Goal: Task Accomplishment & Management: Manage account settings

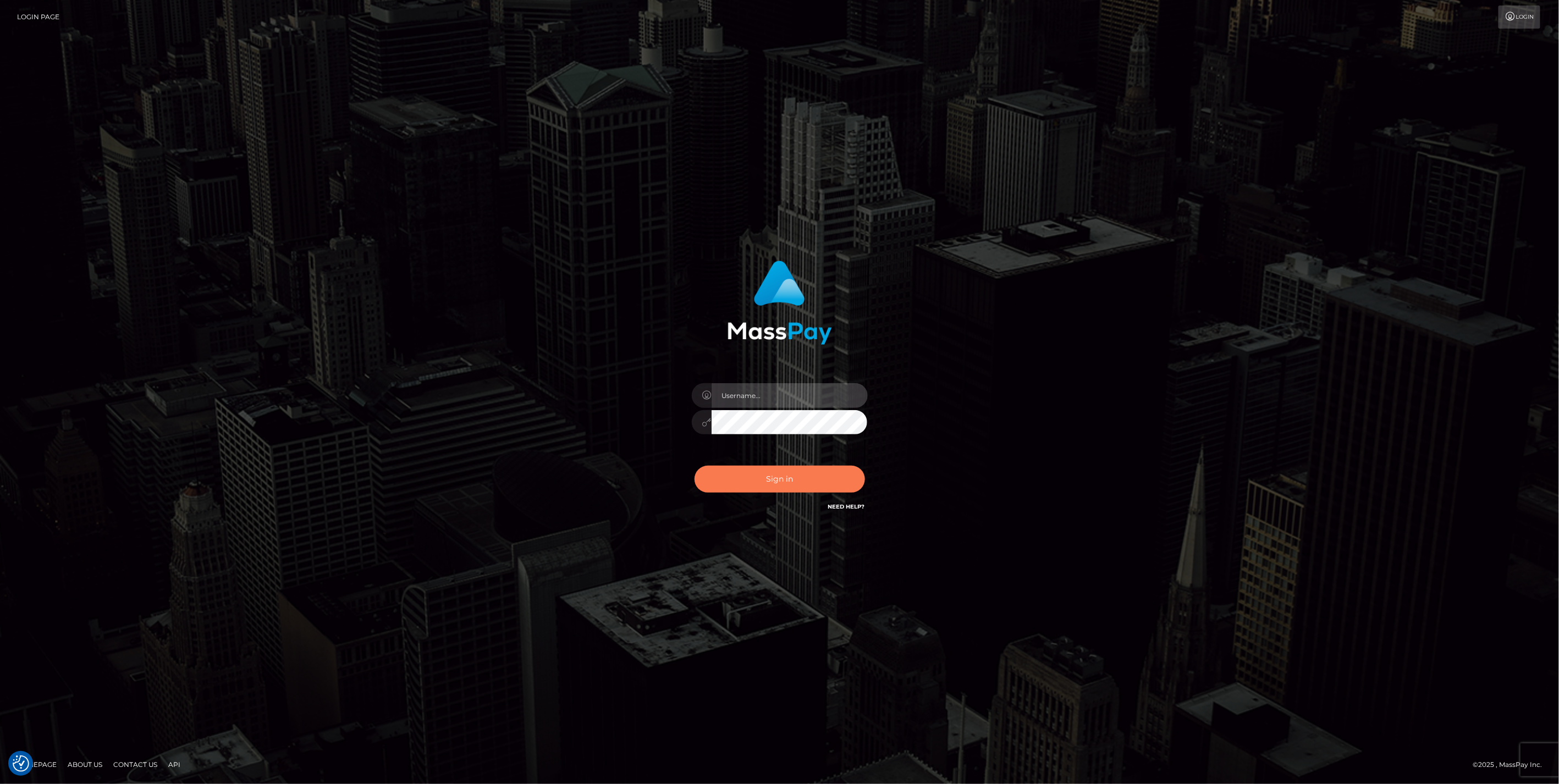
type input "jlo"
click at [785, 484] on button "Sign in" at bounding box center [780, 479] width 171 height 27
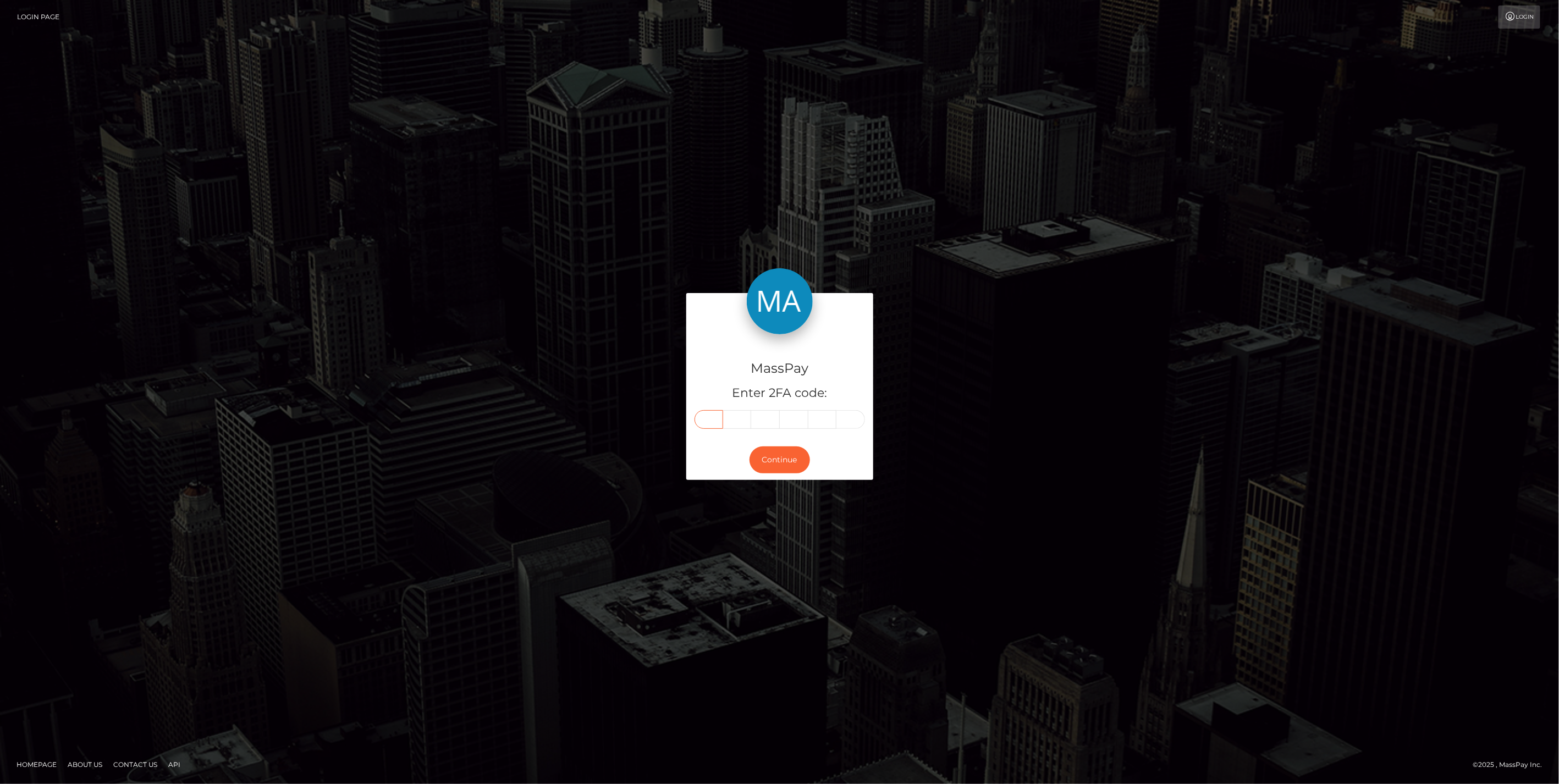
paste input "0"
type input "0"
type input "7"
type input "6"
type input "4"
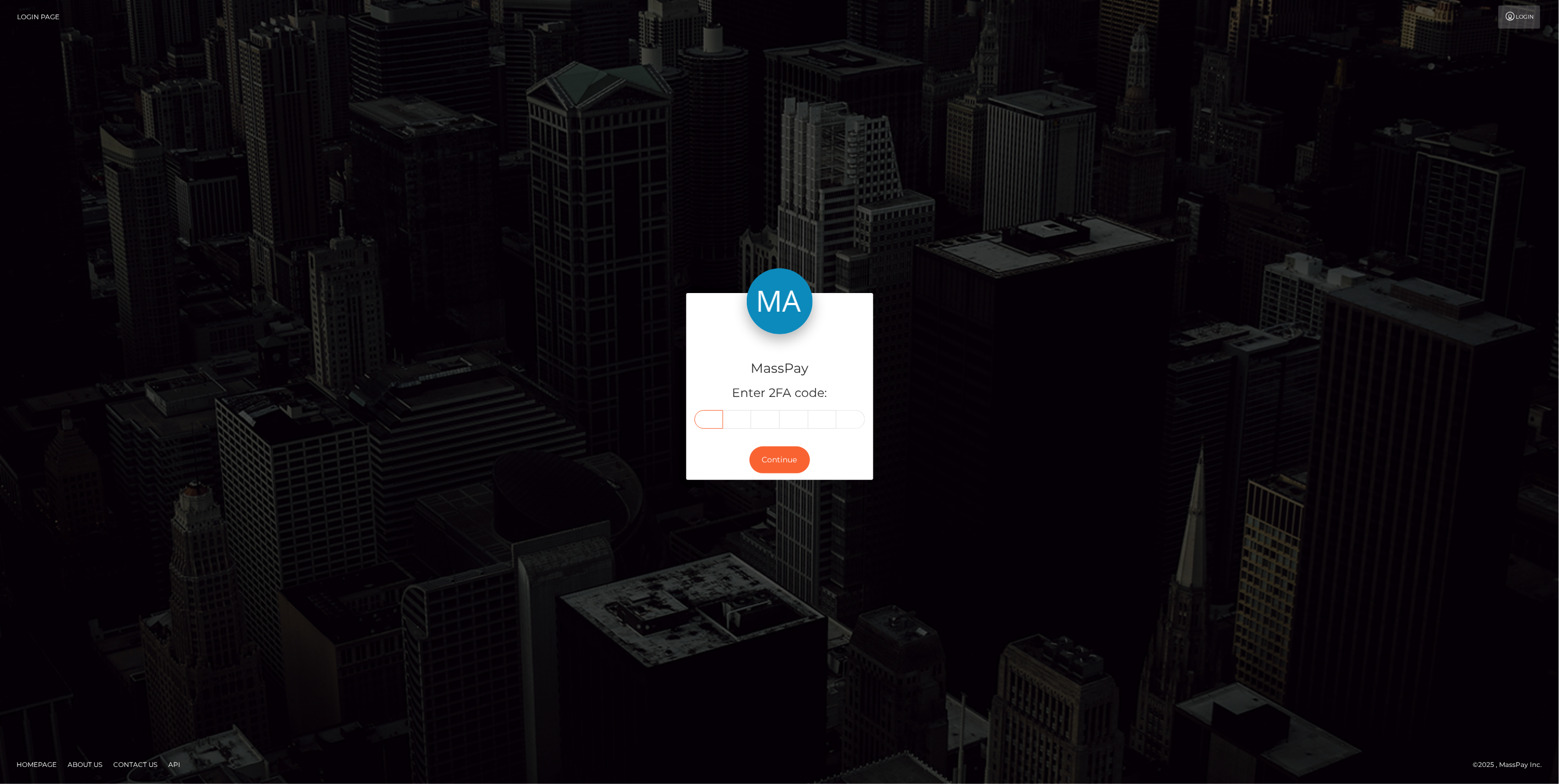
type input "6"
type input "0"
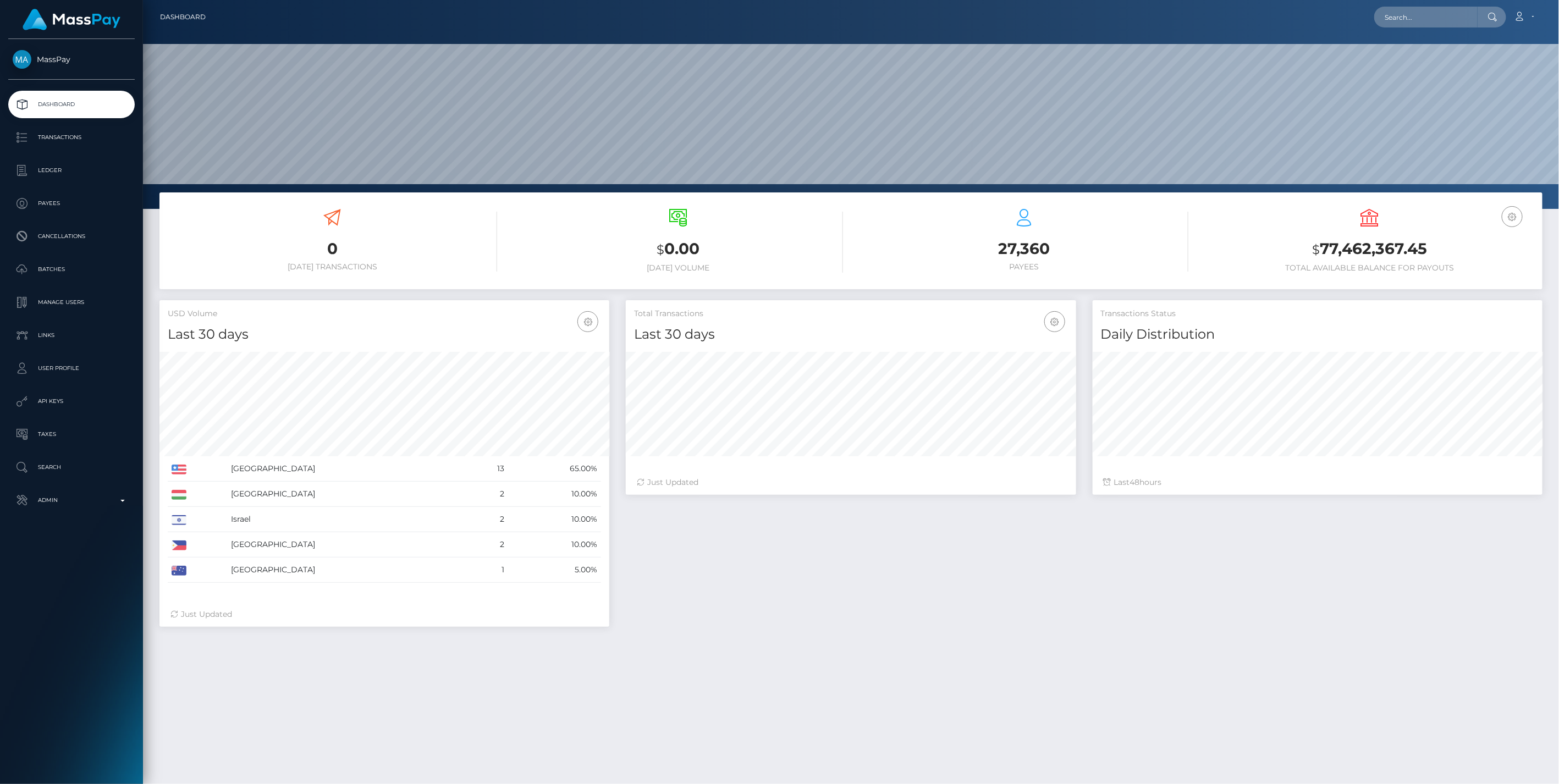
scroll to position [195, 450]
click at [1419, 27] on div "Loading... Loading... Account Edit Profile Logout" at bounding box center [878, 16] width 1328 height 23
click at [1417, 20] on input "text" at bounding box center [1426, 17] width 104 height 21
paste input "3a9f9568-7cf4-11f0-8023-0266f44cc279"
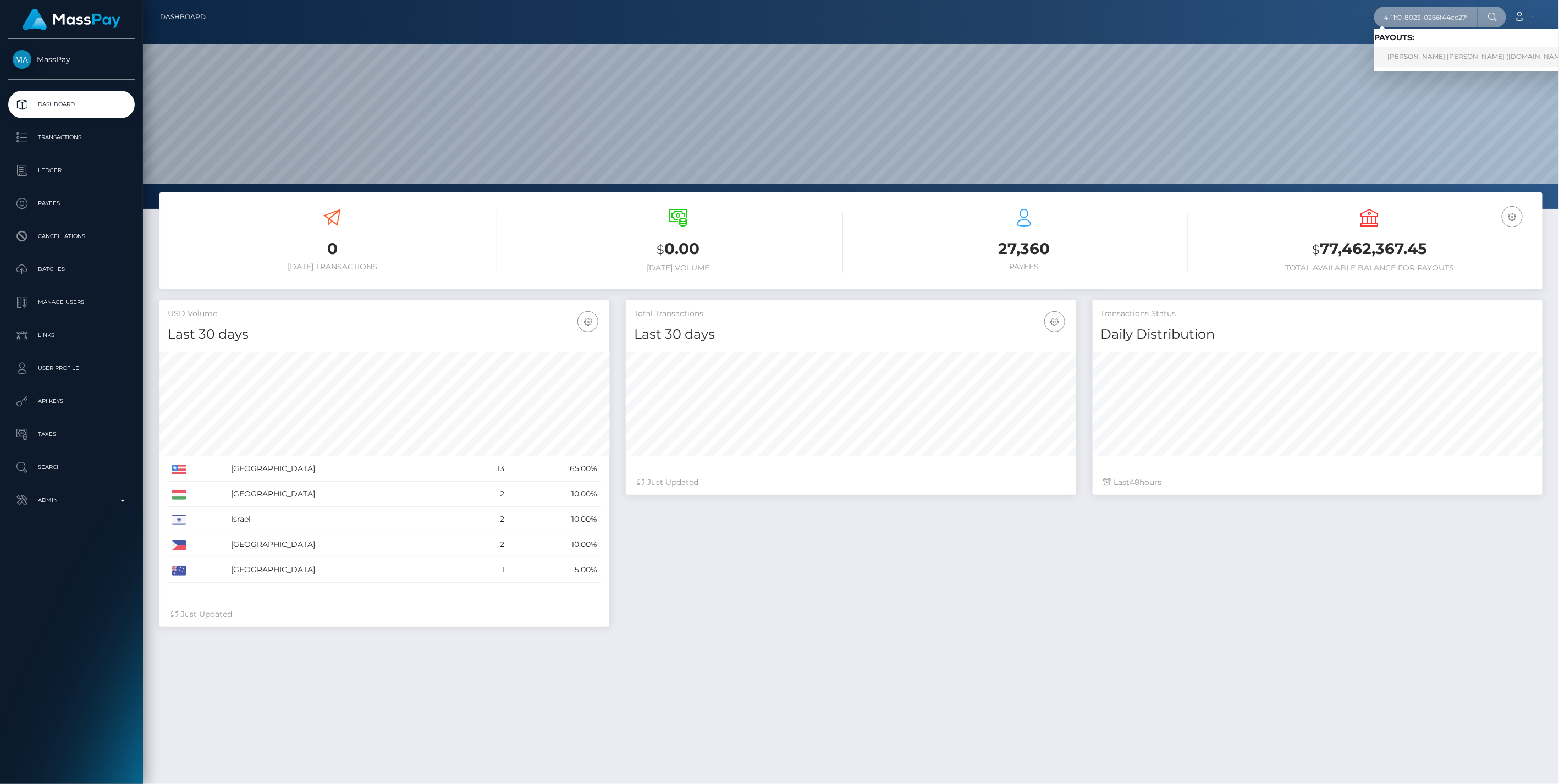
type input "3a9f9568-7cf4-11f0-8023-0266f44cc279"
click at [1451, 54] on link "MERYLL-FLORE SIANG EVARD (Unlockt.me - )" at bounding box center [1481, 57] width 214 height 21
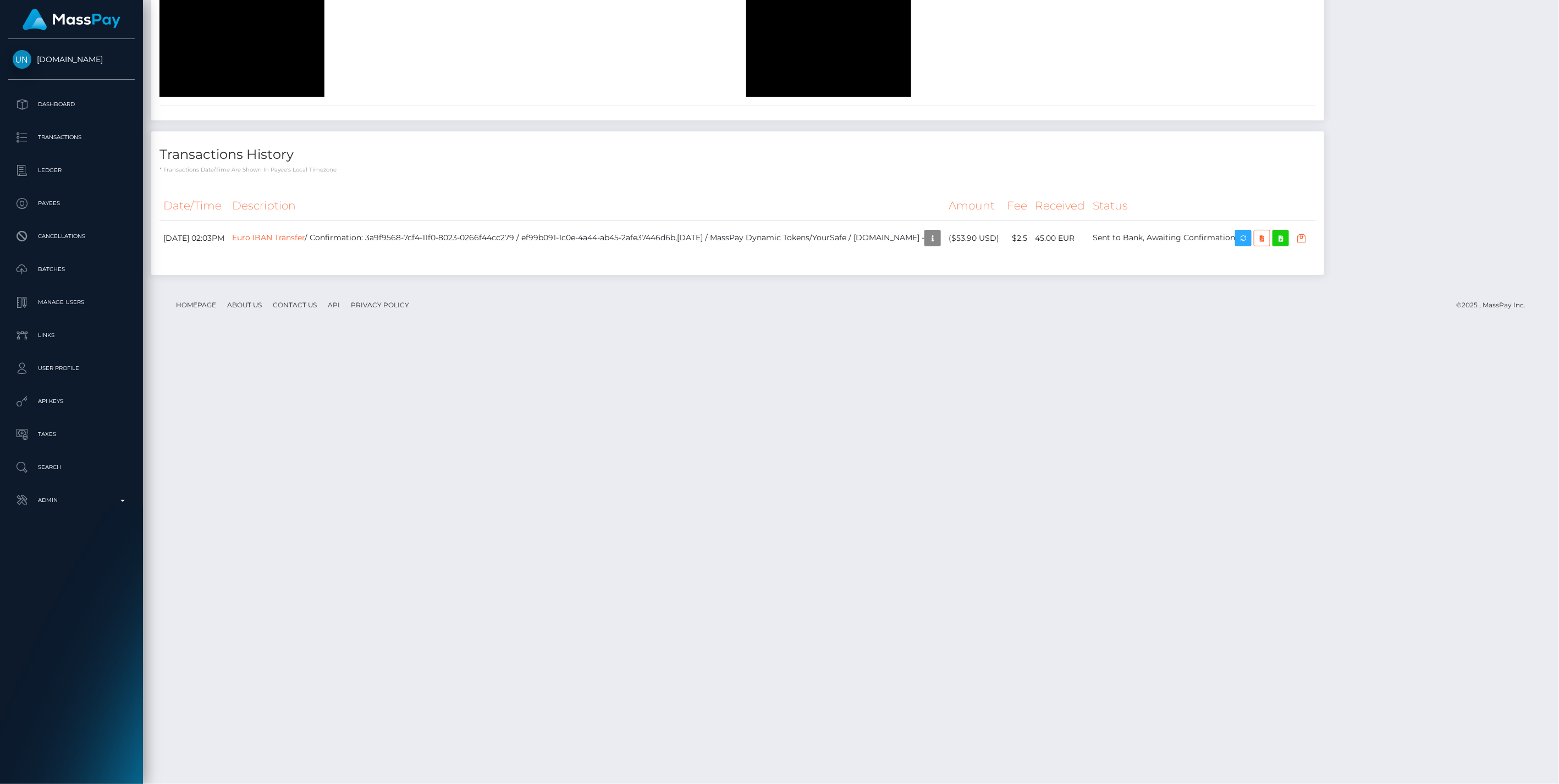
scroll to position [1784, 0]
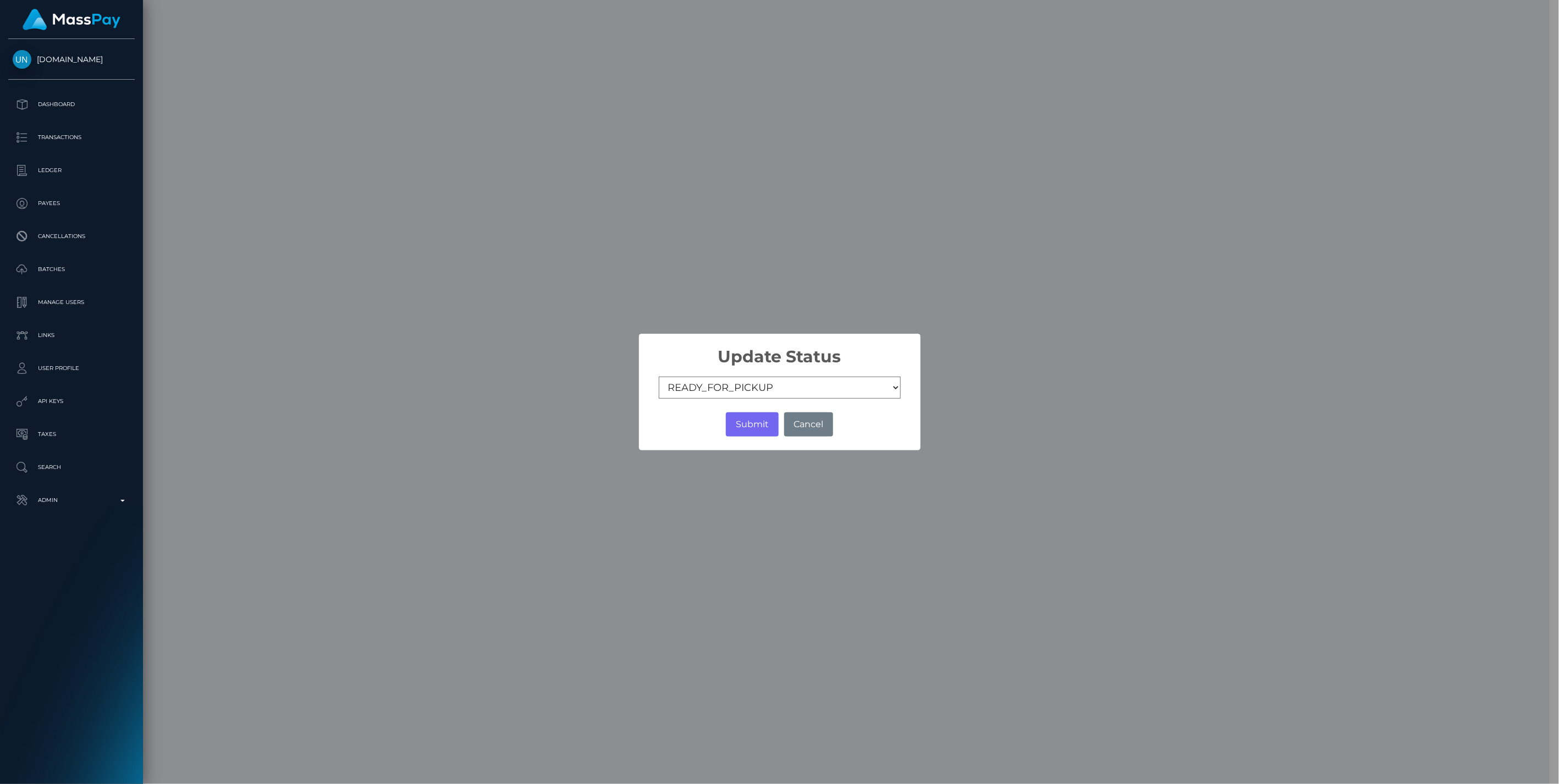
click at [756, 392] on select "COMPLETED CANCELLED READY_FOR_PICKUP PROCESSING" at bounding box center [780, 388] width 242 height 22
select select "CANCELLED"
click at [659, 377] on select "COMPLETED CANCELLED READY_FOR_PICKUP PROCESSING" at bounding box center [780, 388] width 242 height 22
click at [756, 421] on button "Submit" at bounding box center [752, 424] width 52 height 24
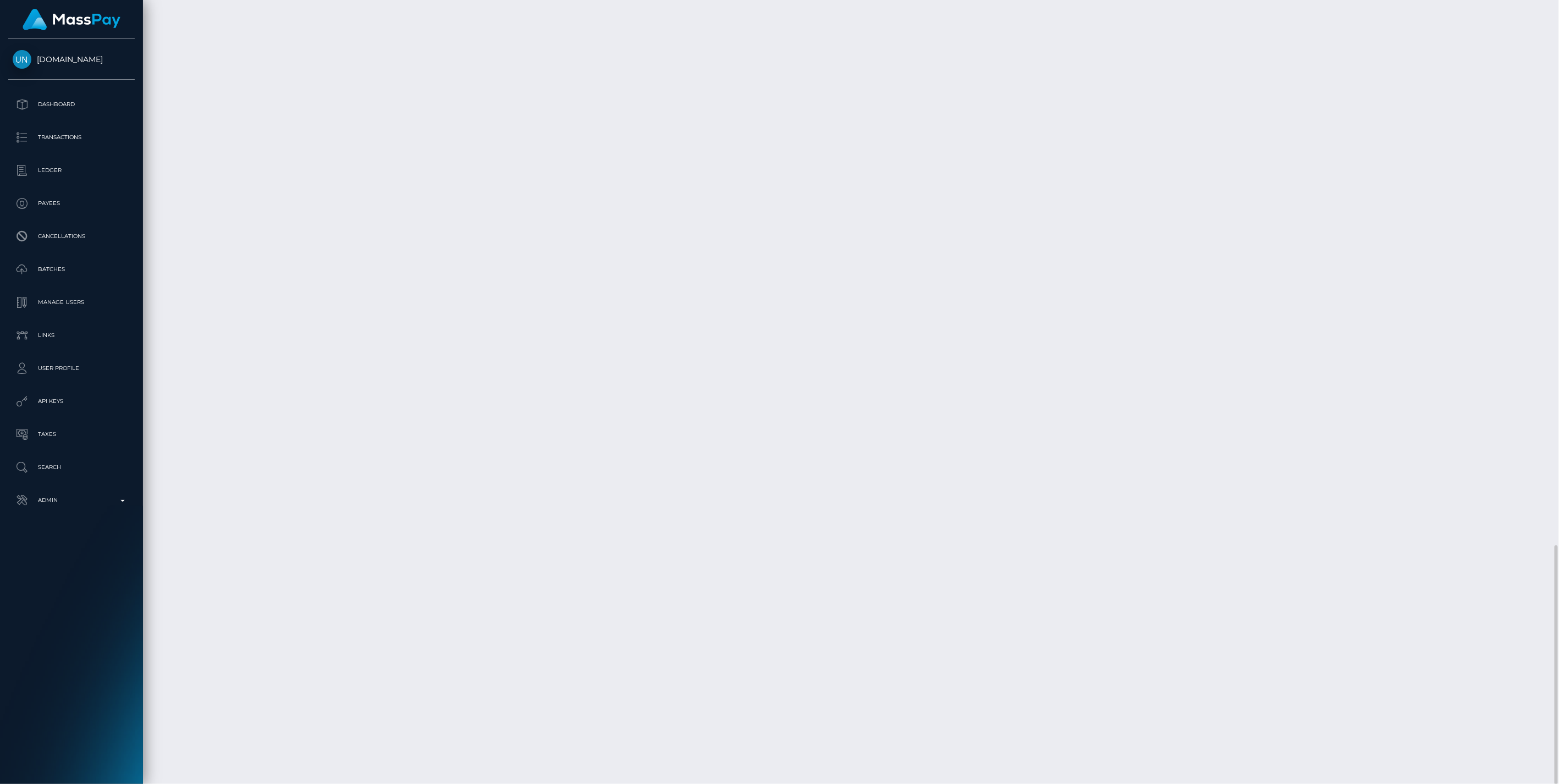
scroll to position [132, 450]
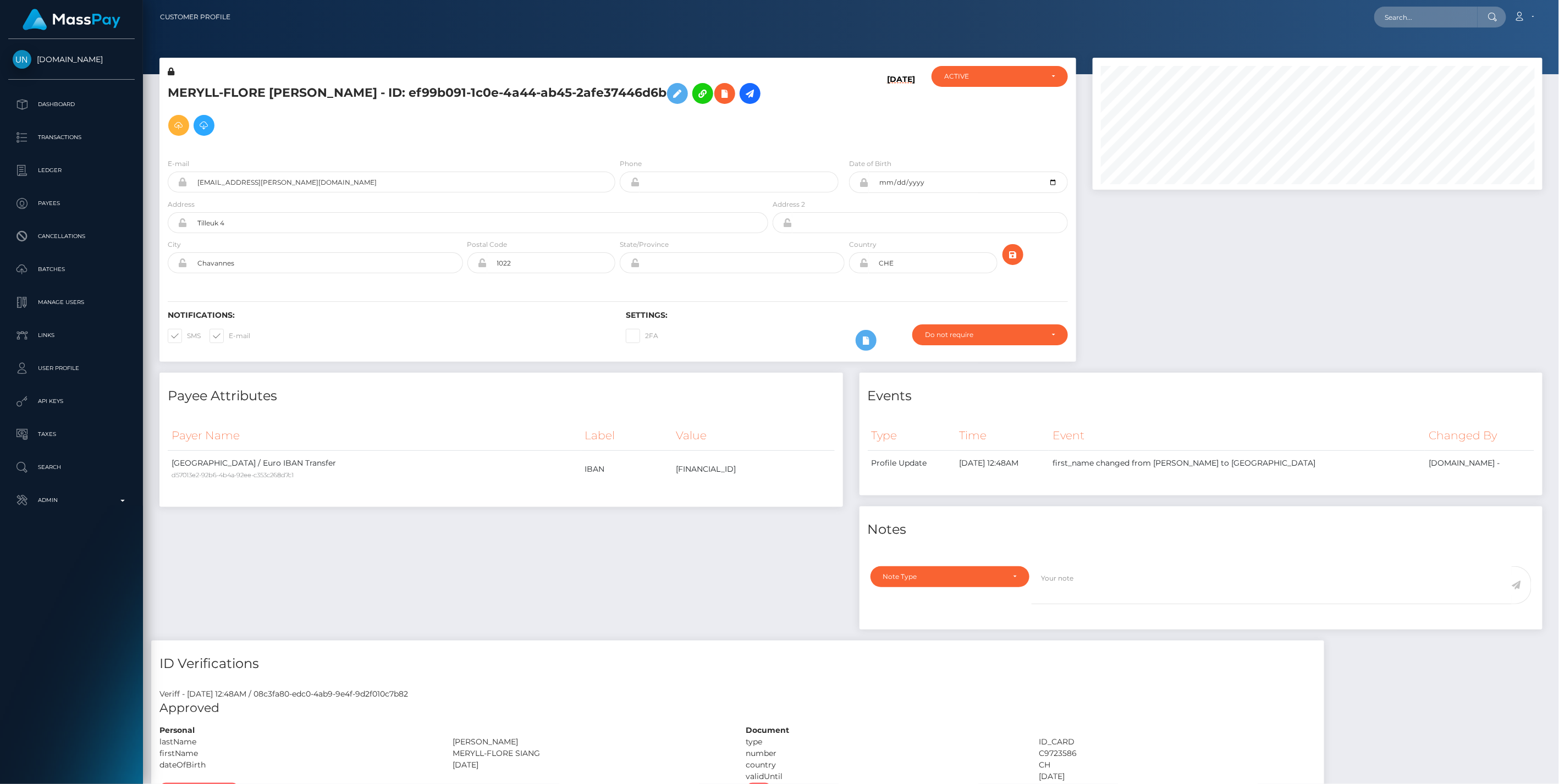
scroll to position [132, 450]
click at [123, 499] on p "Admin" at bounding box center [71, 500] width 118 height 16
click at [71, 563] on span "Balance Adjustments" at bounding box center [71, 564] width 118 height 13
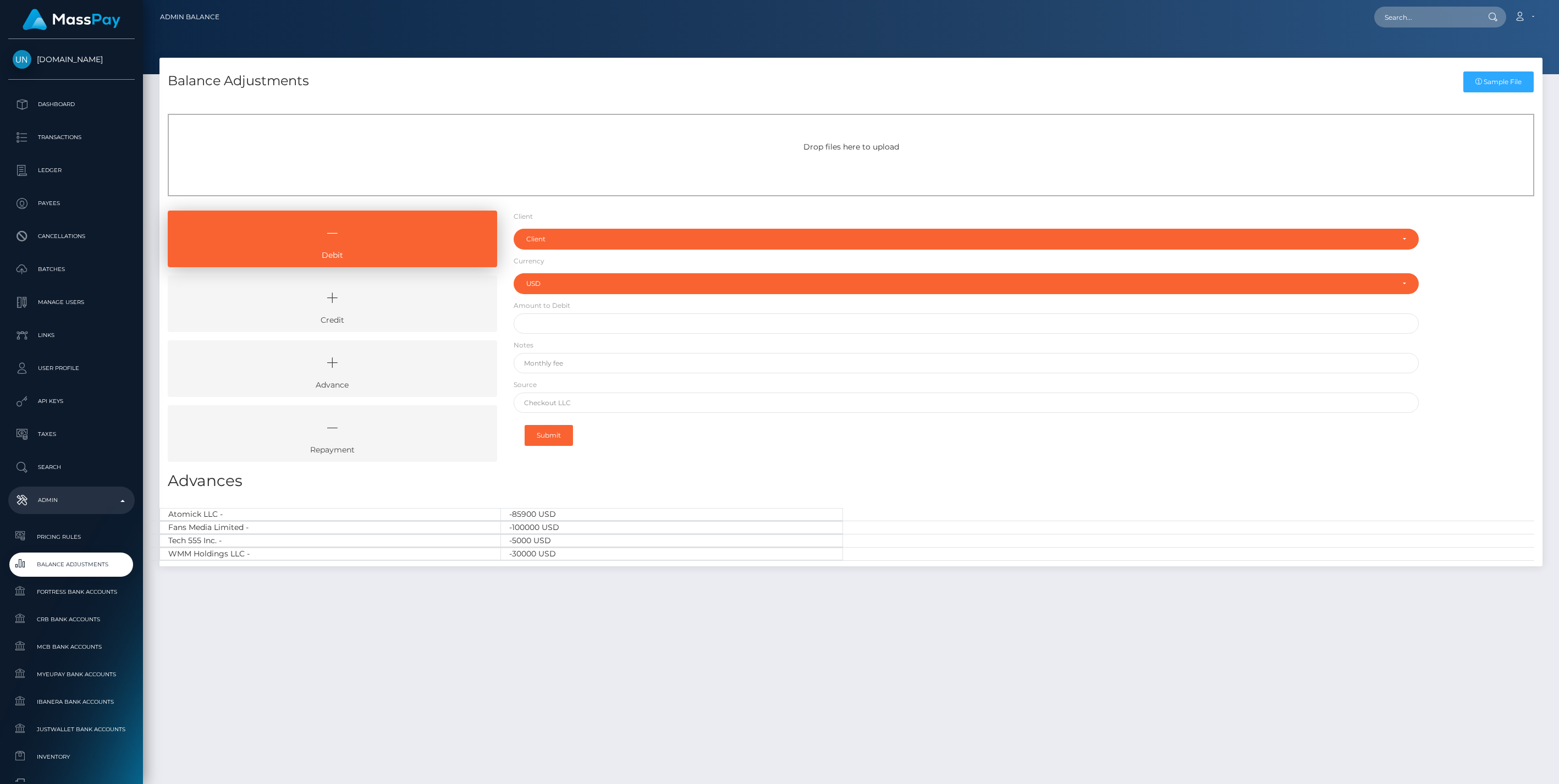
select select "USD"
click at [344, 304] on icon at bounding box center [332, 298] width 304 height 33
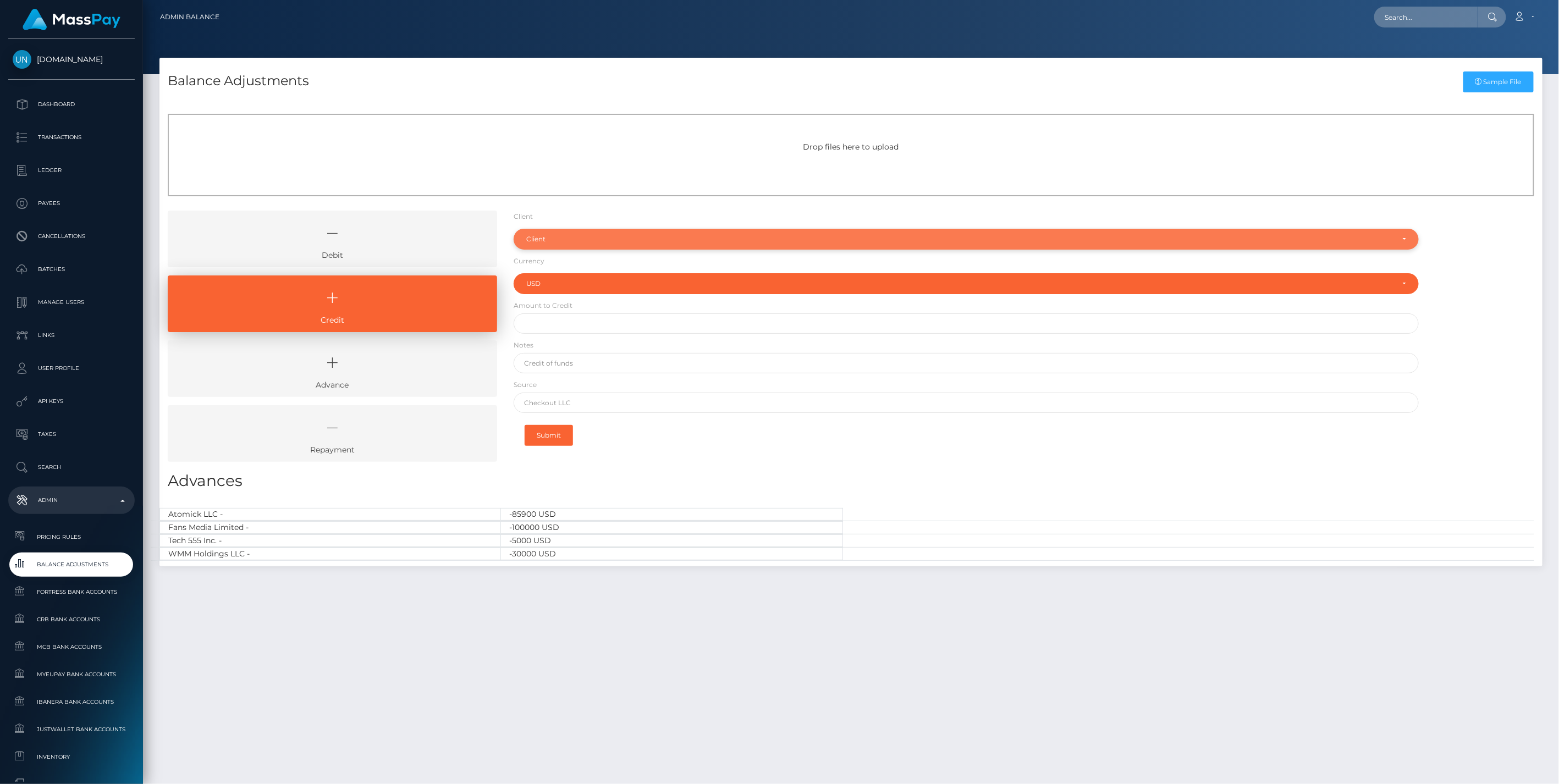
click at [558, 235] on div "Client" at bounding box center [960, 239] width 868 height 9
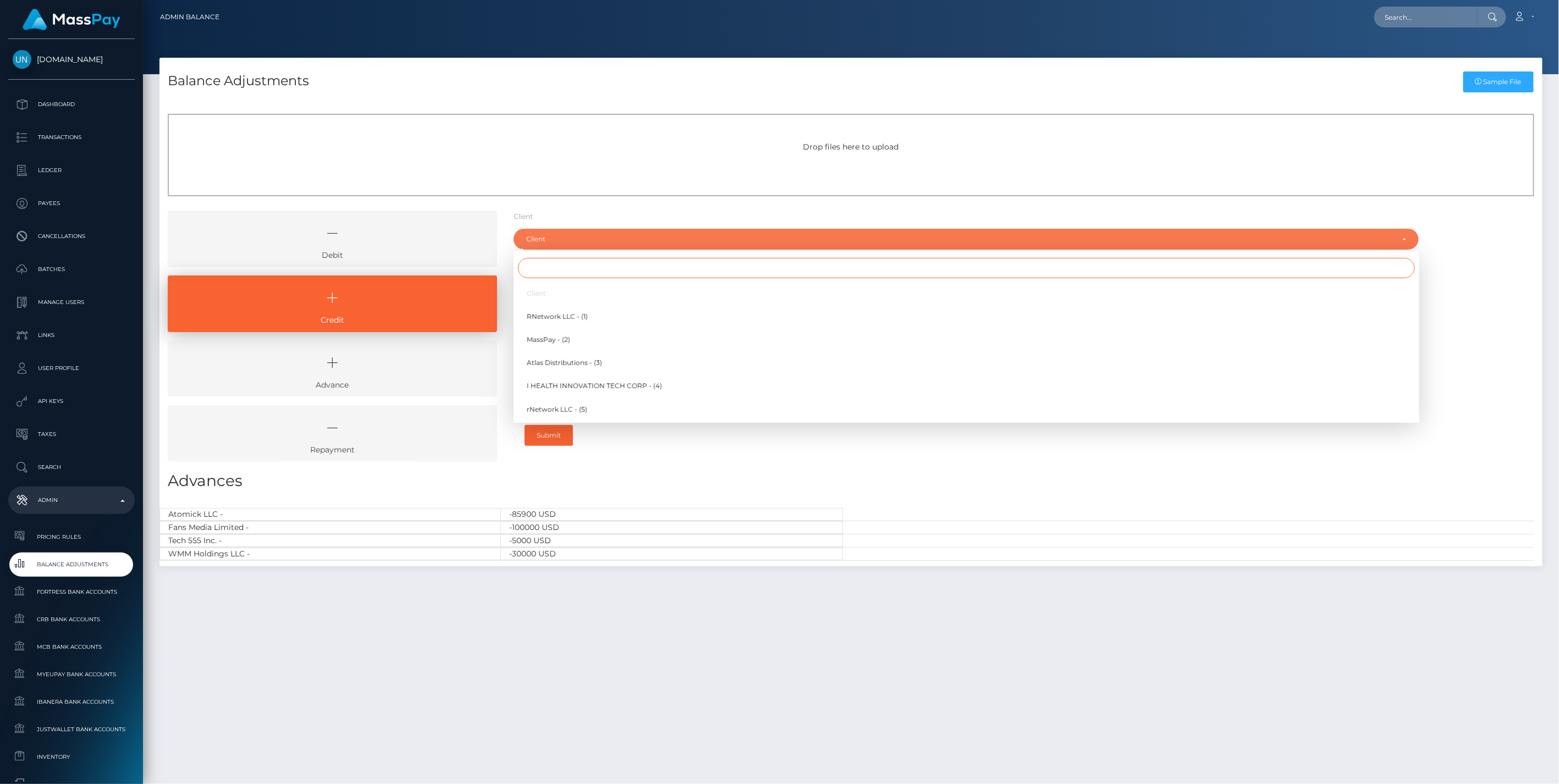
click at [545, 268] on input "Search" at bounding box center [966, 268] width 897 height 21
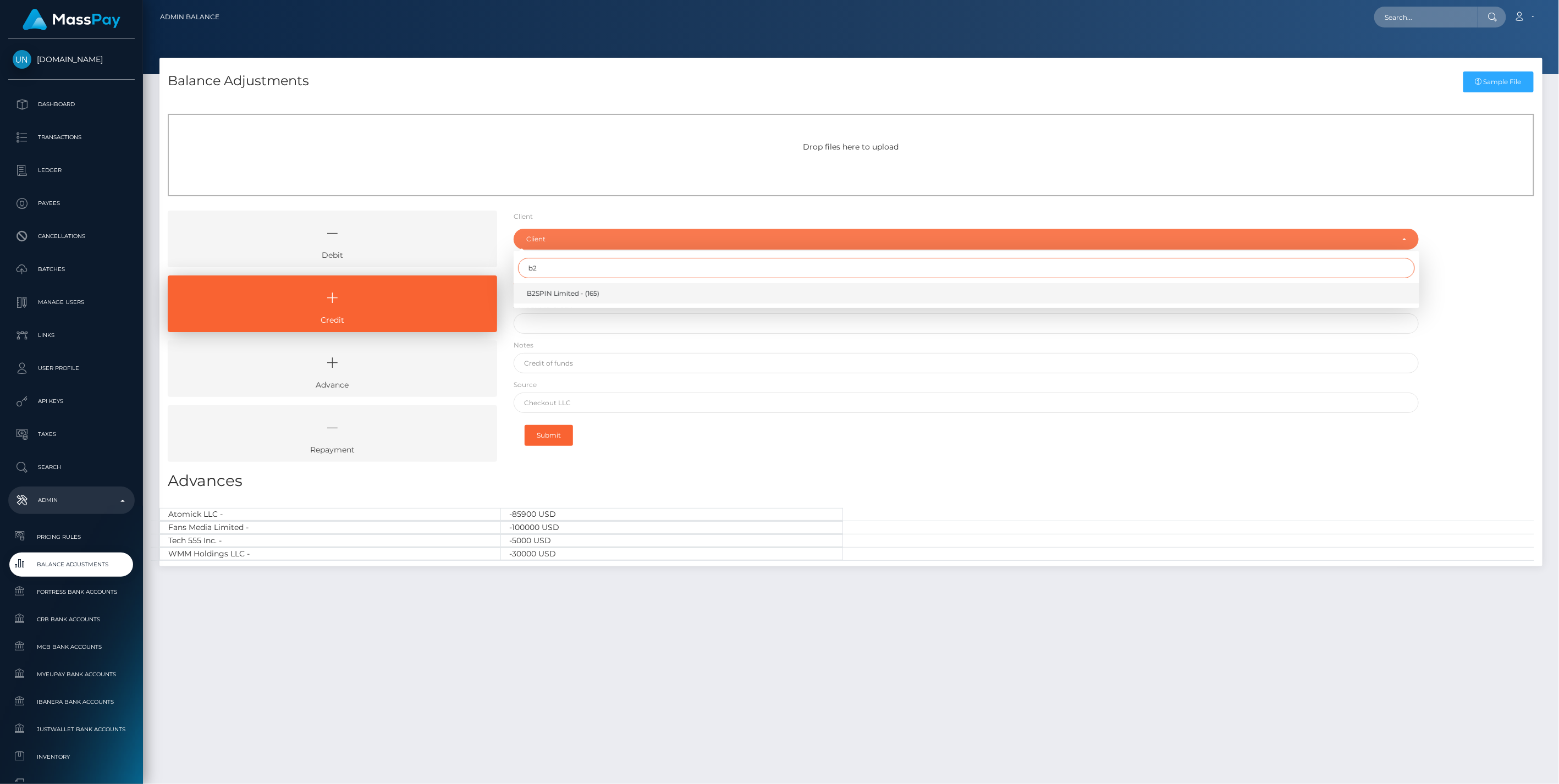
type input "b2"
click at [556, 294] on span "B2SPIN Limited - (165)" at bounding box center [563, 293] width 73 height 10
select select "165"
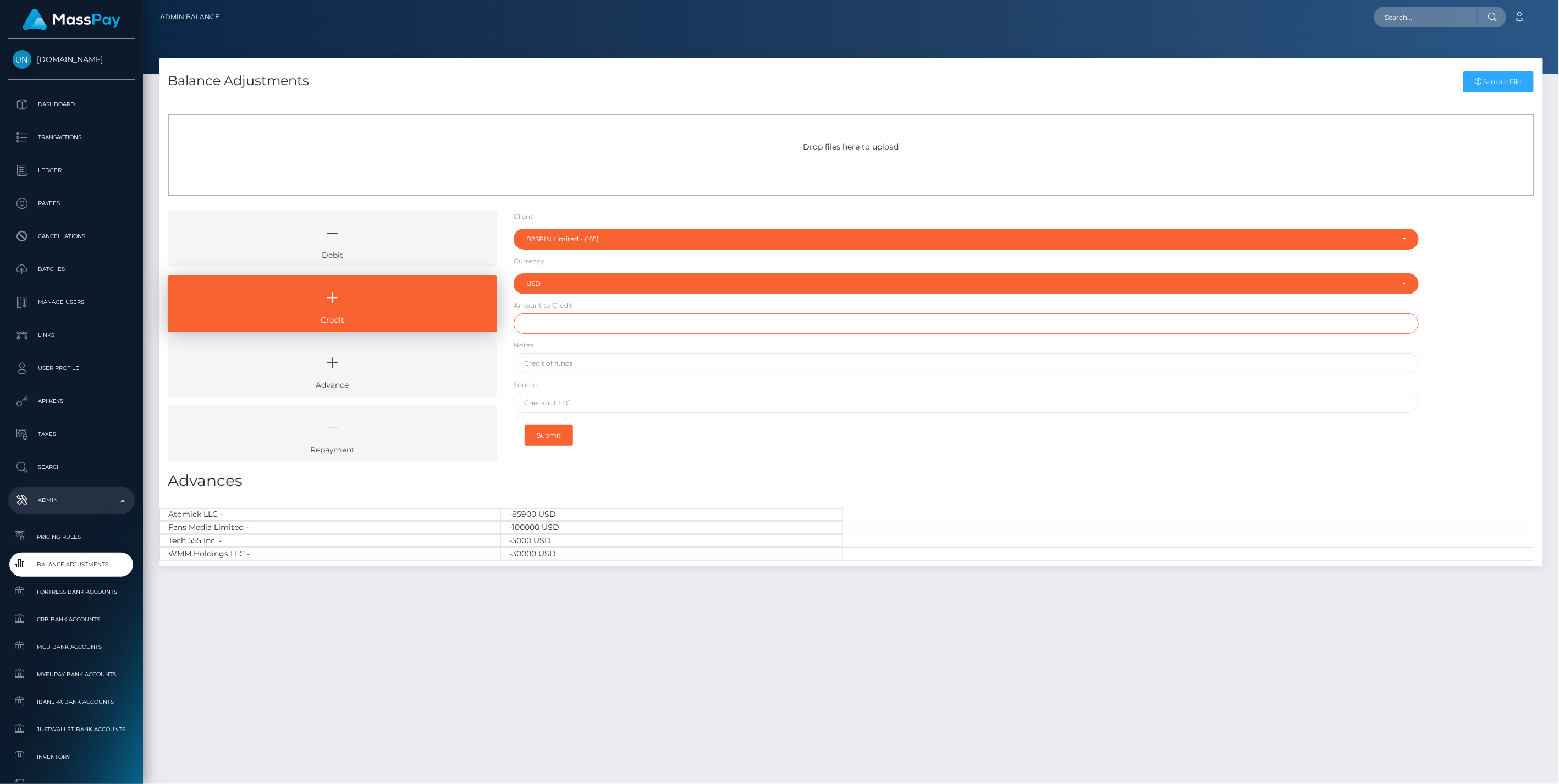
click at [544, 321] on input "text" at bounding box center [966, 324] width 906 height 21
paste input "600,002.00"
type input "$600,002.00"
click at [553, 365] on input "text" at bounding box center [966, 363] width 906 height 21
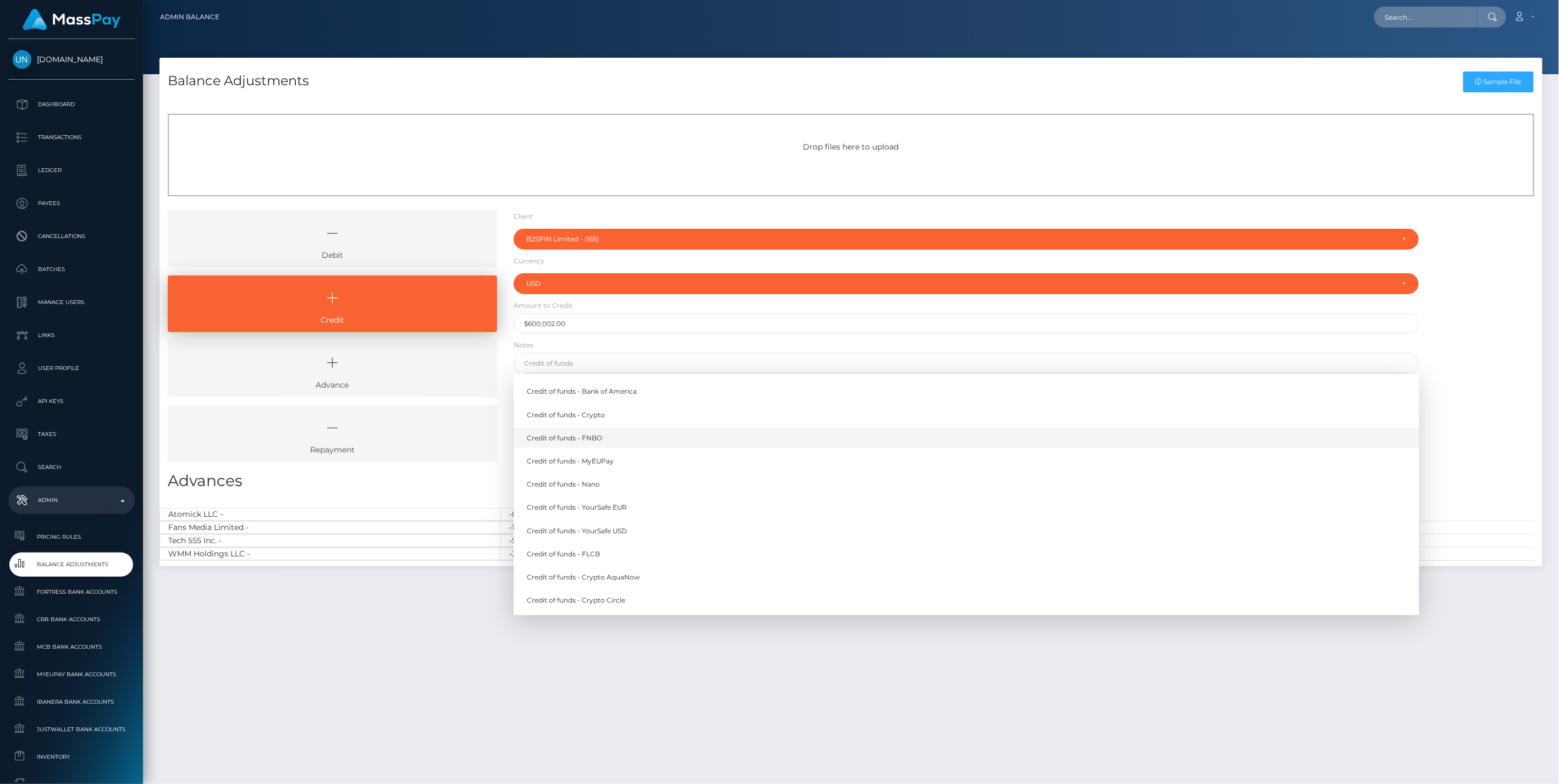
click at [574, 438] on link "Credit of funds - FNBO" at bounding box center [966, 438] width 906 height 21
type input "Credit of funds - FNBO"
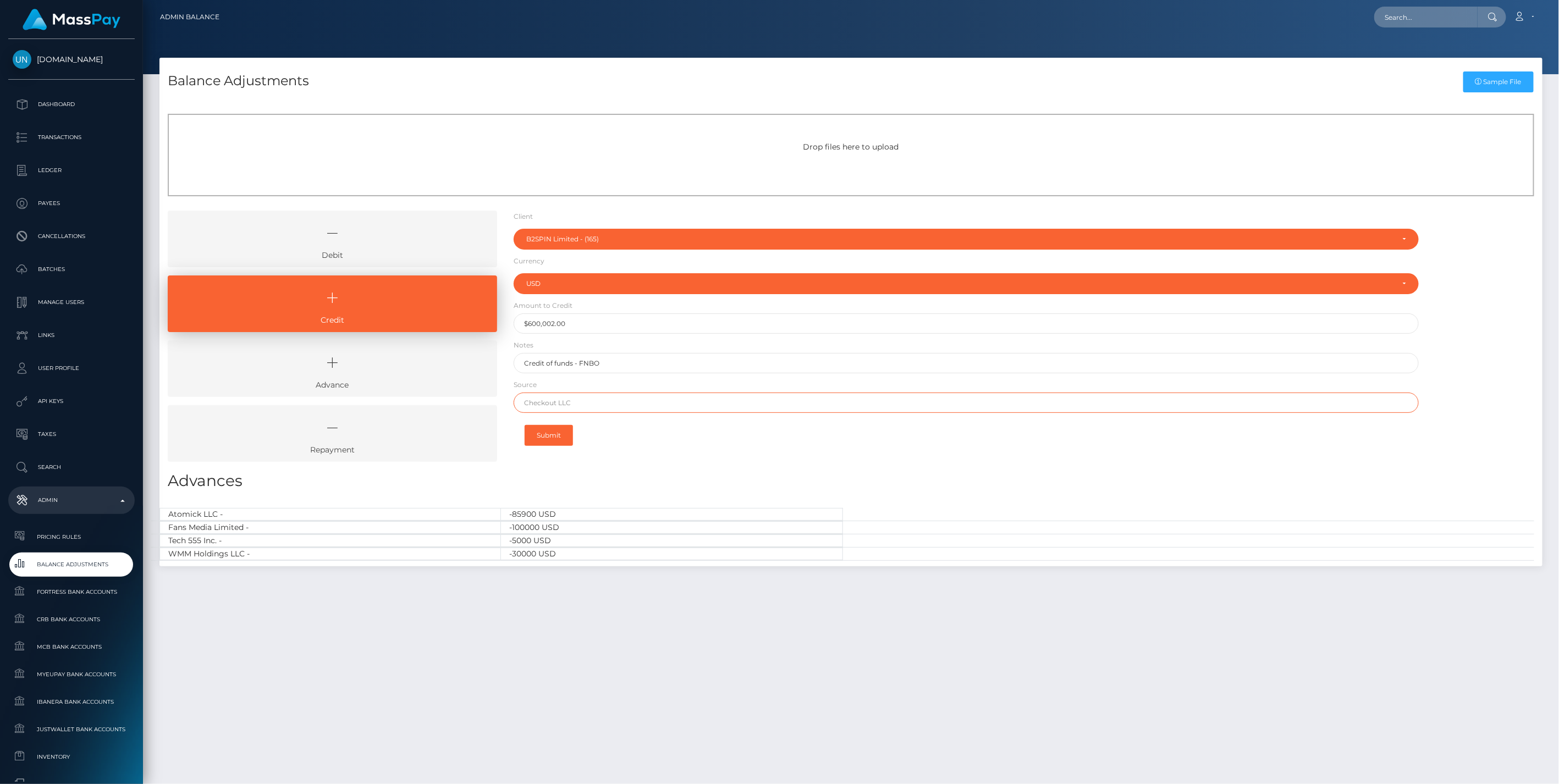
click at [567, 402] on input "text" at bounding box center [966, 403] width 906 height 21
click at [548, 407] on input "text" at bounding box center [966, 403] width 906 height 21
paste input "JPMORGAN CHASE BANK NA"
type input "JPMORGAN CHASE BANK NA"
click at [551, 432] on button "Submit" at bounding box center [549, 435] width 49 height 21
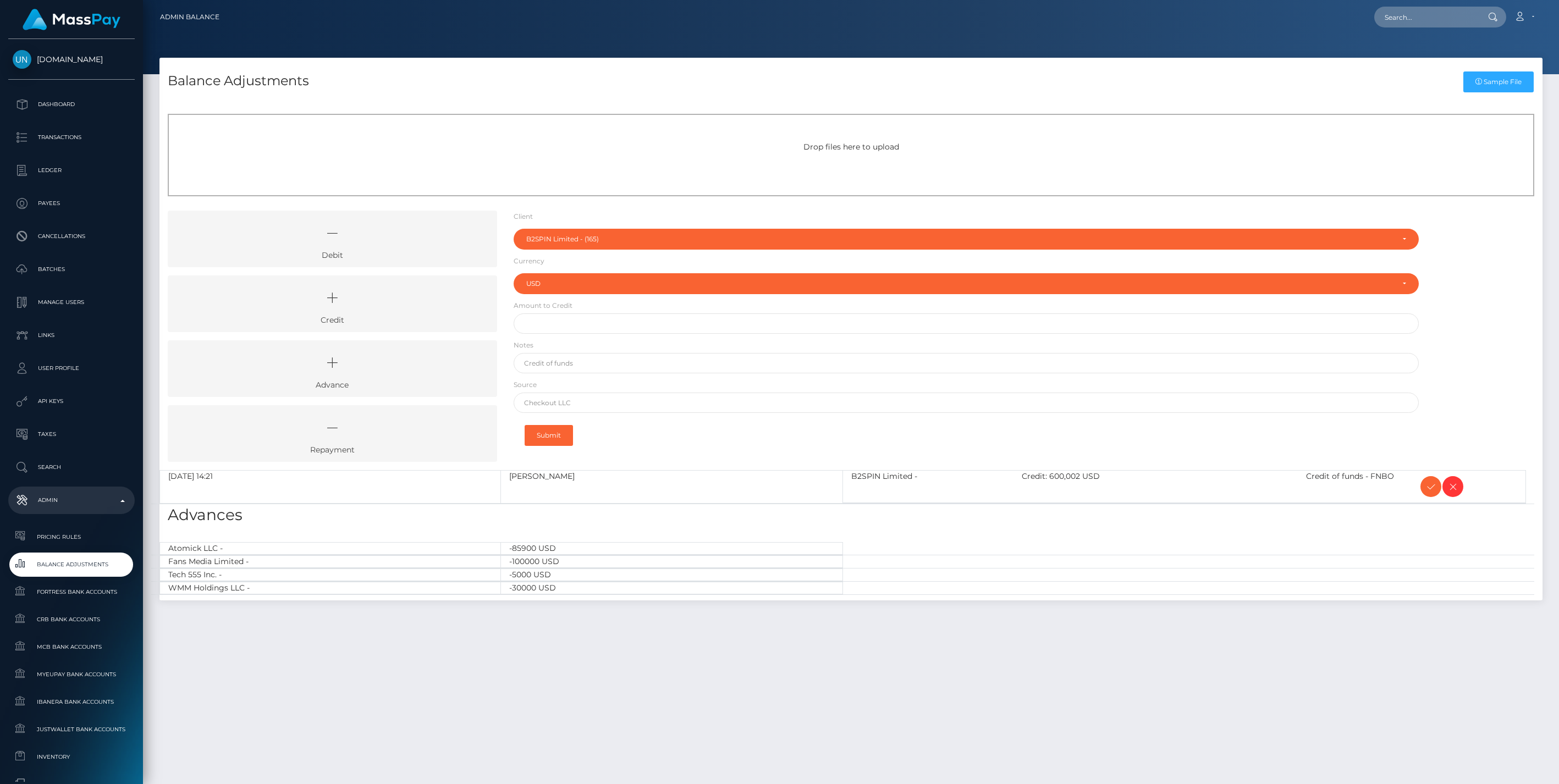
select select "165"
select select "USD"
click at [405, 295] on icon at bounding box center [332, 298] width 304 height 33
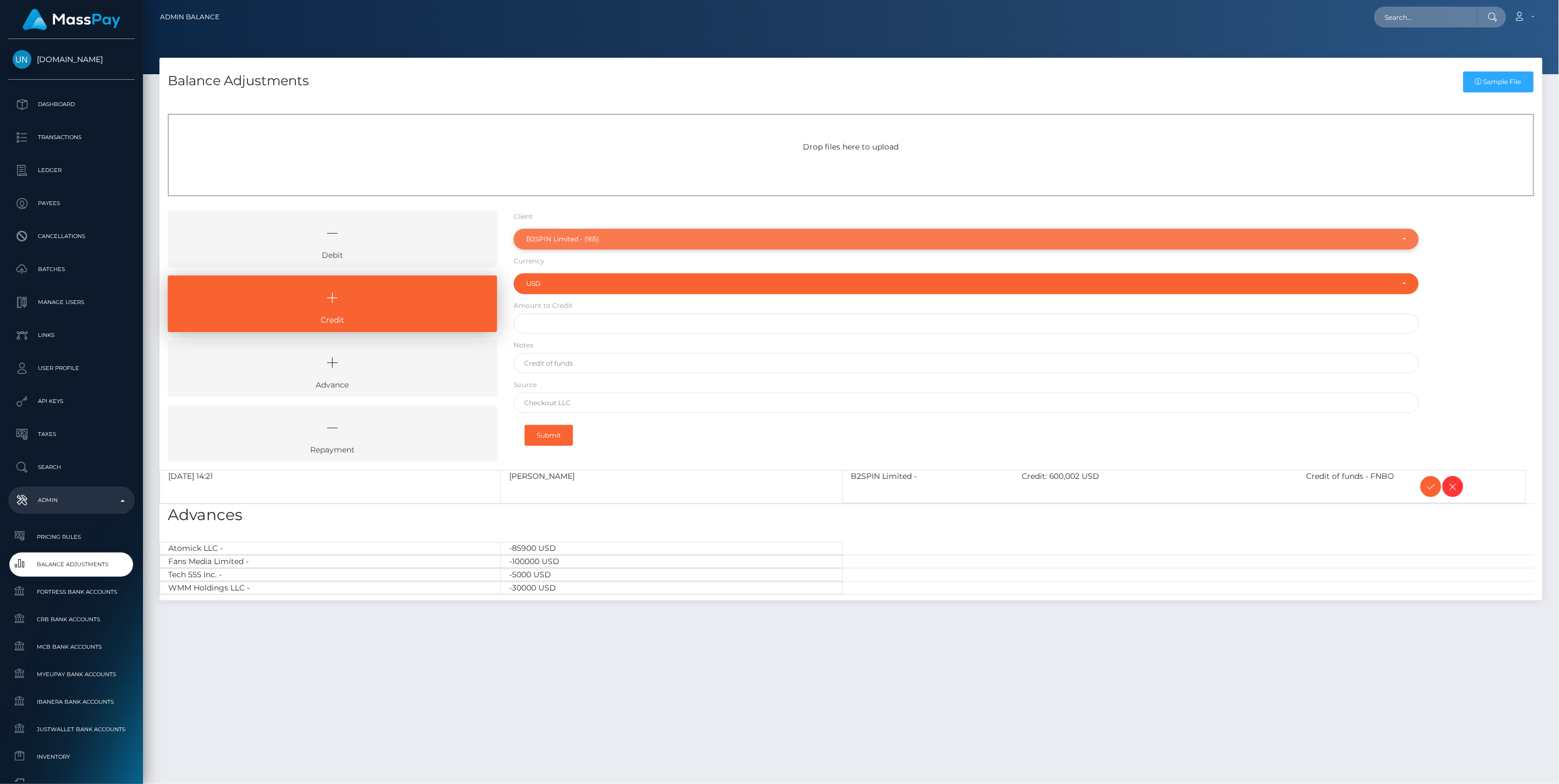
click at [592, 235] on div "B2SPIN Limited - (165)" at bounding box center [960, 239] width 868 height 9
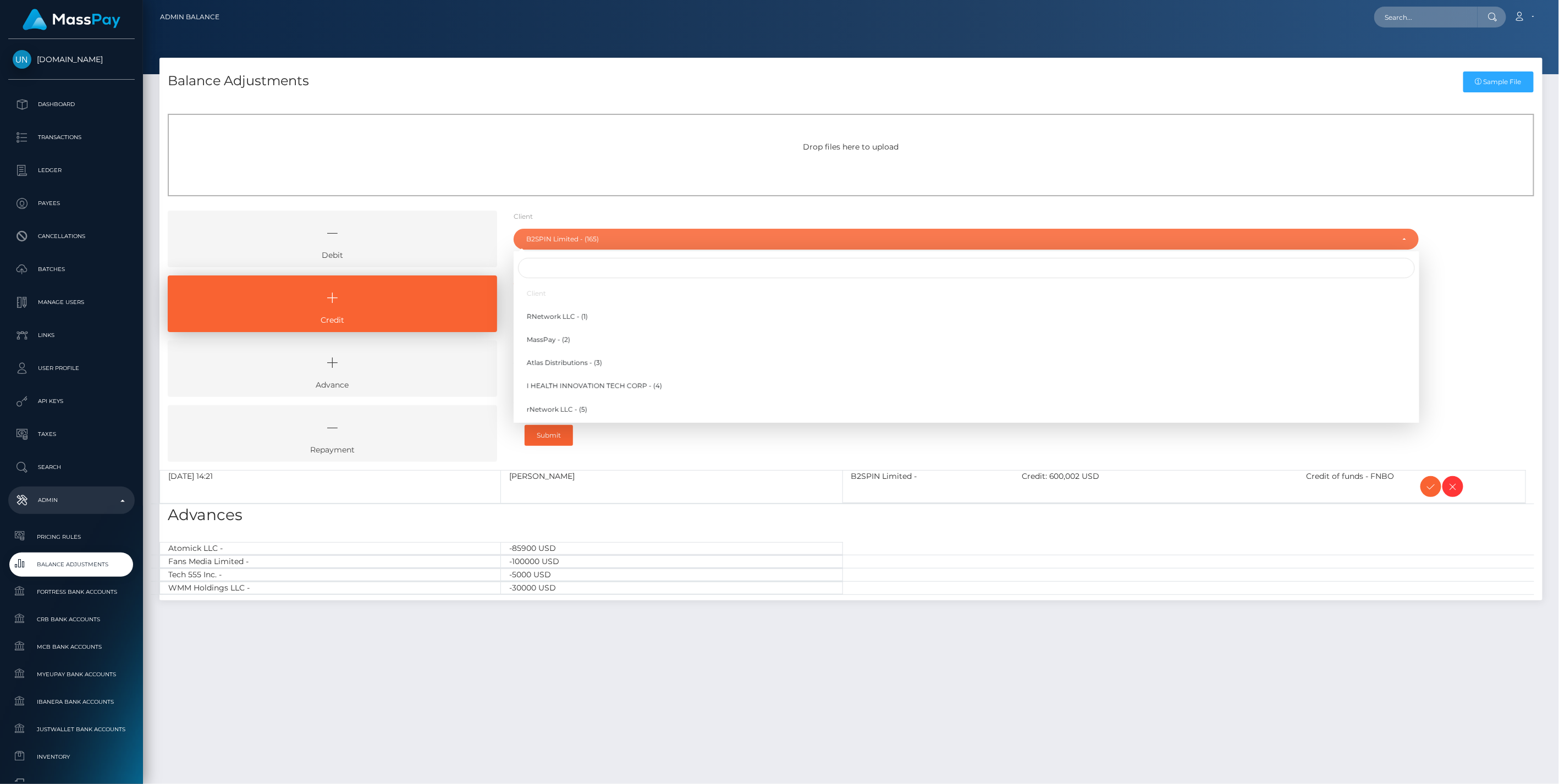
scroll to position [3092, 0]
click at [540, 270] on input "Search" at bounding box center [966, 268] width 897 height 21
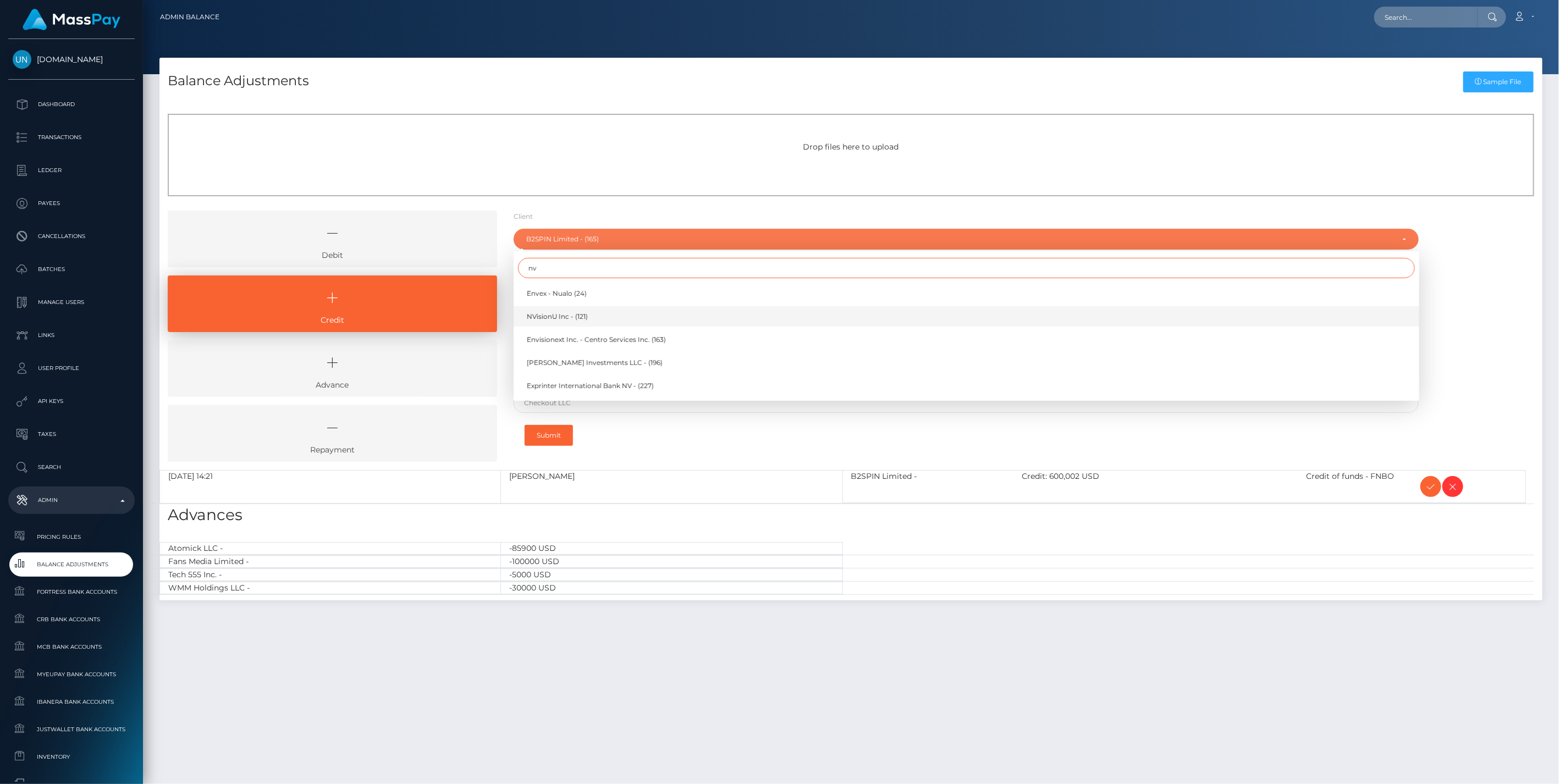
type input "nv"
click at [558, 318] on span "NVisionU Inc - (121)" at bounding box center [557, 316] width 61 height 10
select select "121"
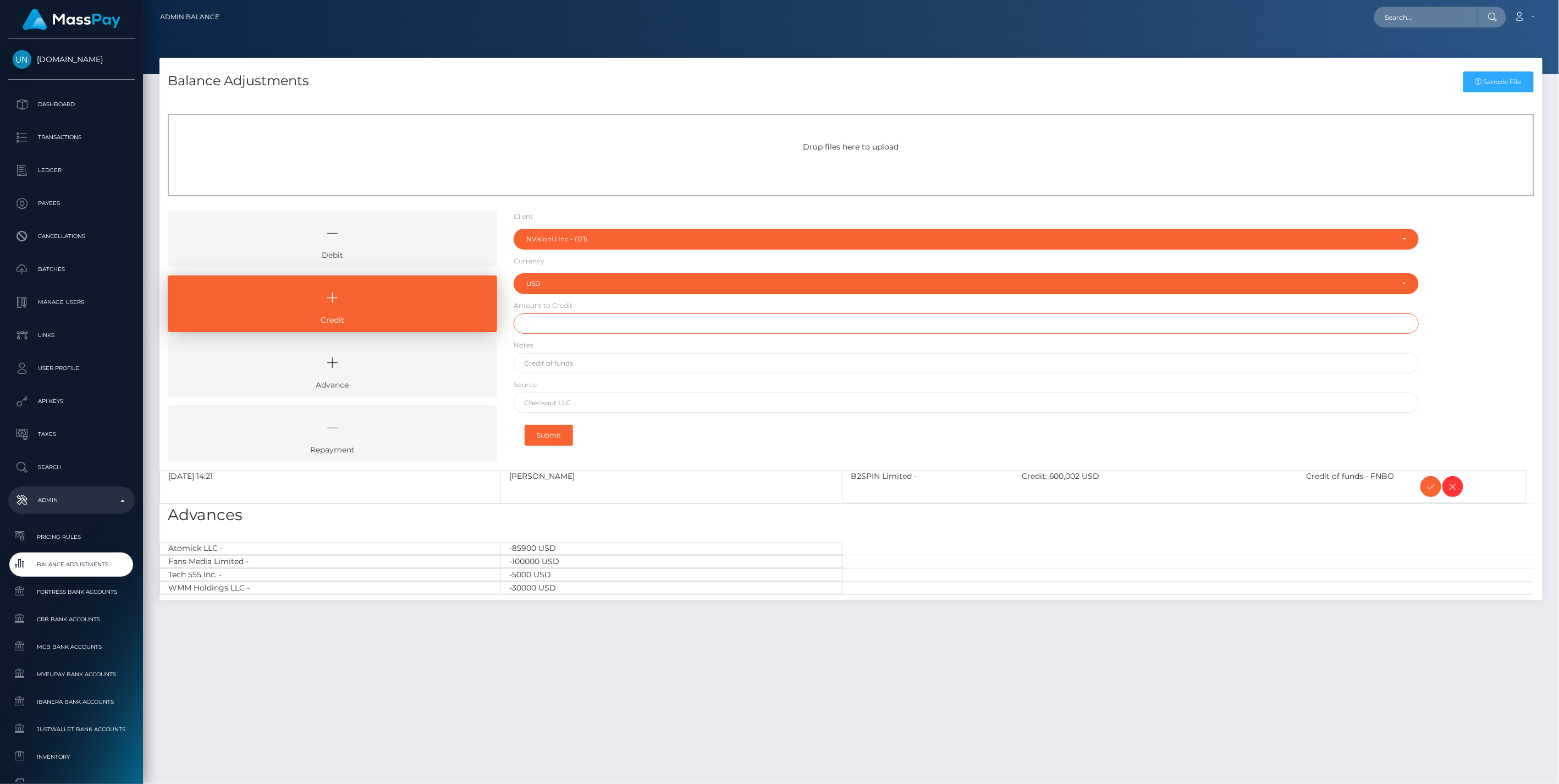
click at [553, 323] on input "text" at bounding box center [966, 324] width 906 height 21
paste input "30,000.00"
type input "$30,000.00"
click at [549, 366] on input "text" at bounding box center [966, 363] width 906 height 21
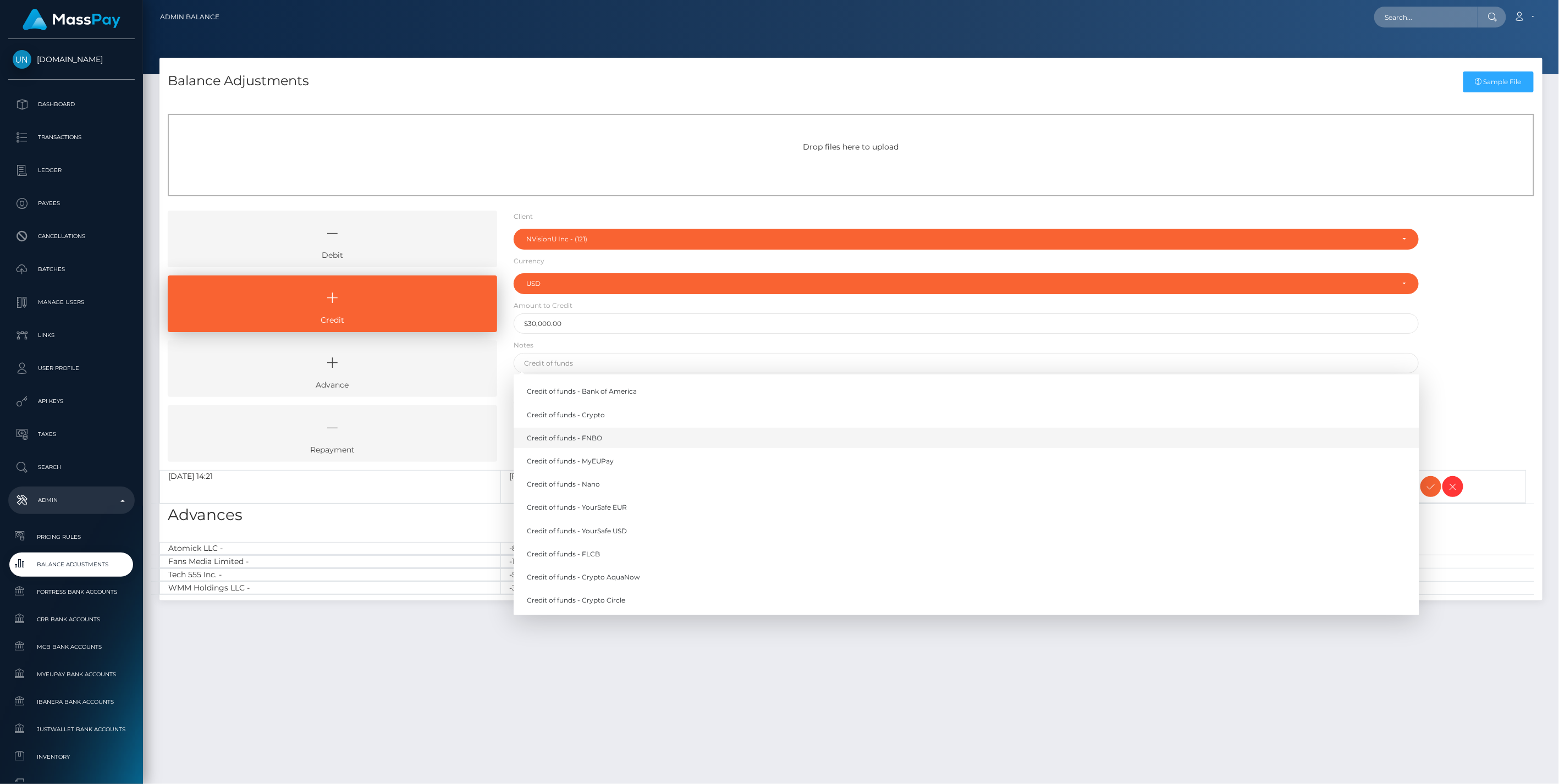
click at [563, 437] on link "Credit of funds - FNBO" at bounding box center [966, 438] width 906 height 21
type input "Credit of funds - FNBO"
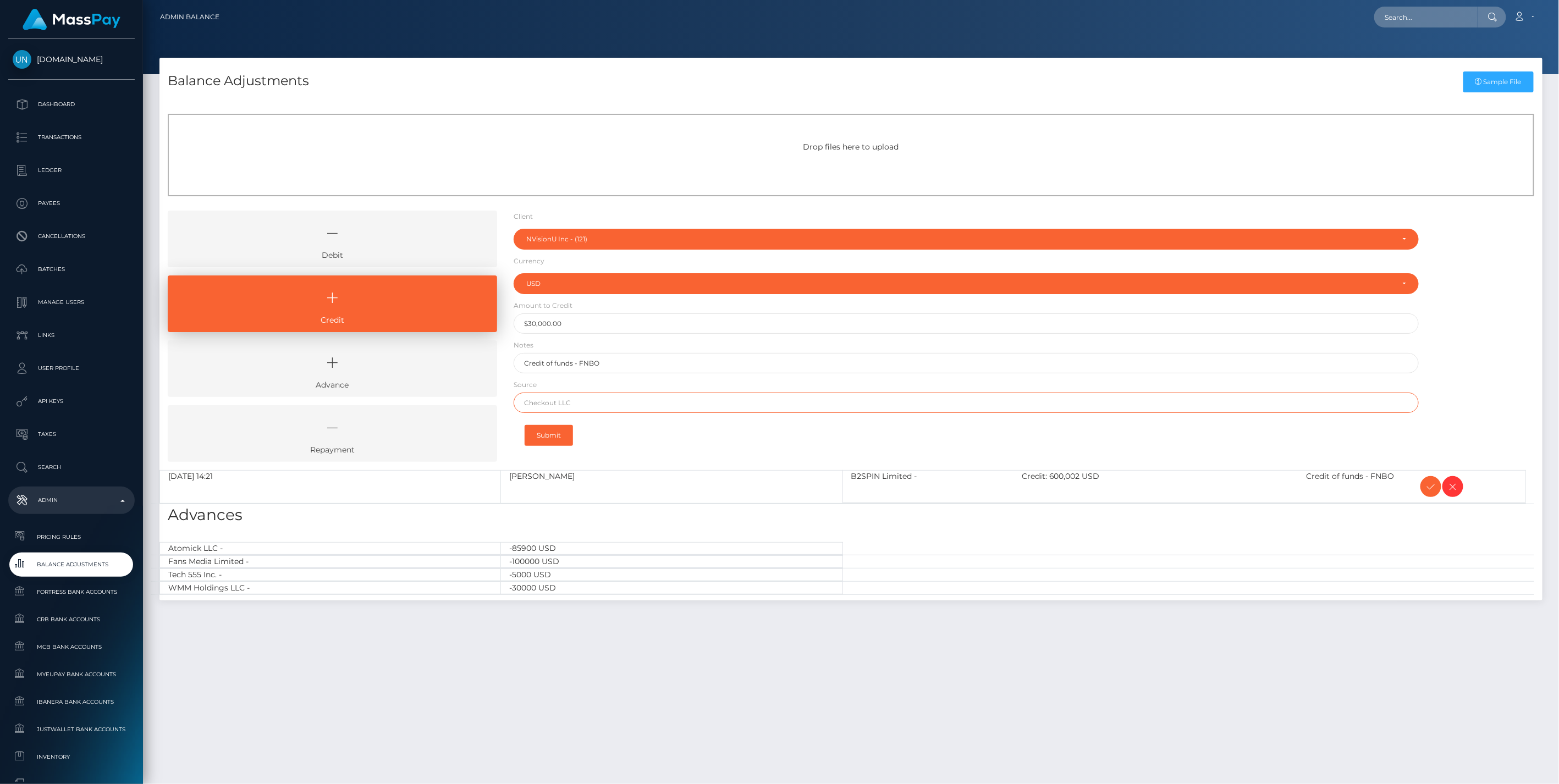
click at [558, 404] on input "text" at bounding box center [966, 403] width 906 height 21
paste input "WELLS FARGO BANK NA"
type input "WELLS FARGO BANK NA"
drag, startPoint x: 547, startPoint y: 435, endPoint x: 529, endPoint y: 428, distance: 19.3
click at [547, 435] on button "Submit" at bounding box center [549, 435] width 49 height 21
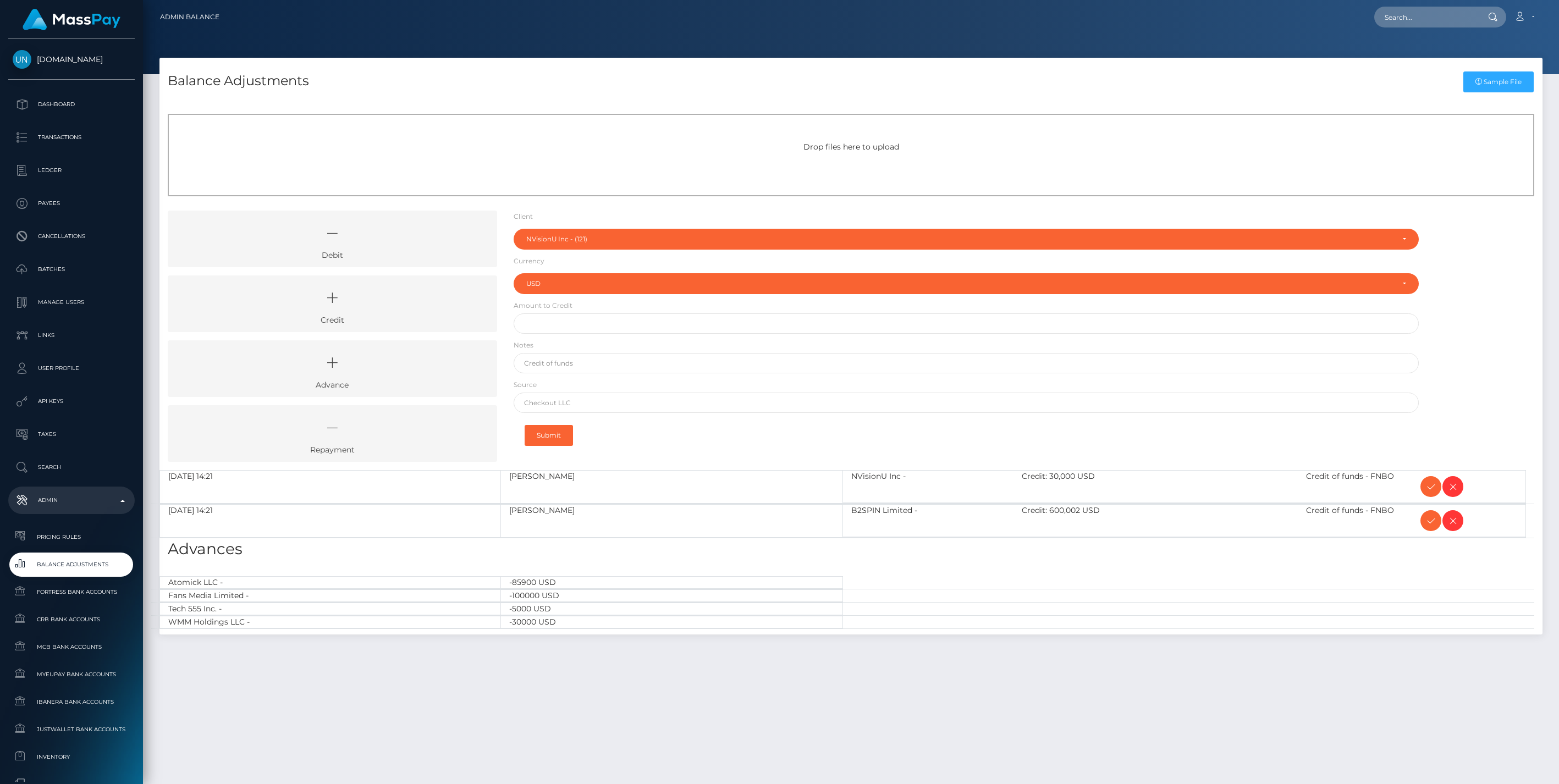
select select "121"
select select "USD"
click at [397, 304] on icon at bounding box center [332, 298] width 304 height 33
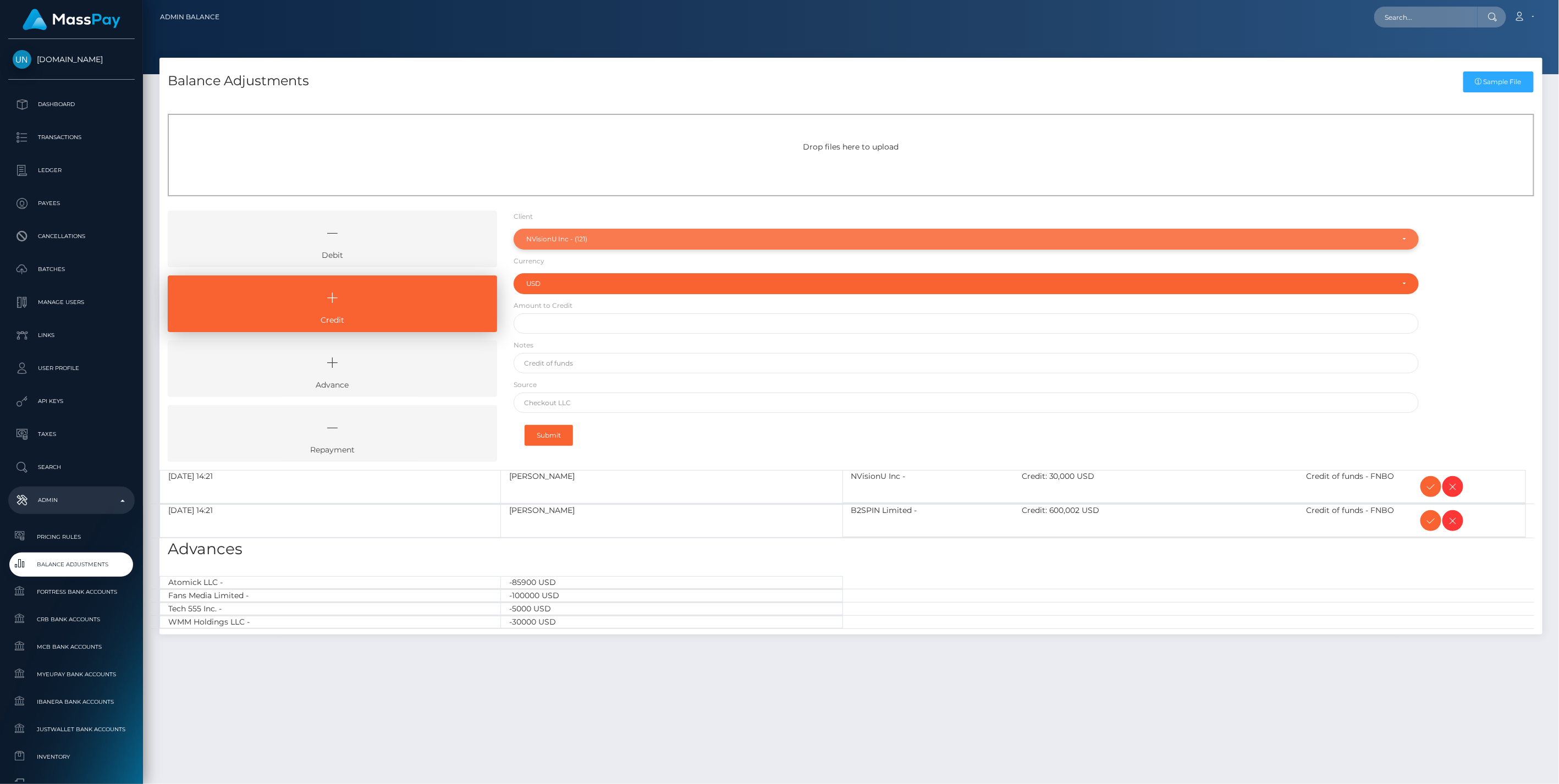
click at [596, 235] on div "NVisionU Inc - (121)" at bounding box center [960, 239] width 868 height 9
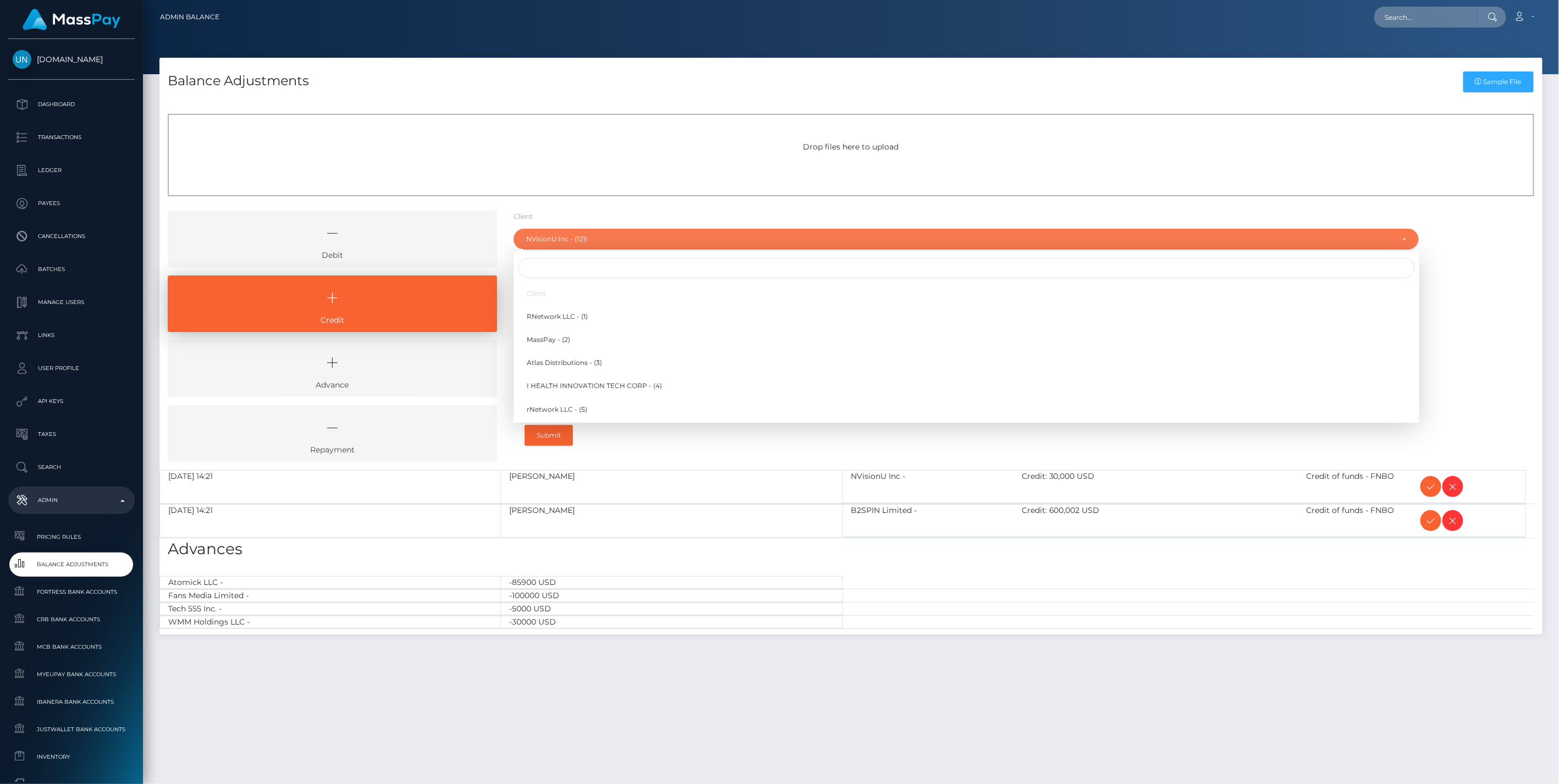
scroll to position [2237, 0]
click at [561, 271] on input "Search" at bounding box center [966, 268] width 897 height 21
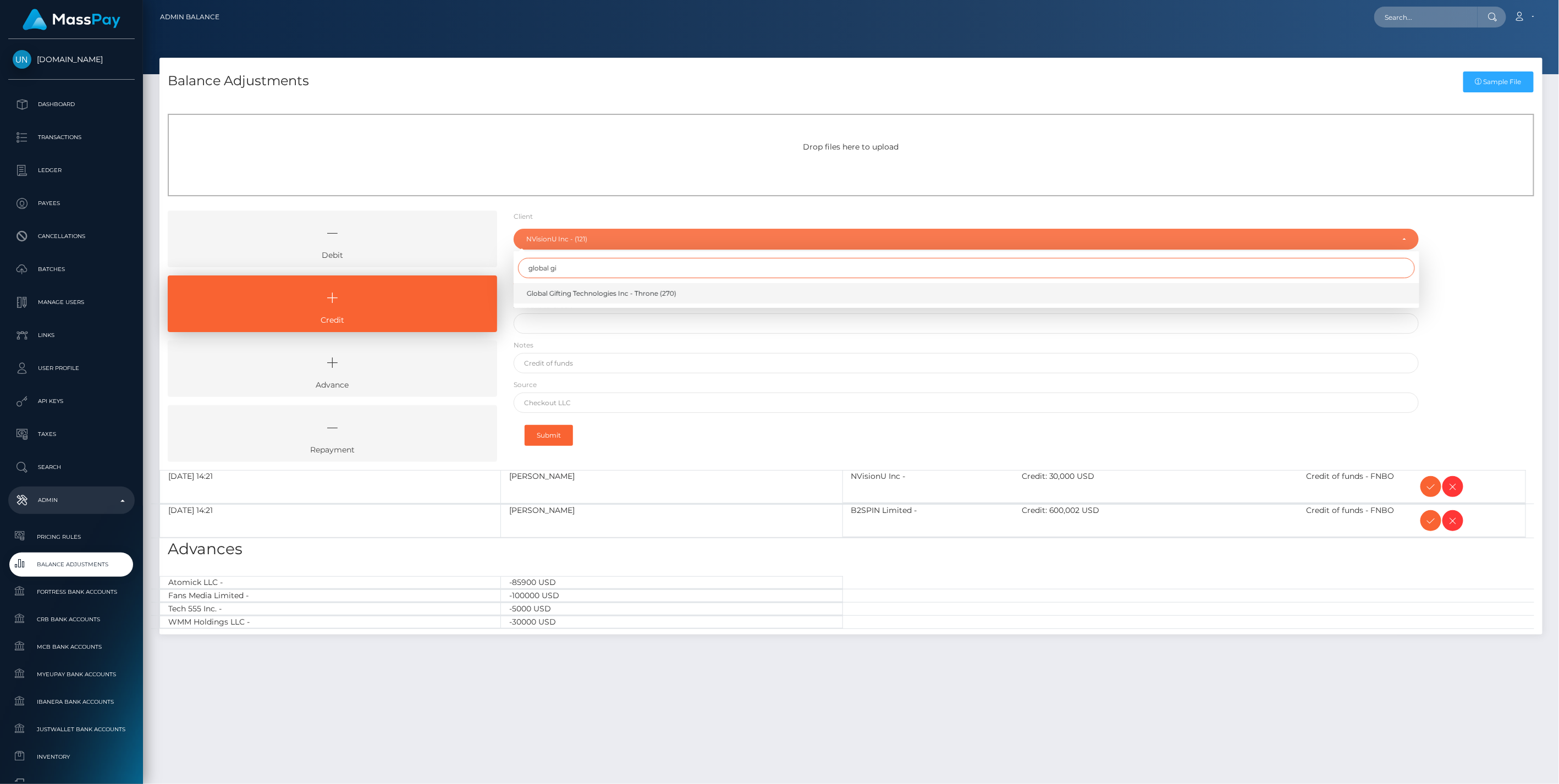
type input "global gi"
click at [574, 289] on span "Global Gifting Technologies Inc - Throne (270)" at bounding box center [601, 293] width 149 height 10
select select "270"
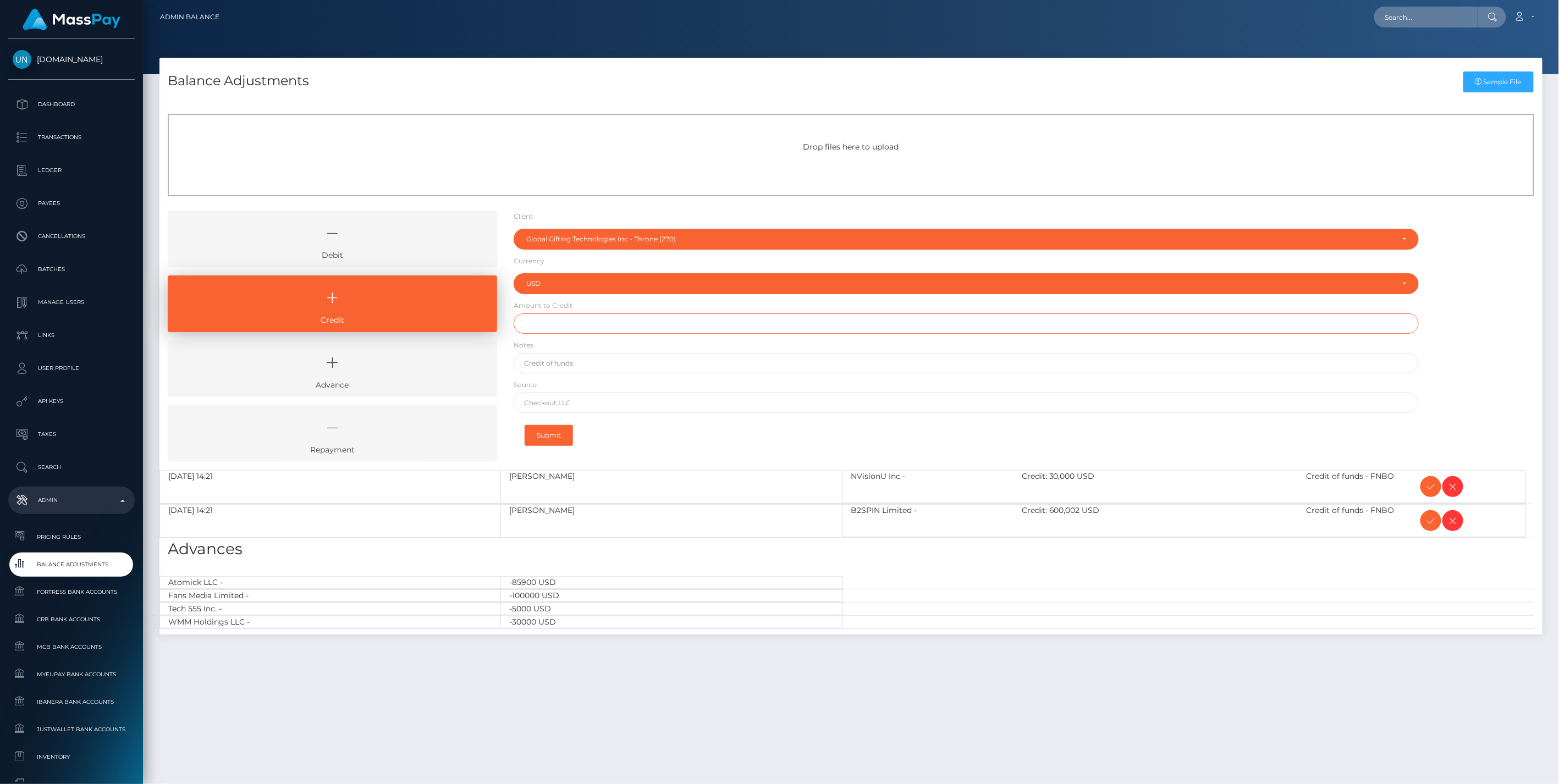
click at [542, 324] on input "text" at bounding box center [966, 324] width 906 height 21
paste input "1,000,000.00"
type input "$1,000,000.00"
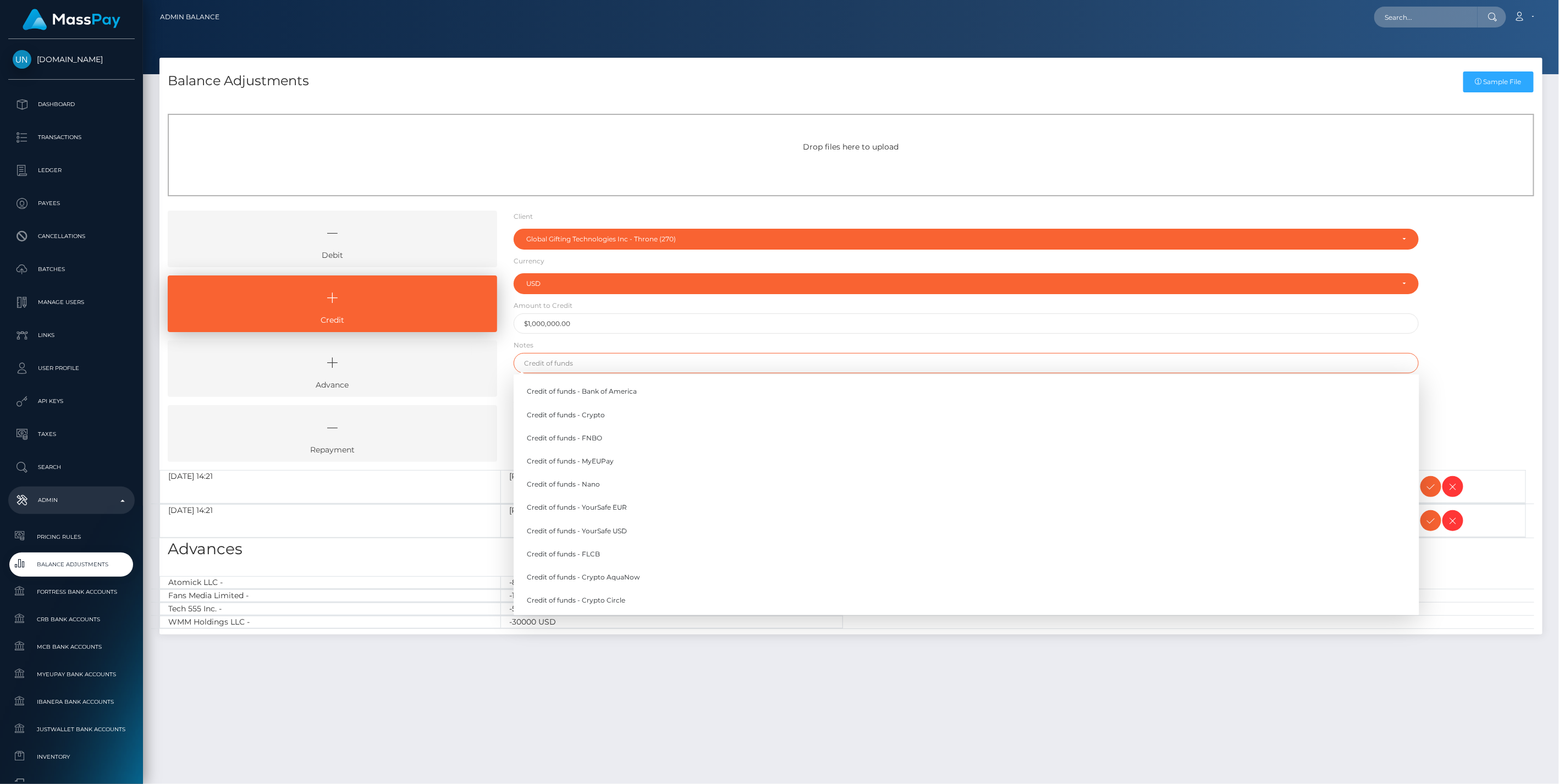
click at [558, 366] on input "text" at bounding box center [966, 363] width 906 height 21
click at [564, 435] on link "Credit of funds - FNBO" at bounding box center [966, 438] width 906 height 21
type input "Credit of funds - FNBO"
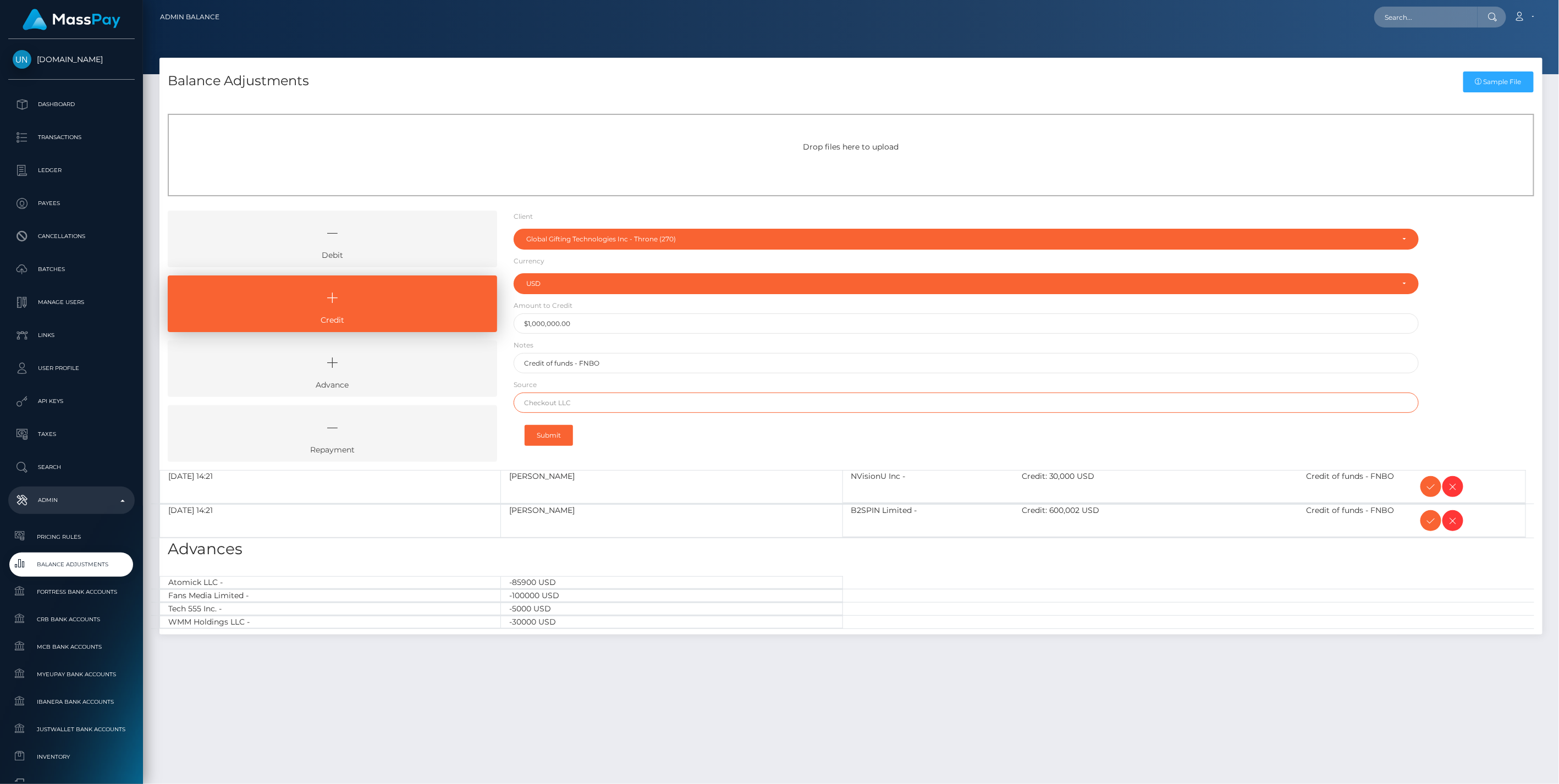
click at [611, 408] on input "text" at bounding box center [966, 403] width 906 height 21
paste input "Column N.A. Mercury"
type input "Column N.A. Mercury"
click at [542, 437] on button "Submit" at bounding box center [549, 435] width 49 height 21
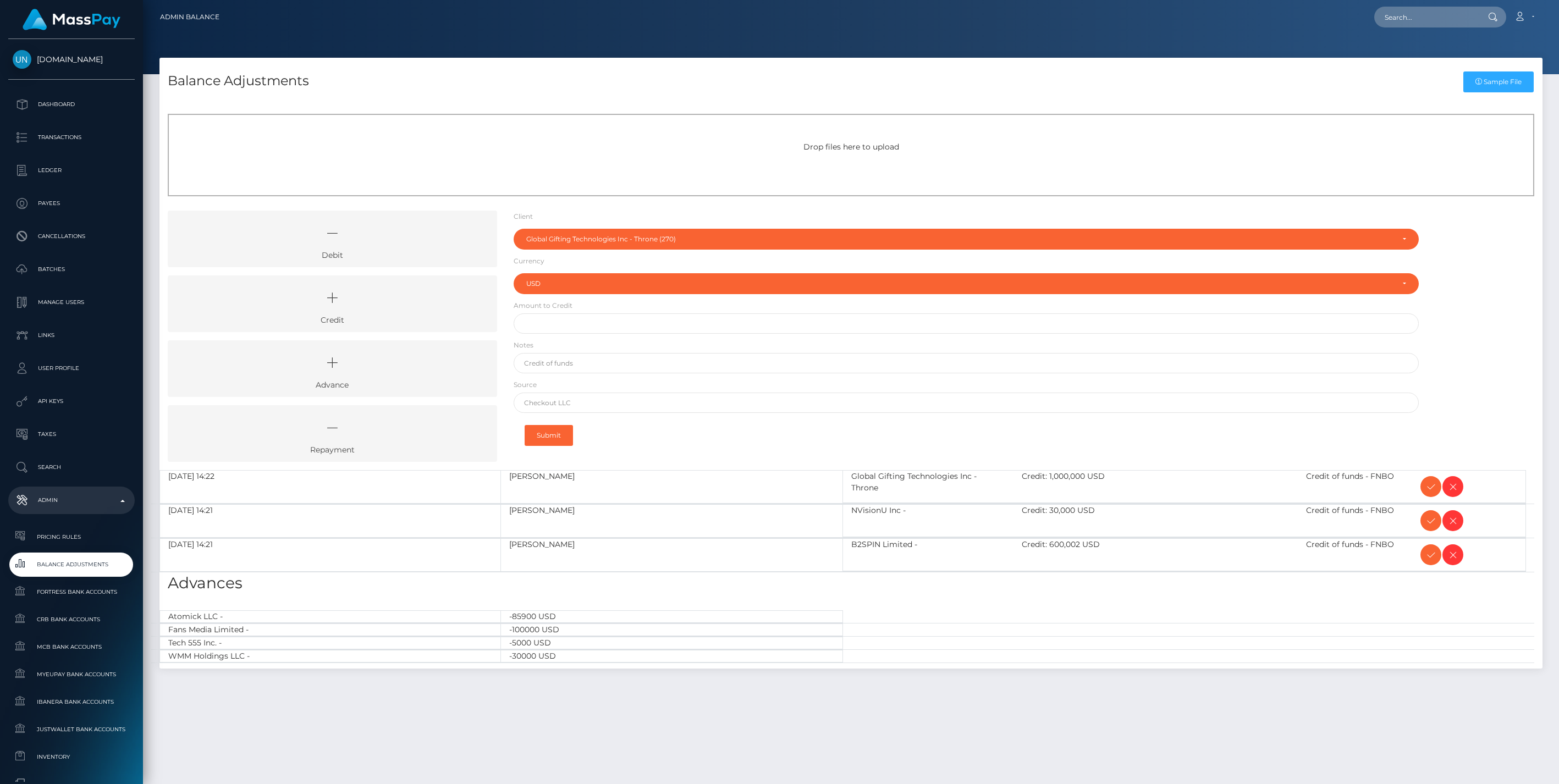
select select "270"
select select "USD"
click at [370, 308] on icon at bounding box center [332, 298] width 304 height 33
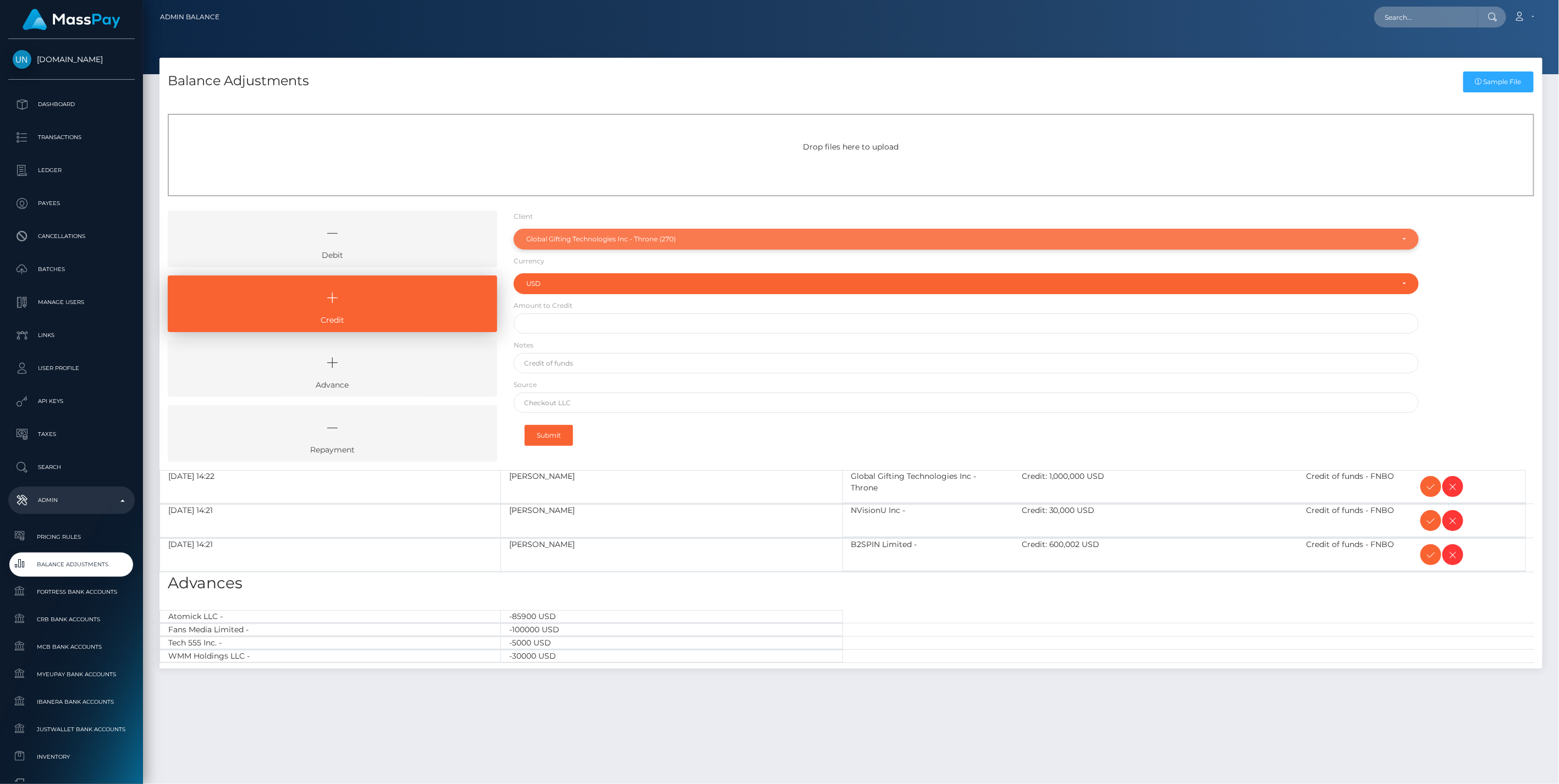
click at [580, 240] on div "Global Gifting Technologies Inc - Throne (270)" at bounding box center [960, 239] width 868 height 9
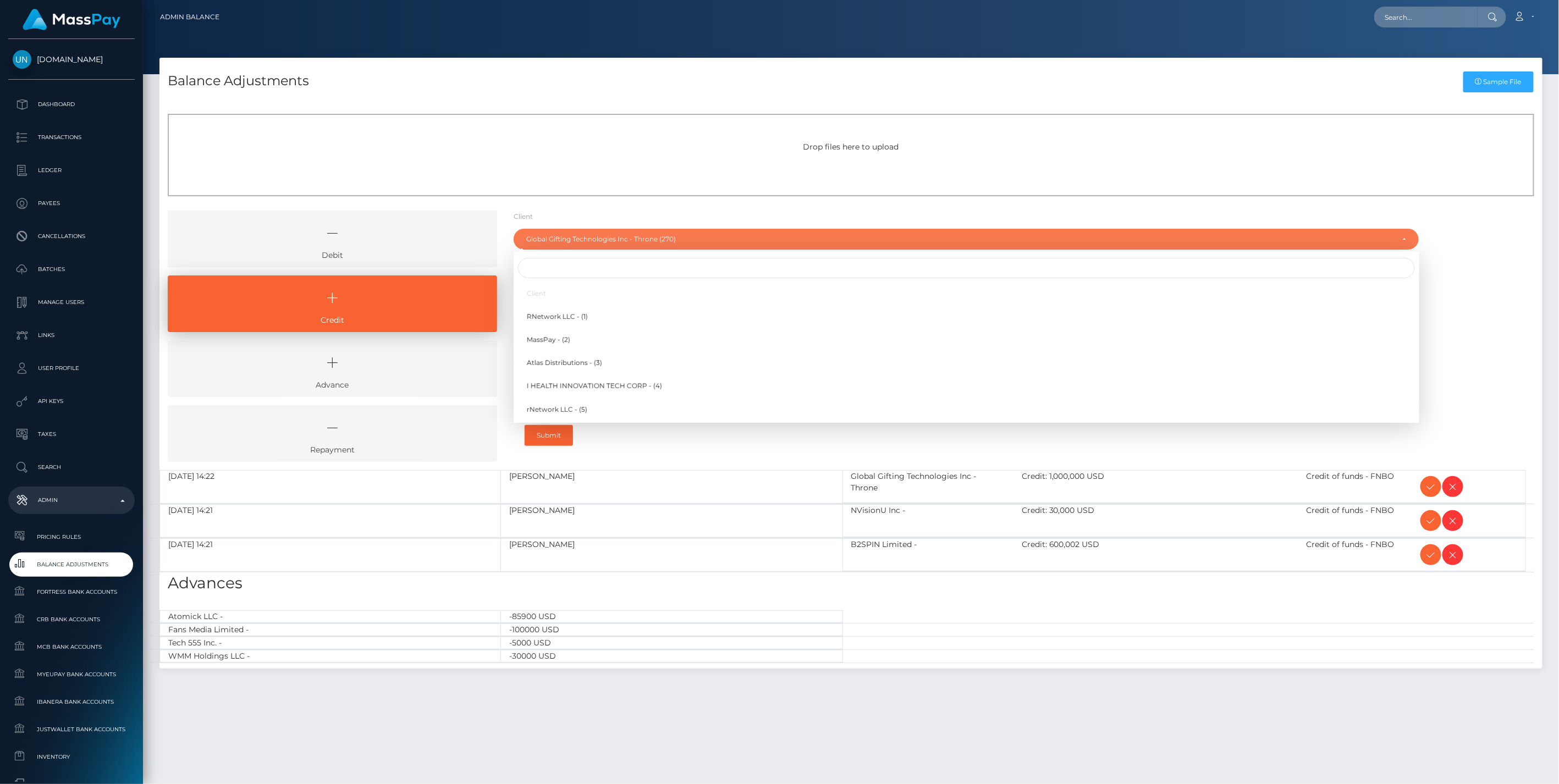
scroll to position [5024, 0]
click at [539, 269] on input "Search" at bounding box center [966, 268] width 897 height 21
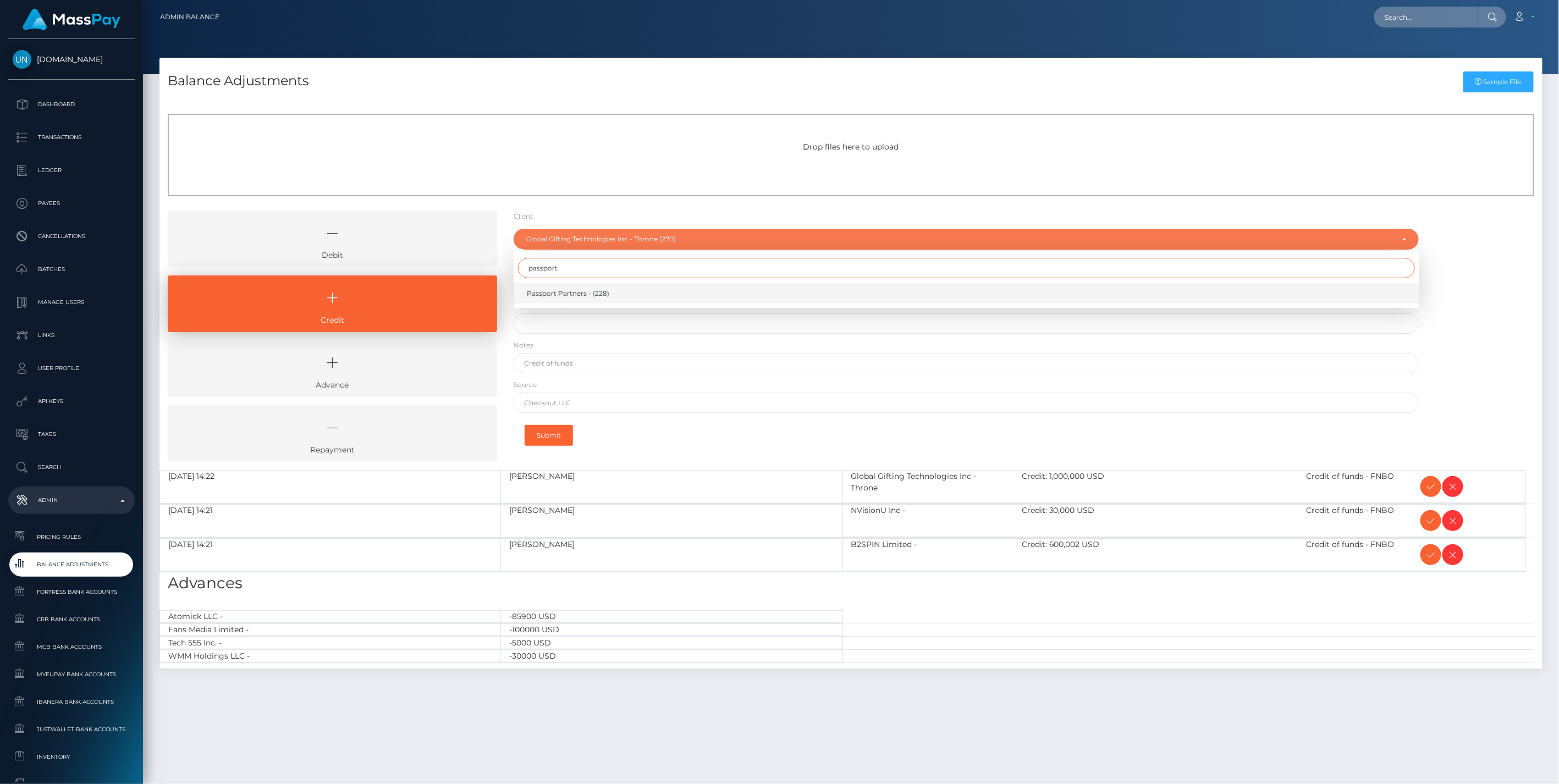
type input "passport"
click at [555, 293] on span "Passport Partners - (228)" at bounding box center [568, 293] width 82 height 10
select select "228"
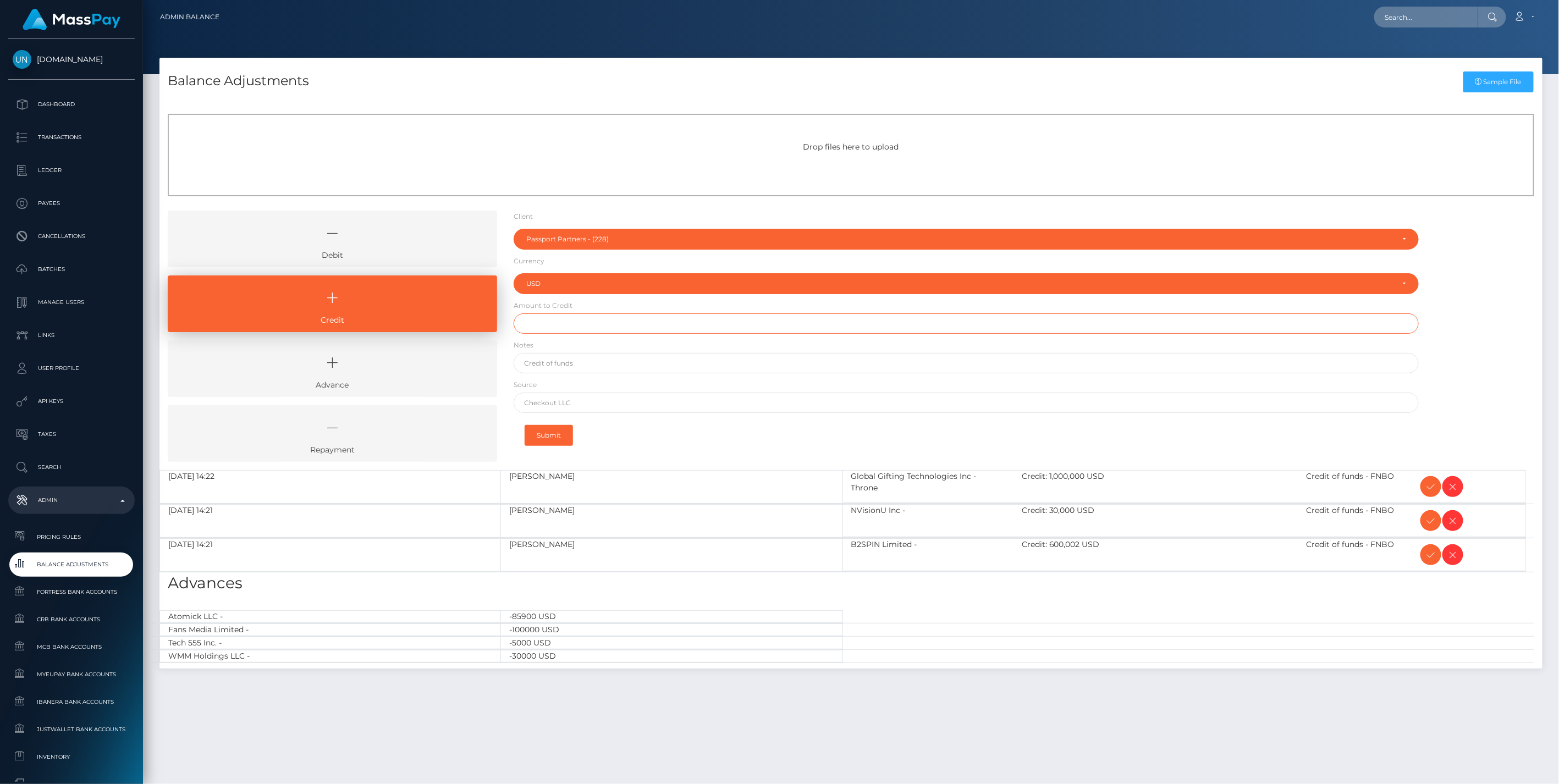
click at [545, 324] on input "text" at bounding box center [966, 324] width 906 height 21
paste input "8,183.22"
type input "$8,183.22"
click at [569, 368] on input "text" at bounding box center [966, 363] width 906 height 21
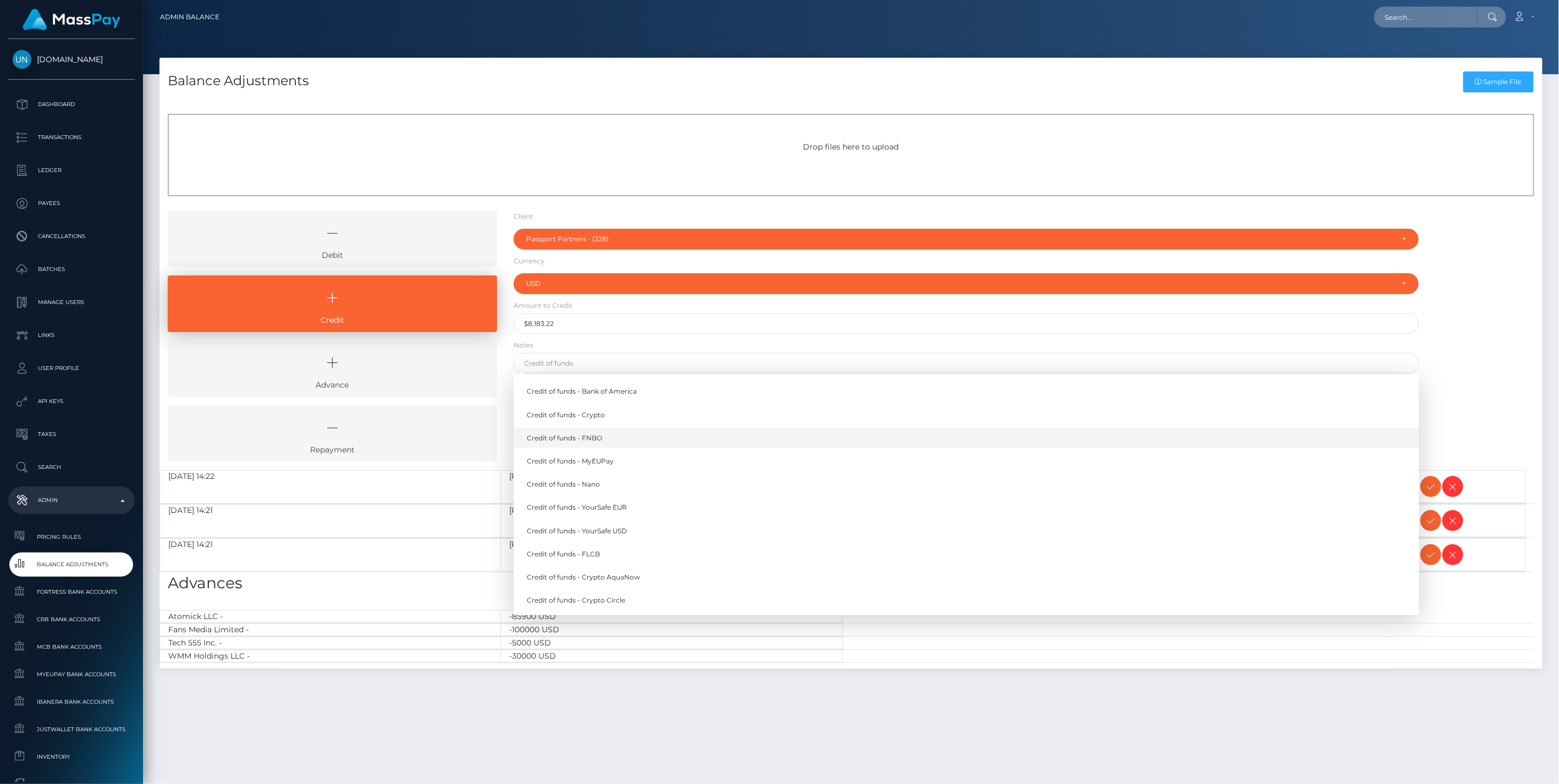
click at [587, 436] on link "Credit of funds - FNBO" at bounding box center [966, 438] width 906 height 21
type input "Credit of funds - FNBO"
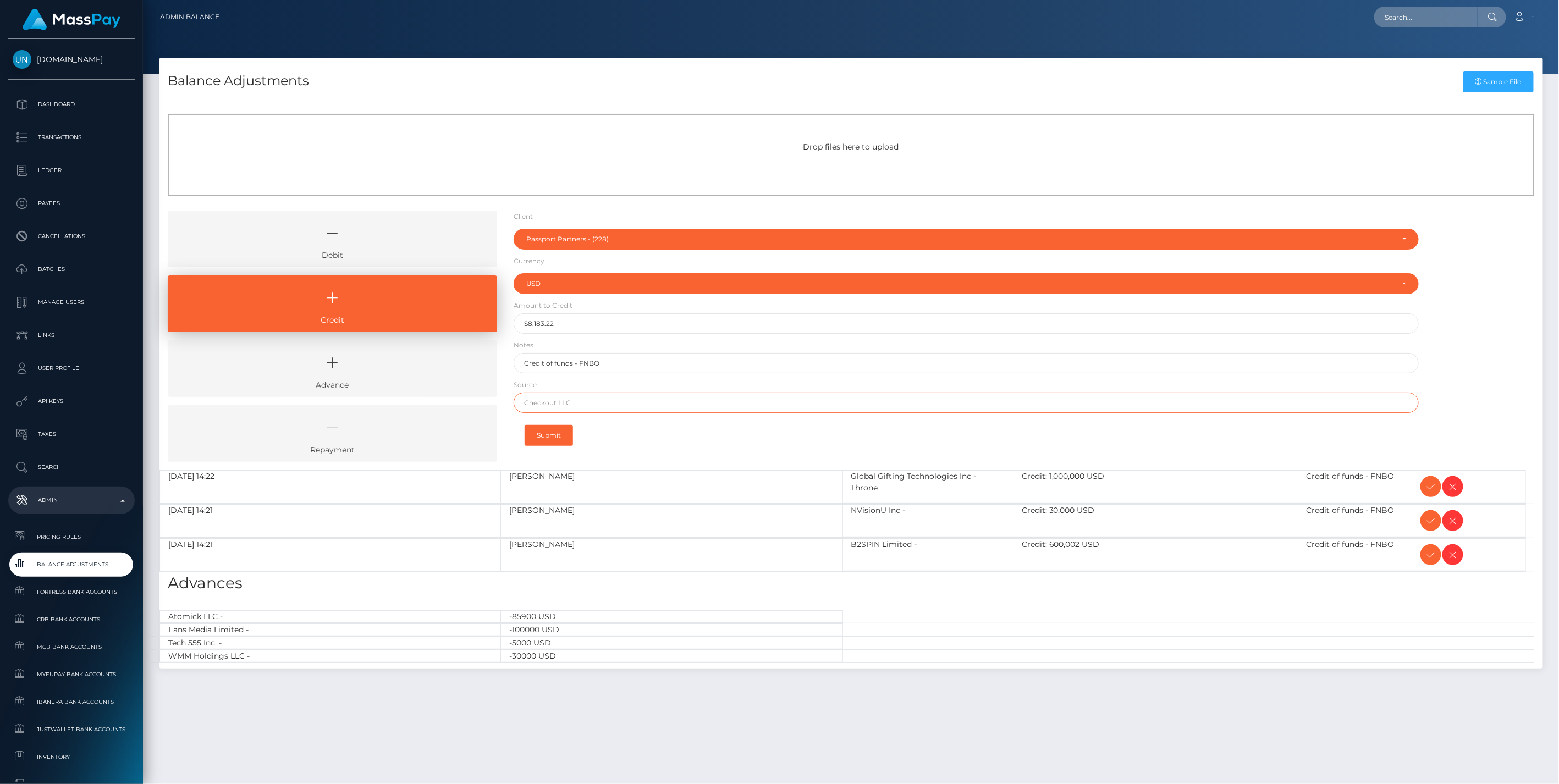
click at [571, 399] on input "text" at bounding box center [966, 403] width 906 height 21
paste input "BANK OF AMERICA N.A."
type input "BANK OF AMERICA N.A."
click at [553, 435] on button "Submit" at bounding box center [549, 435] width 49 height 21
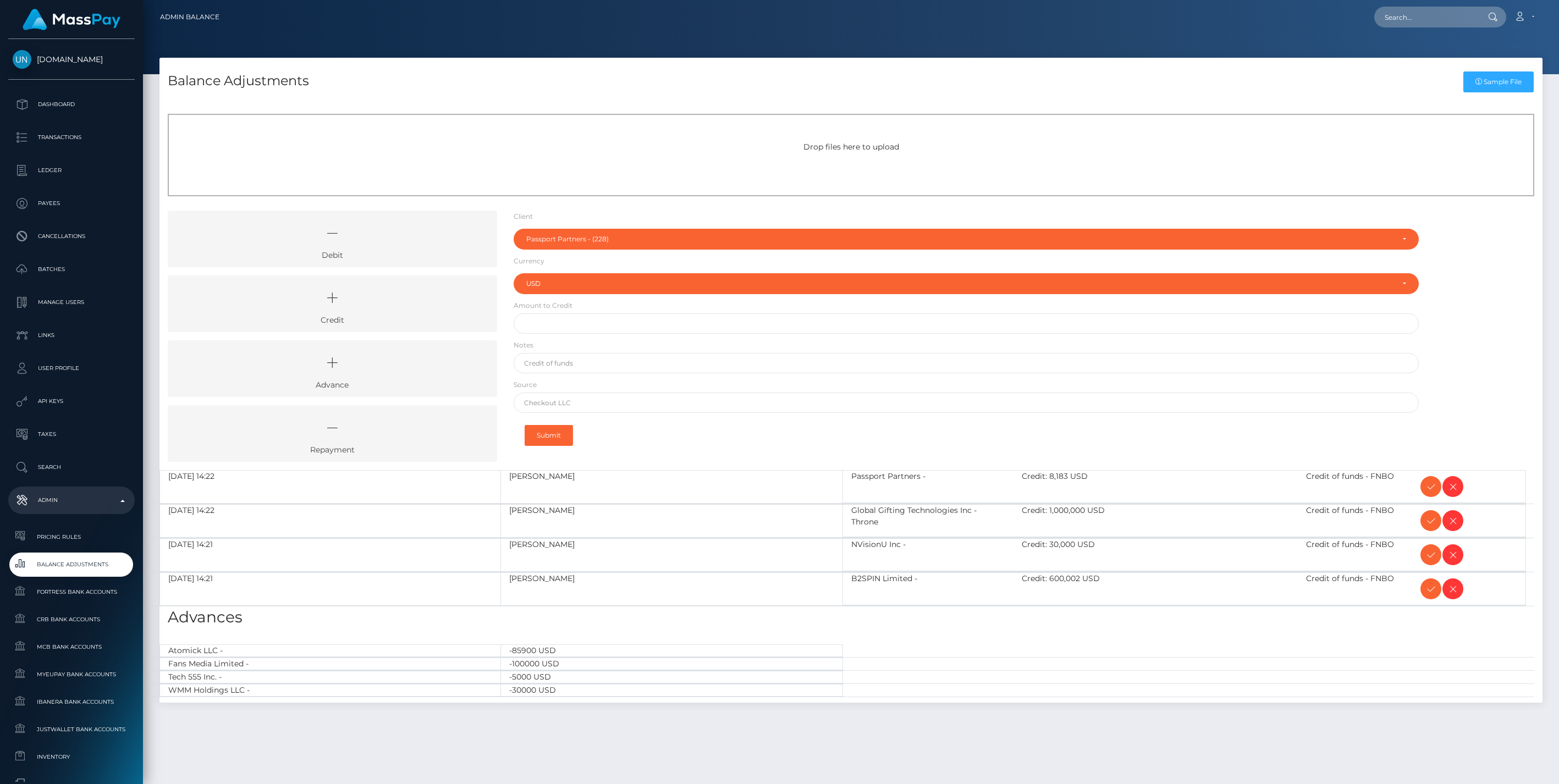
select select "228"
select select "USD"
click at [1430, 487] on icon at bounding box center [1431, 487] width 13 height 14
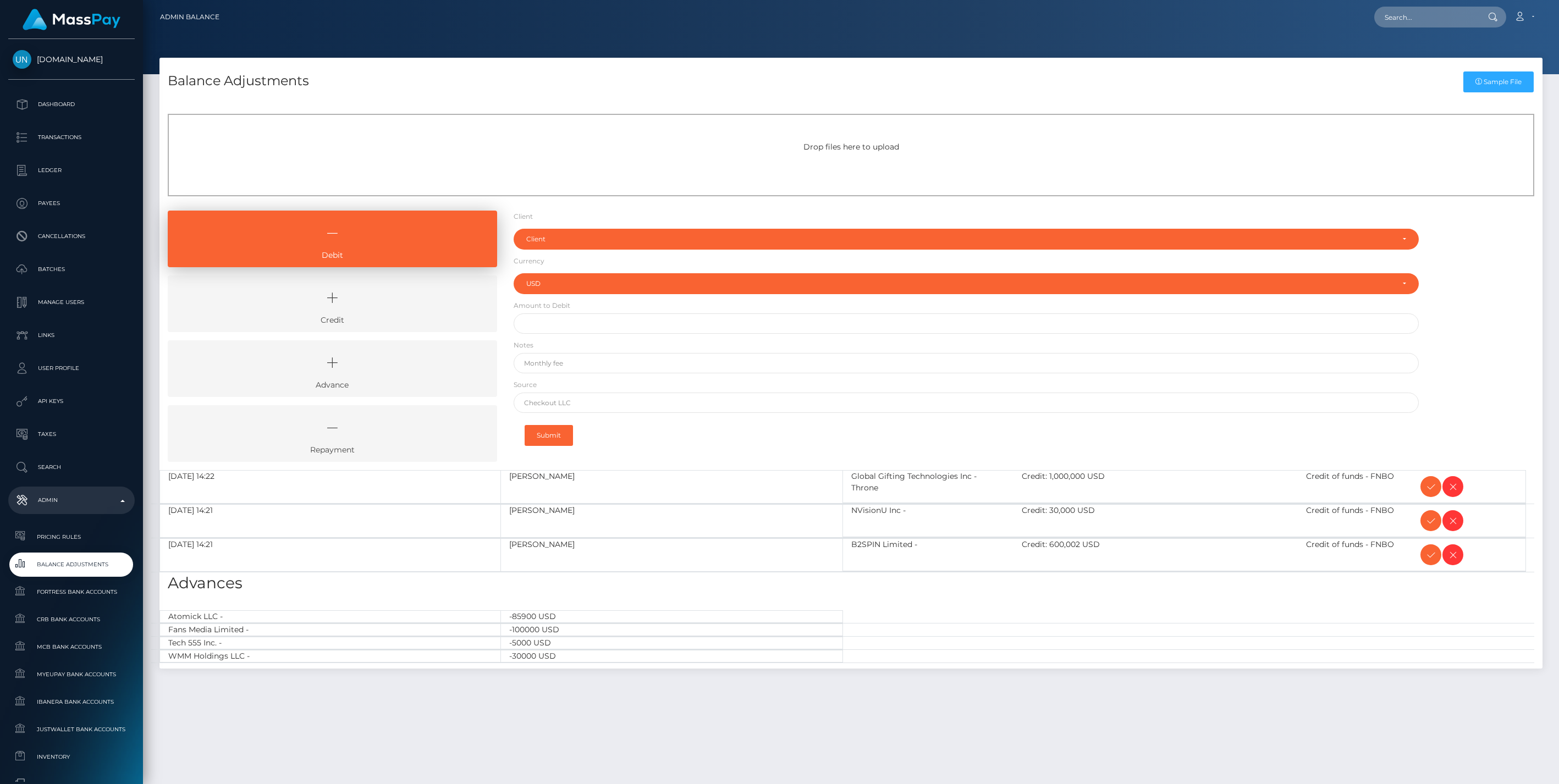
select select "USD"
click at [1430, 487] on icon at bounding box center [1431, 487] width 13 height 14
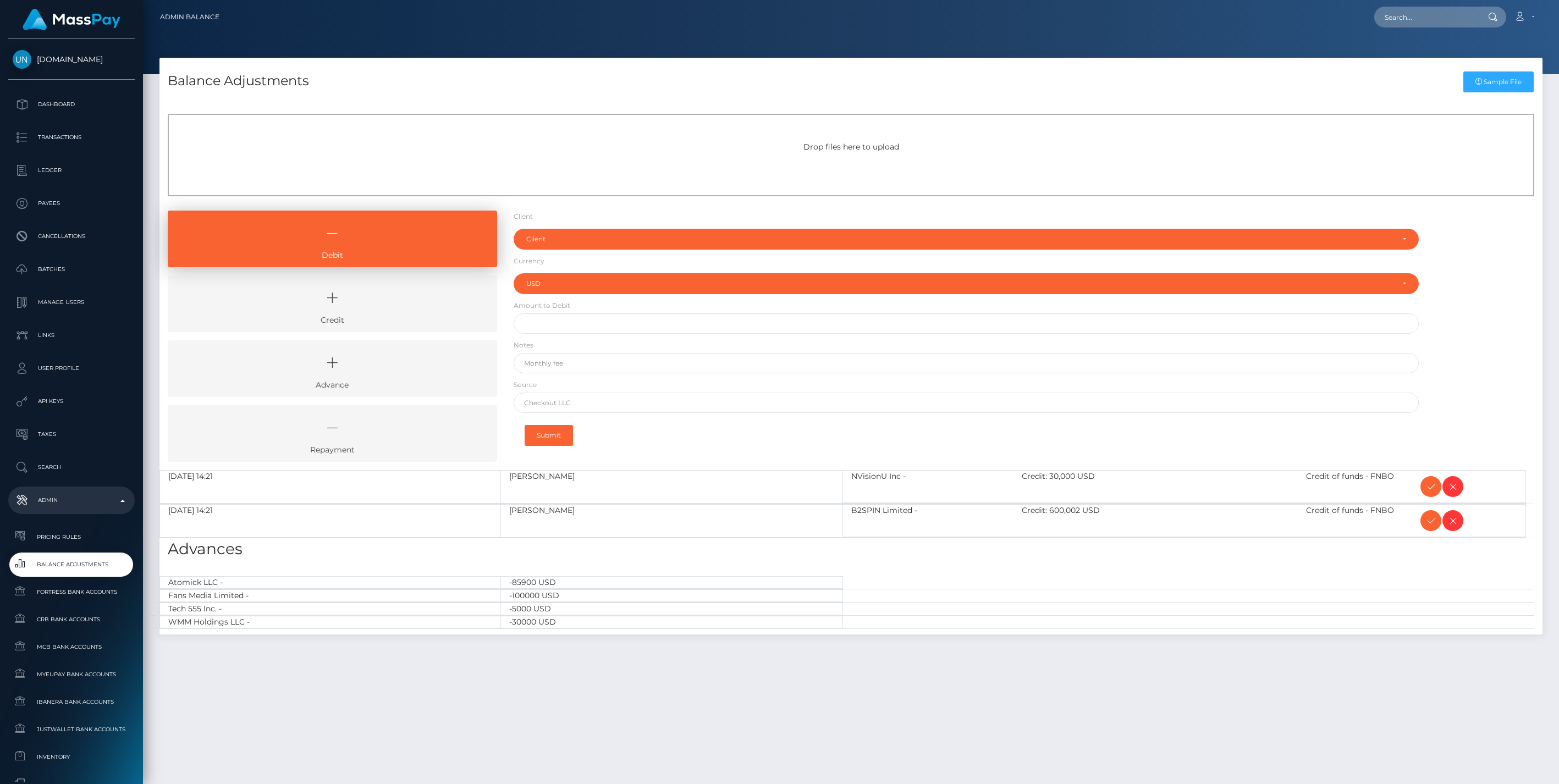
select select "USD"
click at [1430, 487] on icon at bounding box center [1431, 487] width 13 height 14
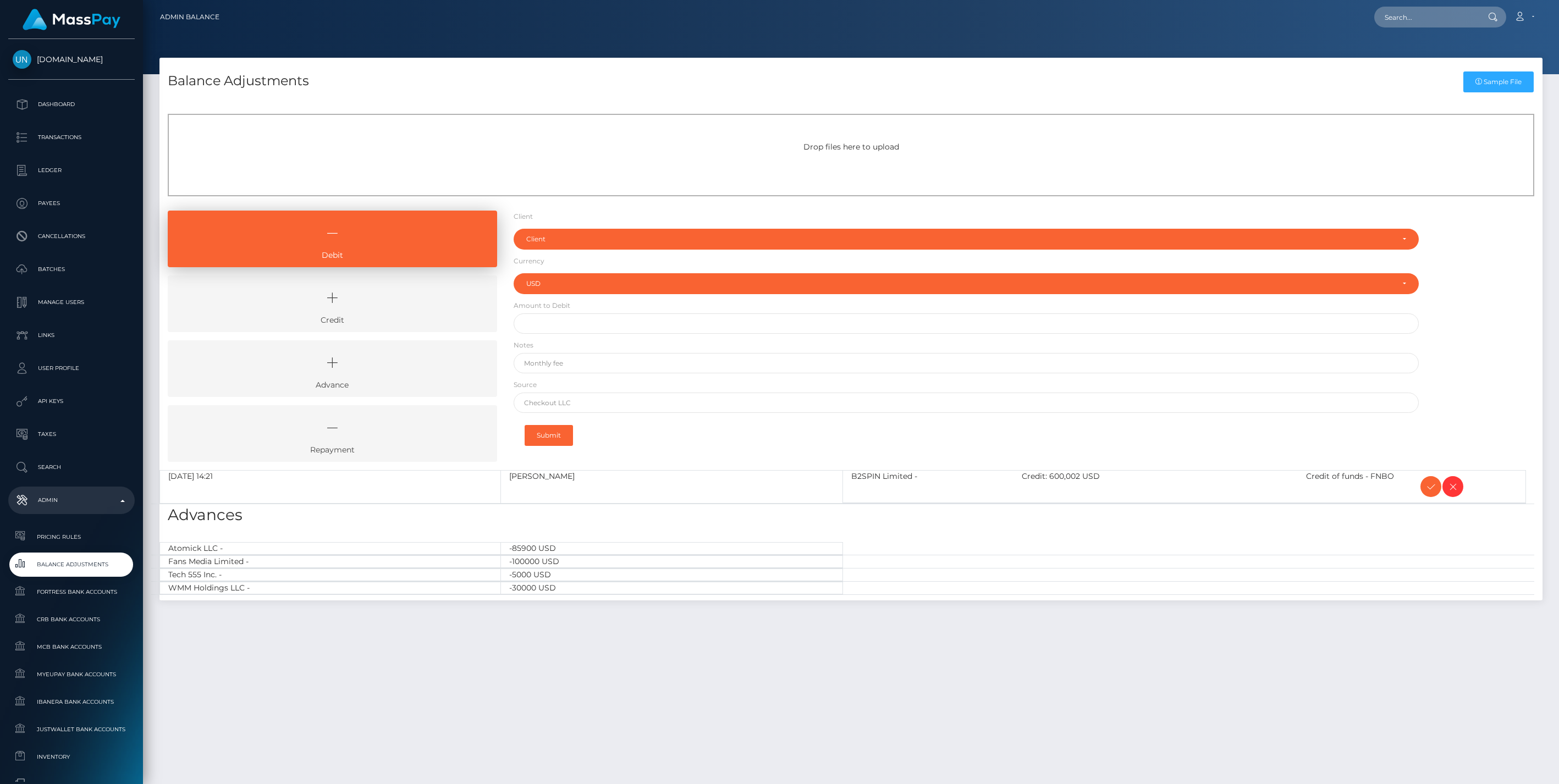
select select "USD"
click at [1427, 487] on icon at bounding box center [1431, 487] width 13 height 14
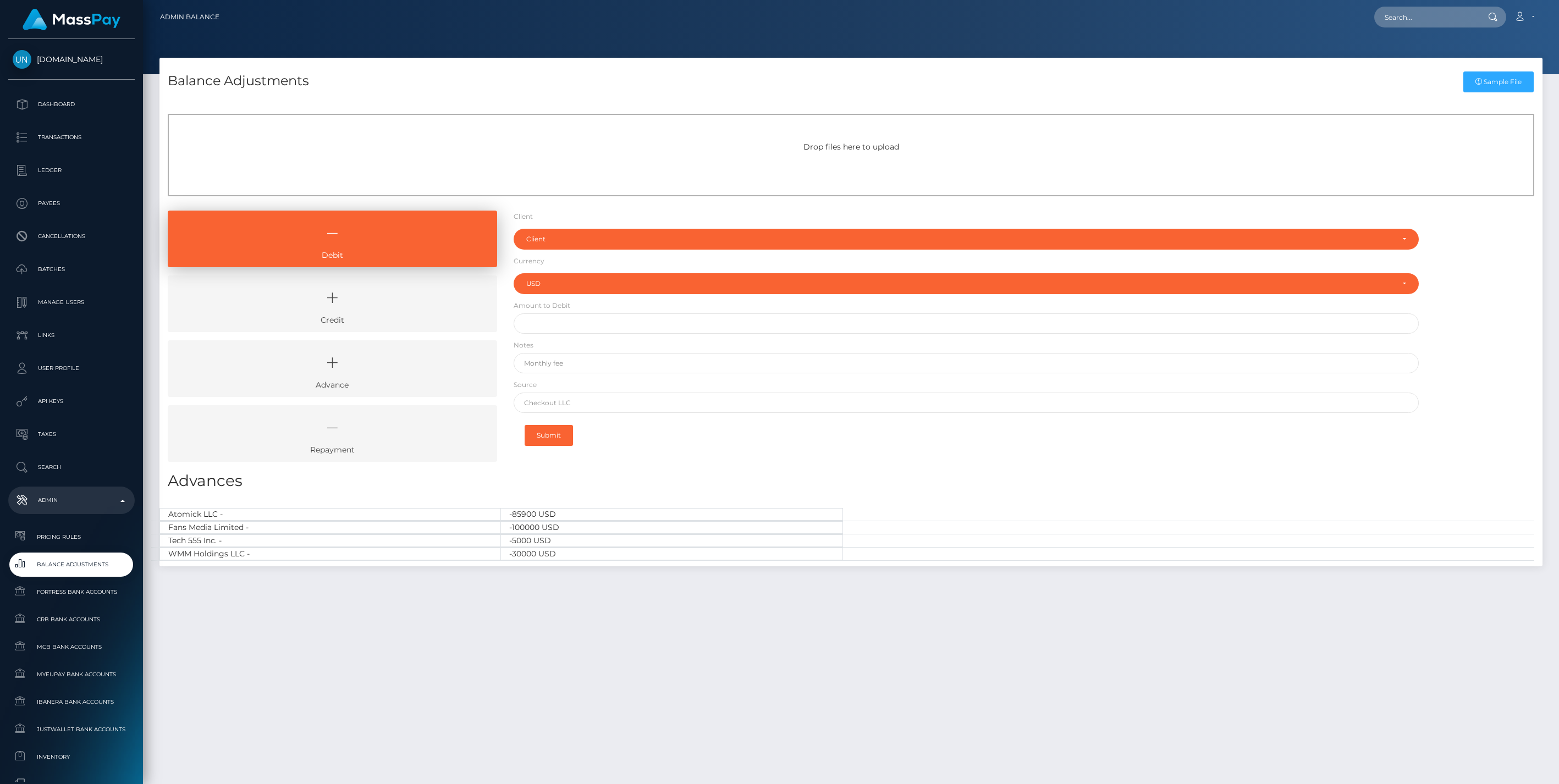
select select "USD"
click at [397, 317] on link "Credit" at bounding box center [333, 304] width 330 height 57
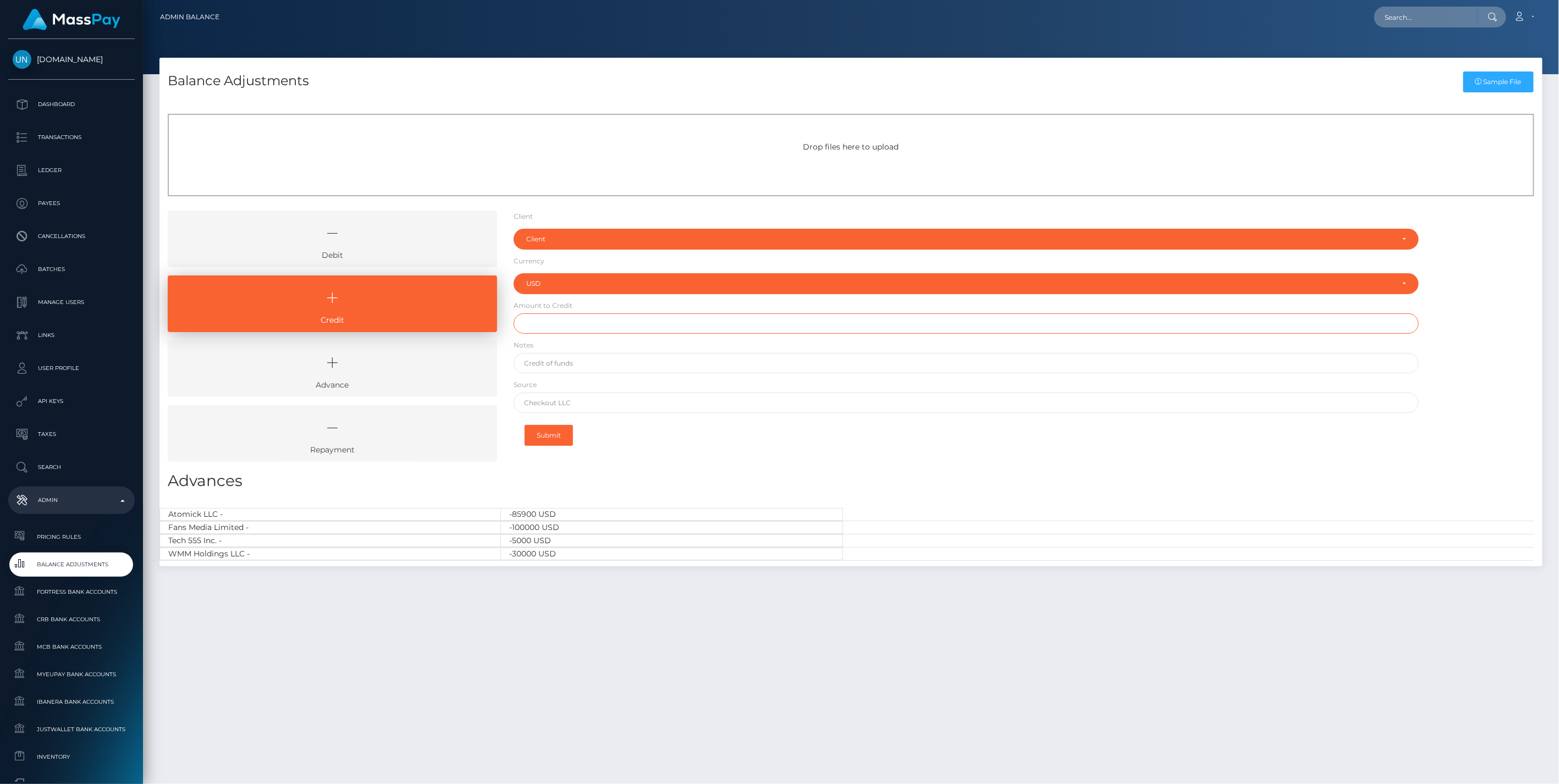
click at [556, 328] on input "text" at bounding box center [966, 324] width 906 height 21
type input "$40,000.00"
click at [582, 354] on input "text" at bounding box center [966, 363] width 906 height 21
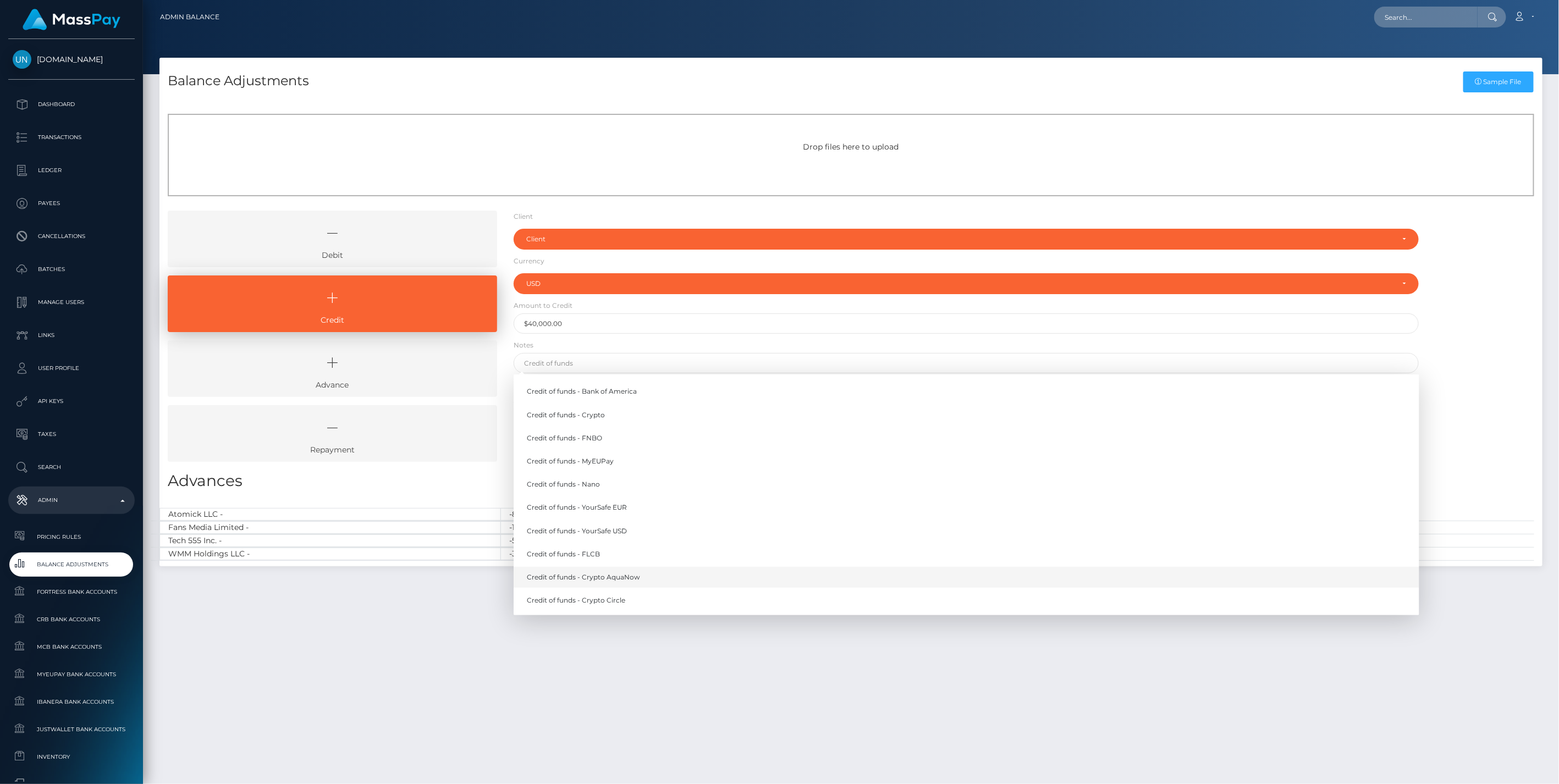
click at [625, 577] on link "Credit of funds - Crypto AquaNow" at bounding box center [966, 577] width 906 height 21
type input "Credit of funds - Crypto AquaNow"
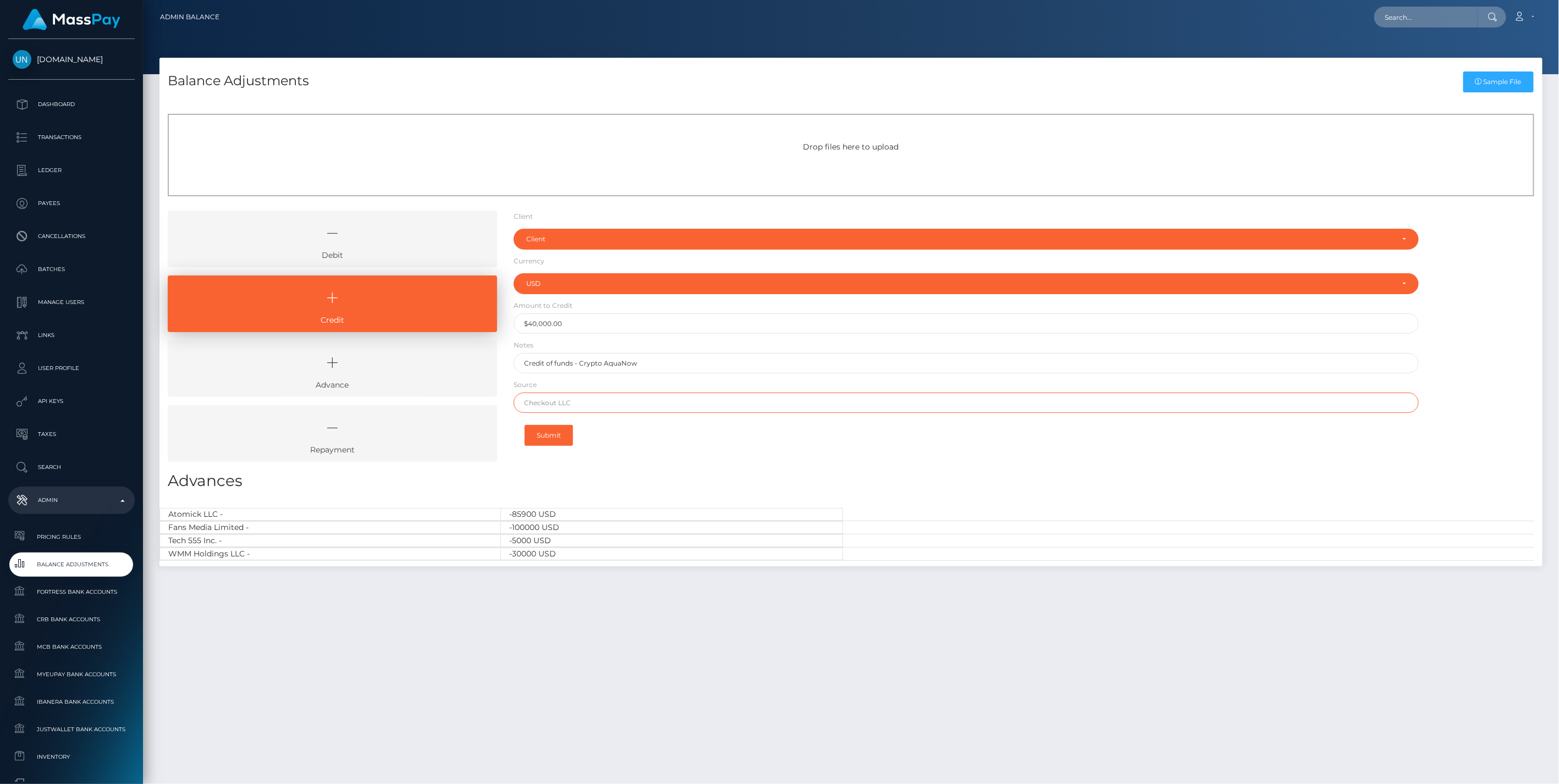
click at [576, 407] on input "text" at bounding box center [966, 403] width 906 height 21
paste input "0xae1309e471bf957e58a12ec232c1d482d06444251b96f03c93fe5809b0dd0404"
type input "0xae1309e471bf957e58a12ec232c1d482d06444251b96f03c93fe5809b0dd0404"
click at [569, 242] on div "Client" at bounding box center [960, 239] width 868 height 9
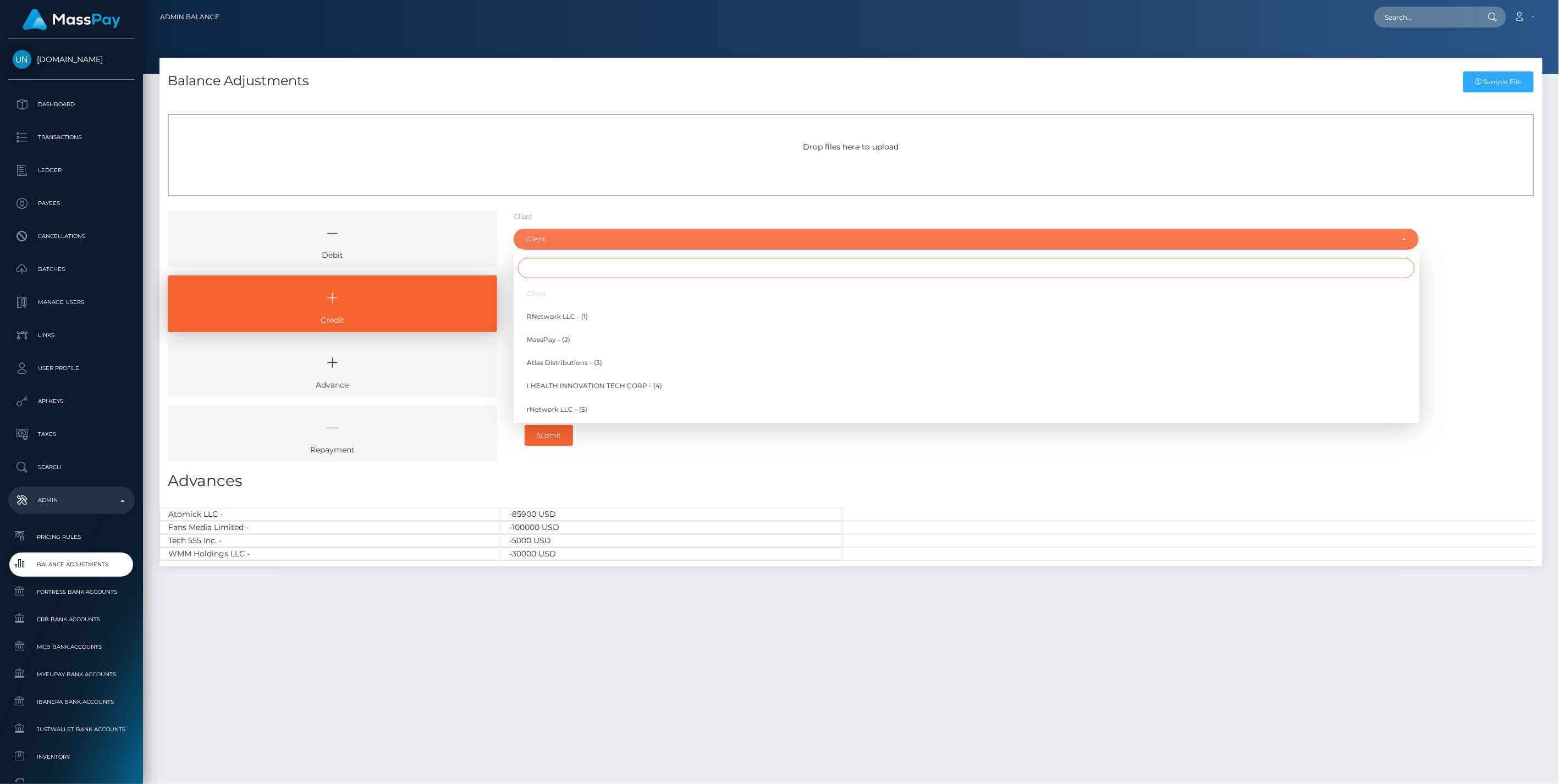
click at [567, 267] on input "Search" at bounding box center [966, 268] width 897 height 21
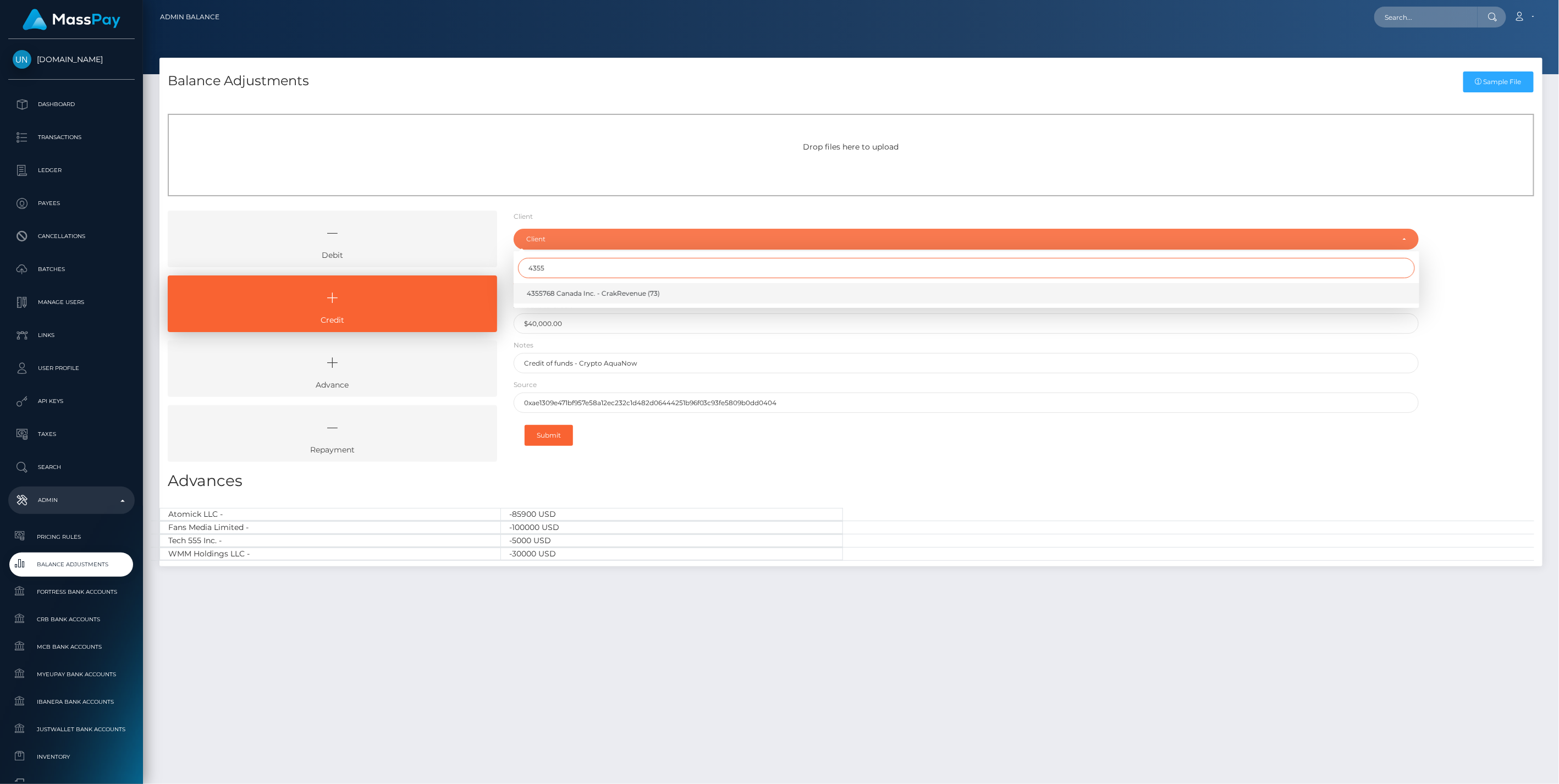
type input "4355"
click at [579, 295] on span "4355768 Canada Inc. - CrakRevenue (73)" at bounding box center [593, 293] width 133 height 10
select select "73"
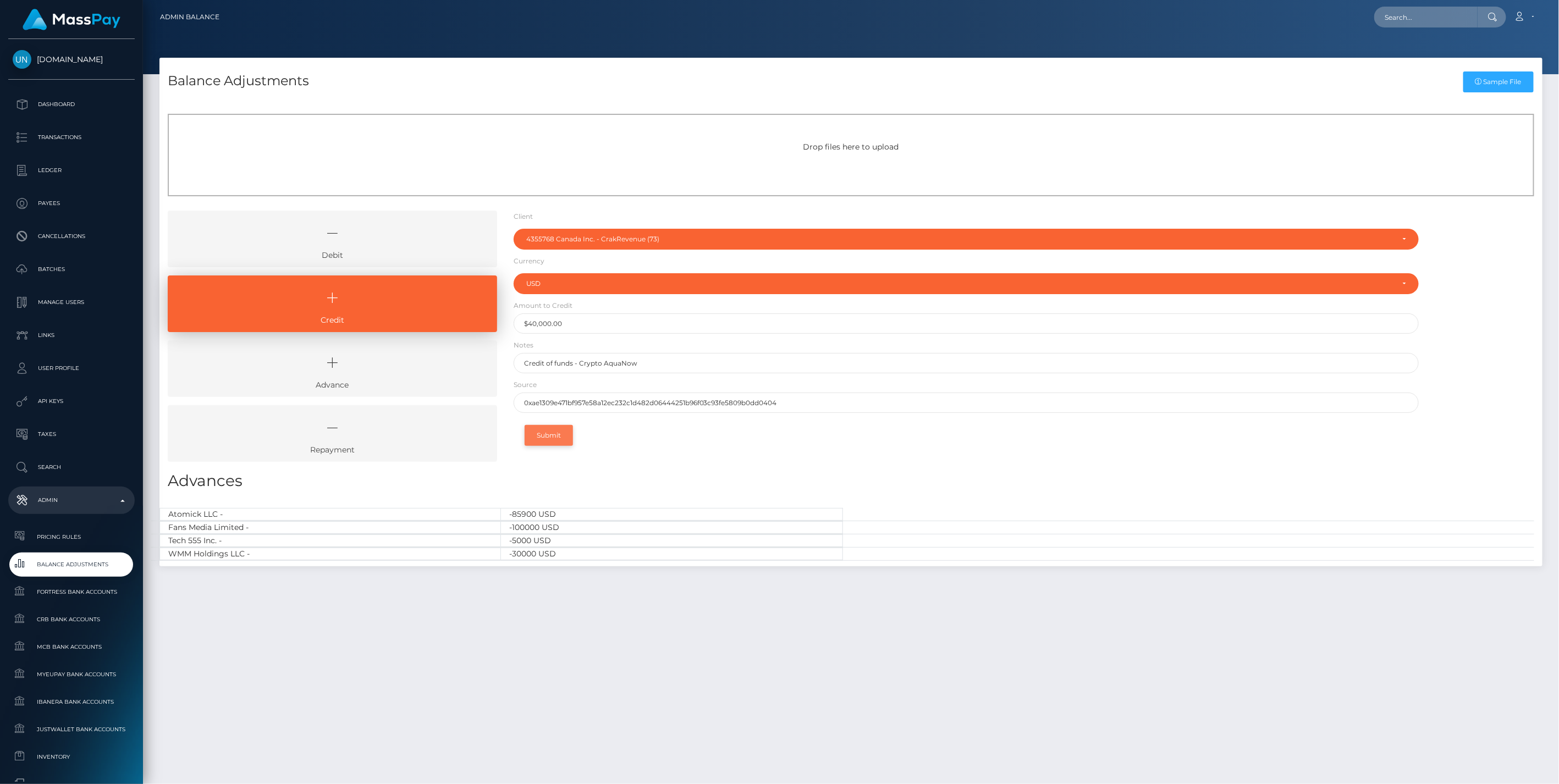
click at [542, 435] on button "Submit" at bounding box center [549, 435] width 49 height 21
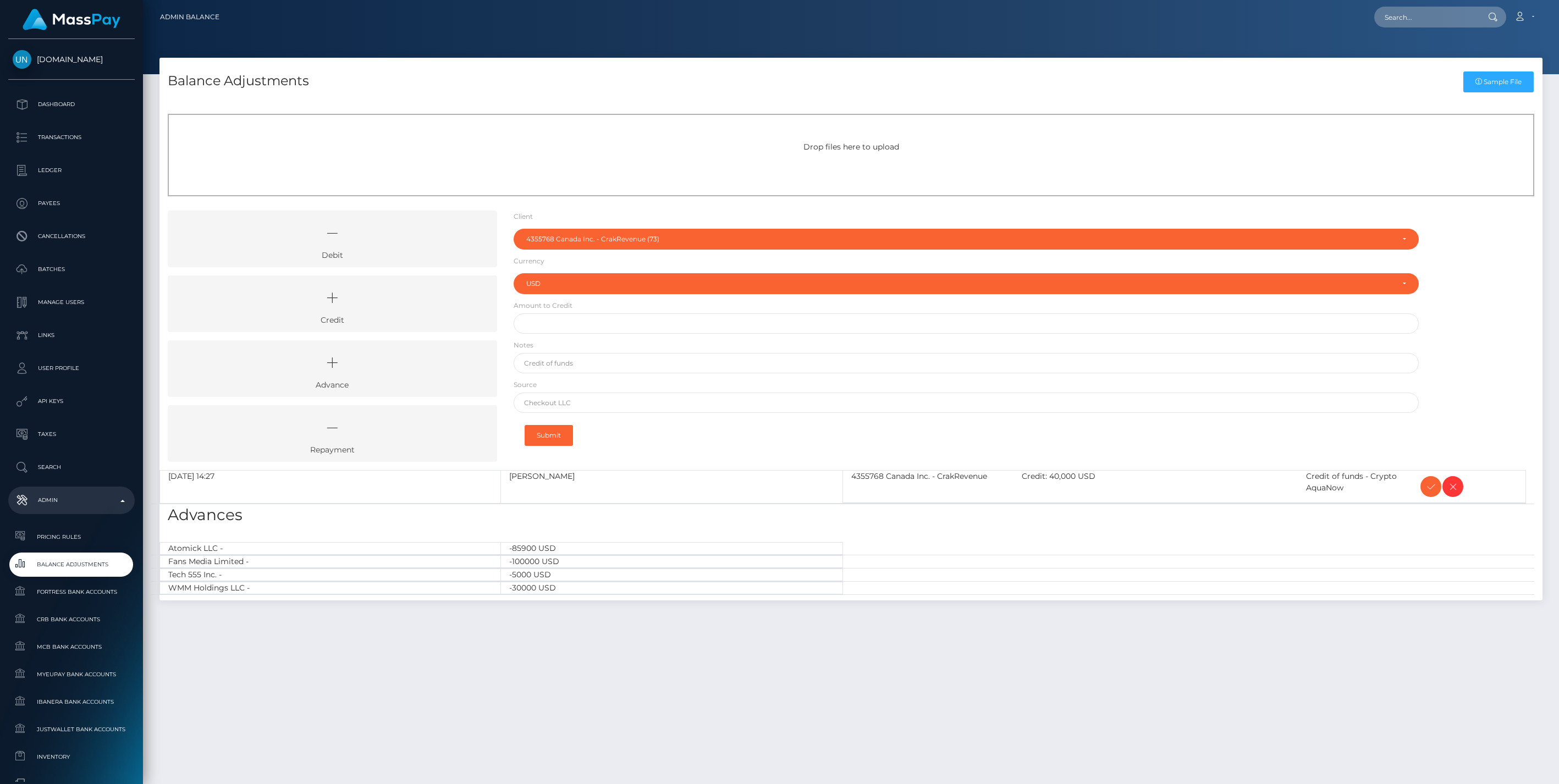
select select "73"
select select "USD"
click at [1426, 488] on icon at bounding box center [1431, 487] width 13 height 14
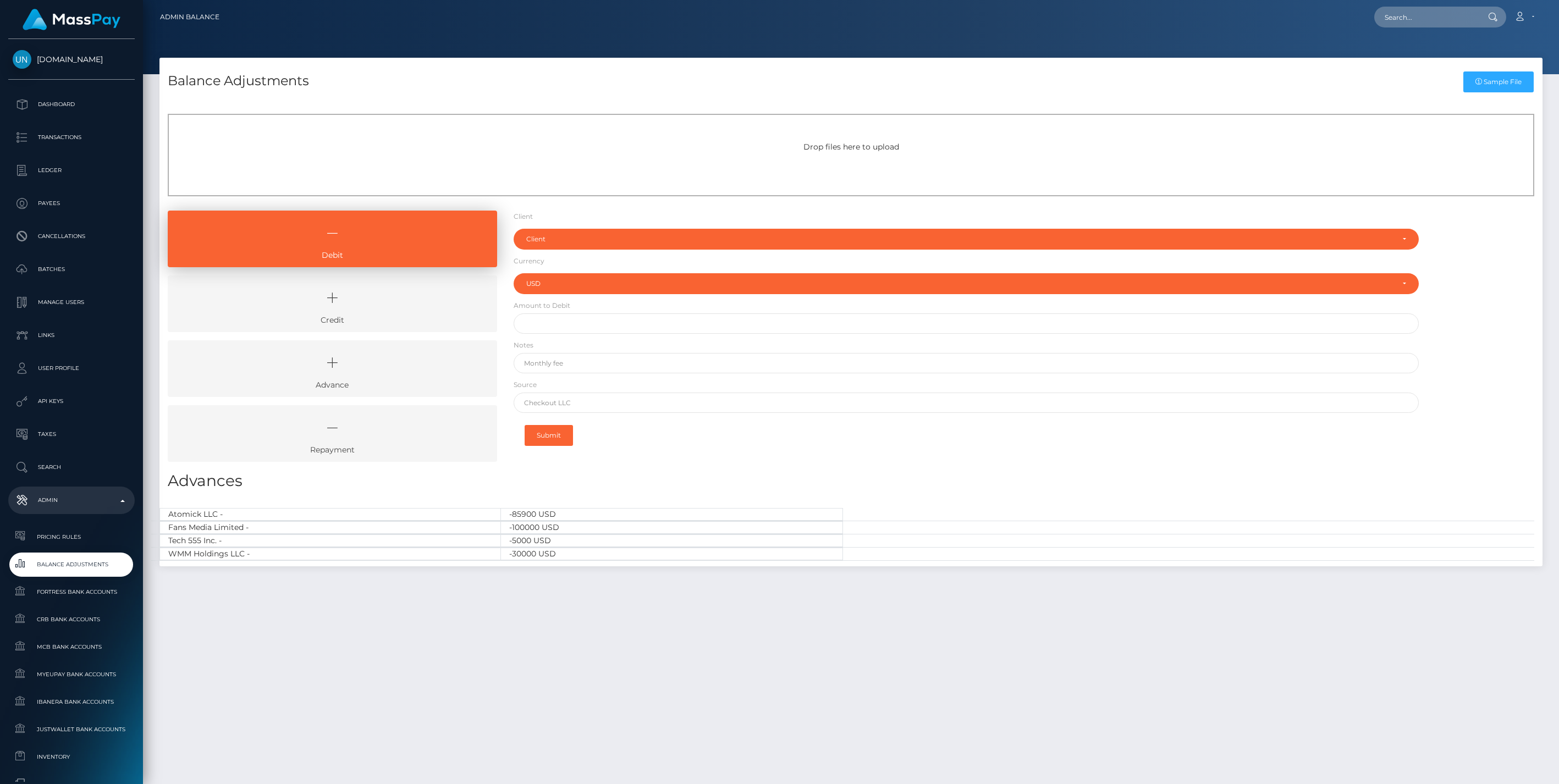
select select "USD"
click at [380, 299] on icon at bounding box center [332, 298] width 304 height 33
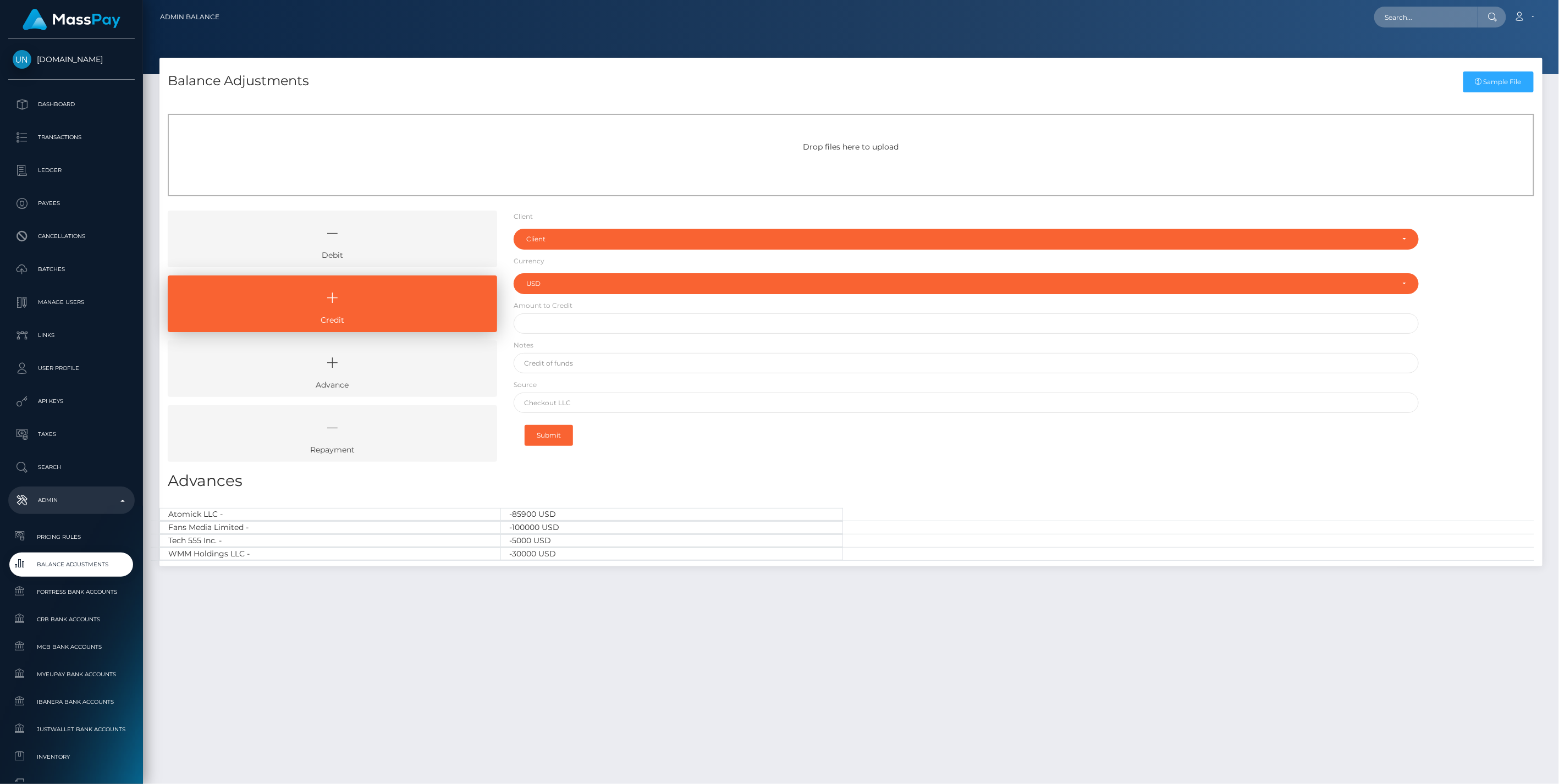
click at [377, 238] on icon at bounding box center [332, 233] width 304 height 33
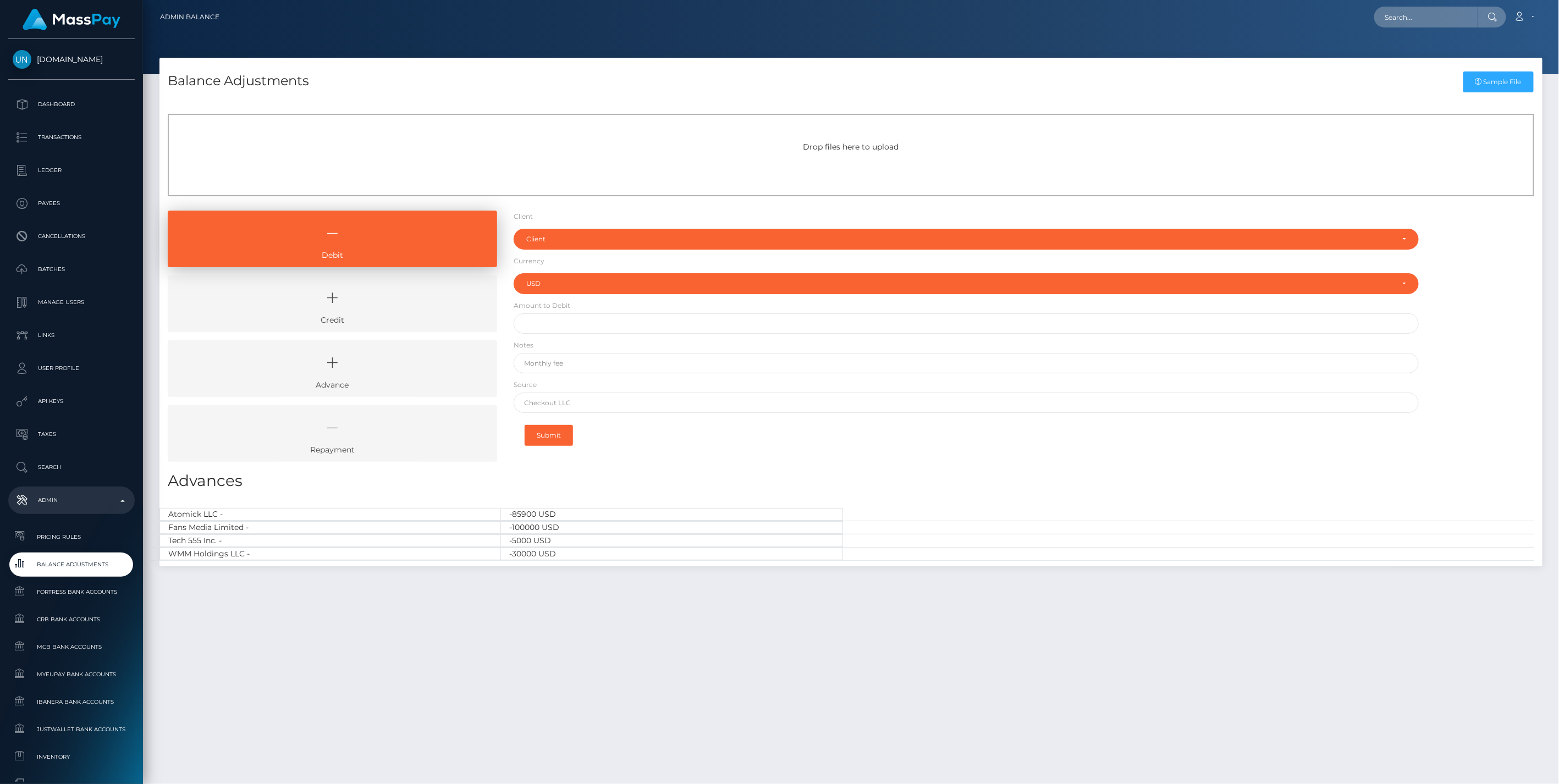
click at [402, 309] on icon at bounding box center [332, 298] width 304 height 33
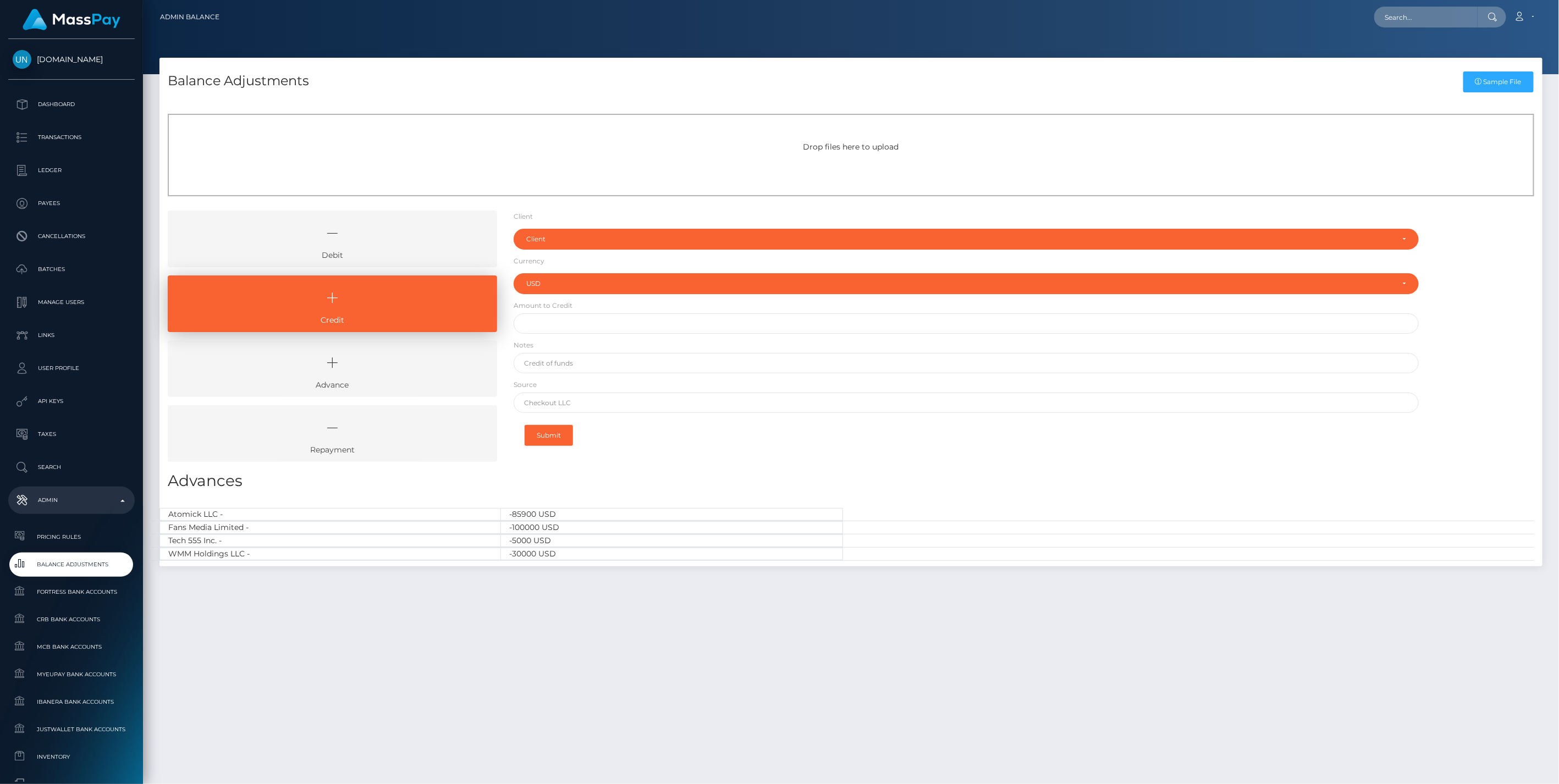
drag, startPoint x: 377, startPoint y: 248, endPoint x: 382, endPoint y: 290, distance: 42.3
click at [377, 248] on icon at bounding box center [332, 233] width 304 height 33
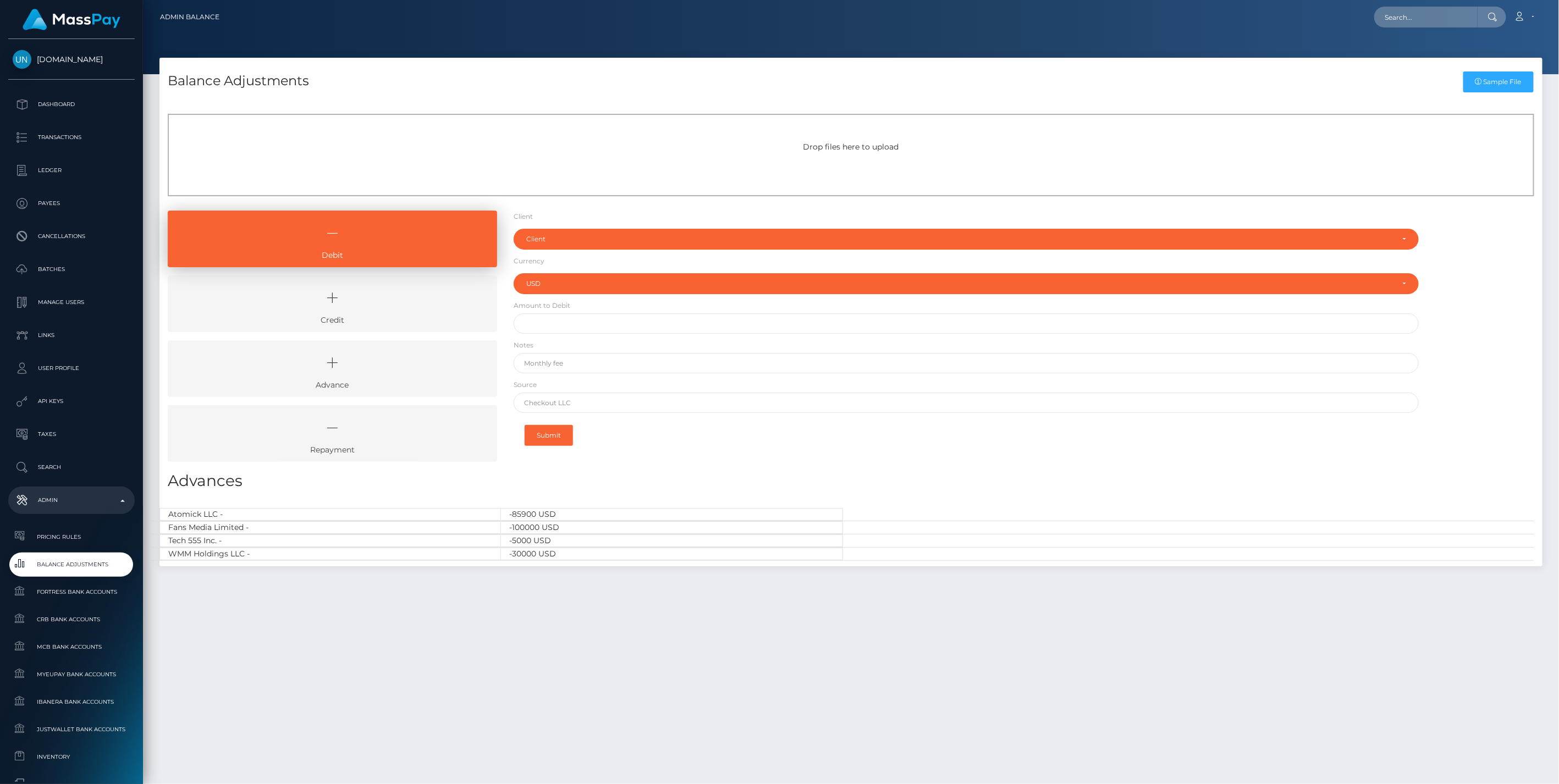
drag, startPoint x: 381, startPoint y: 312, endPoint x: 396, endPoint y: 297, distance: 21.2
click at [381, 311] on icon at bounding box center [332, 298] width 304 height 33
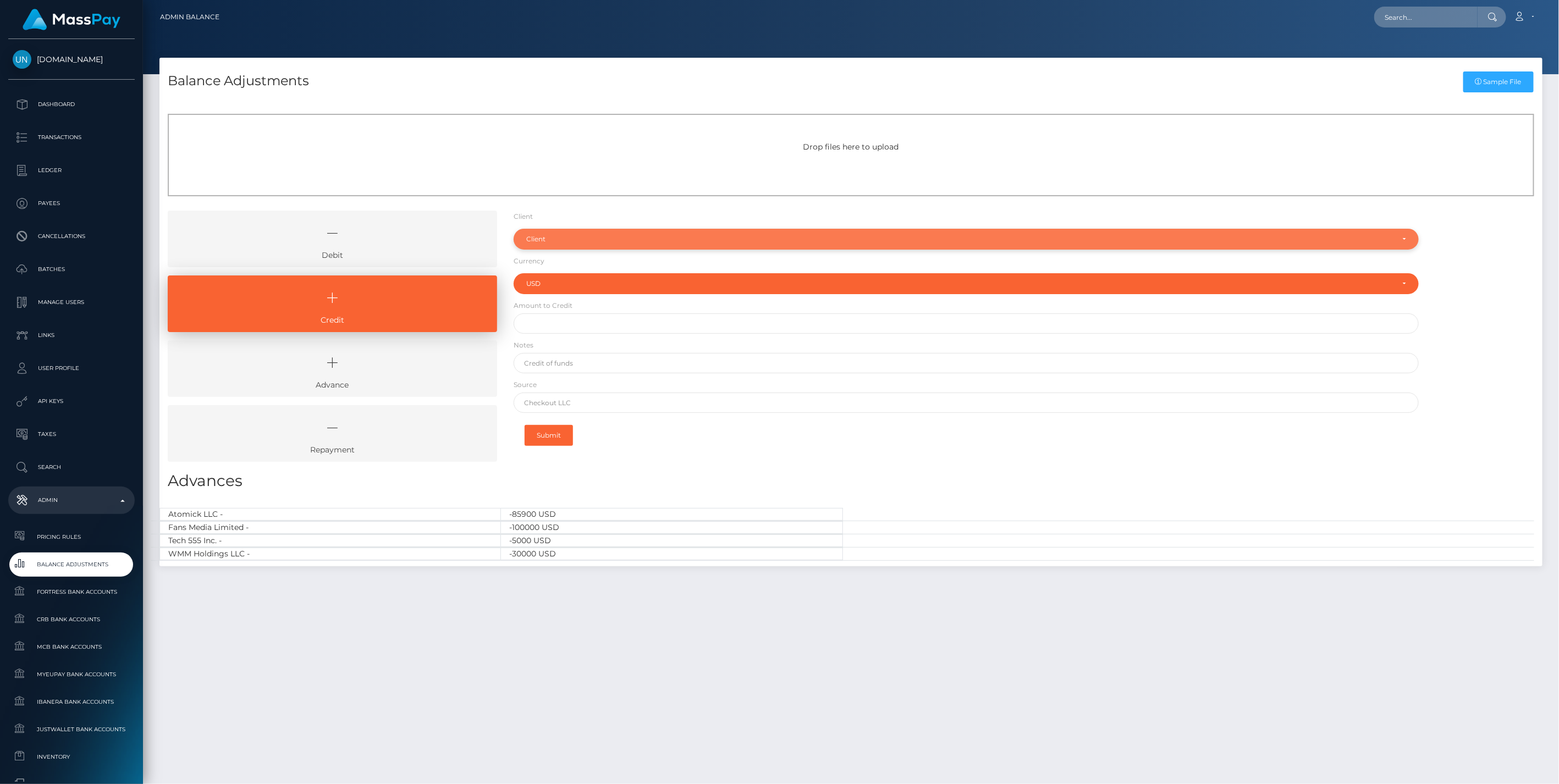
click at [567, 236] on div "Client" at bounding box center [960, 239] width 868 height 9
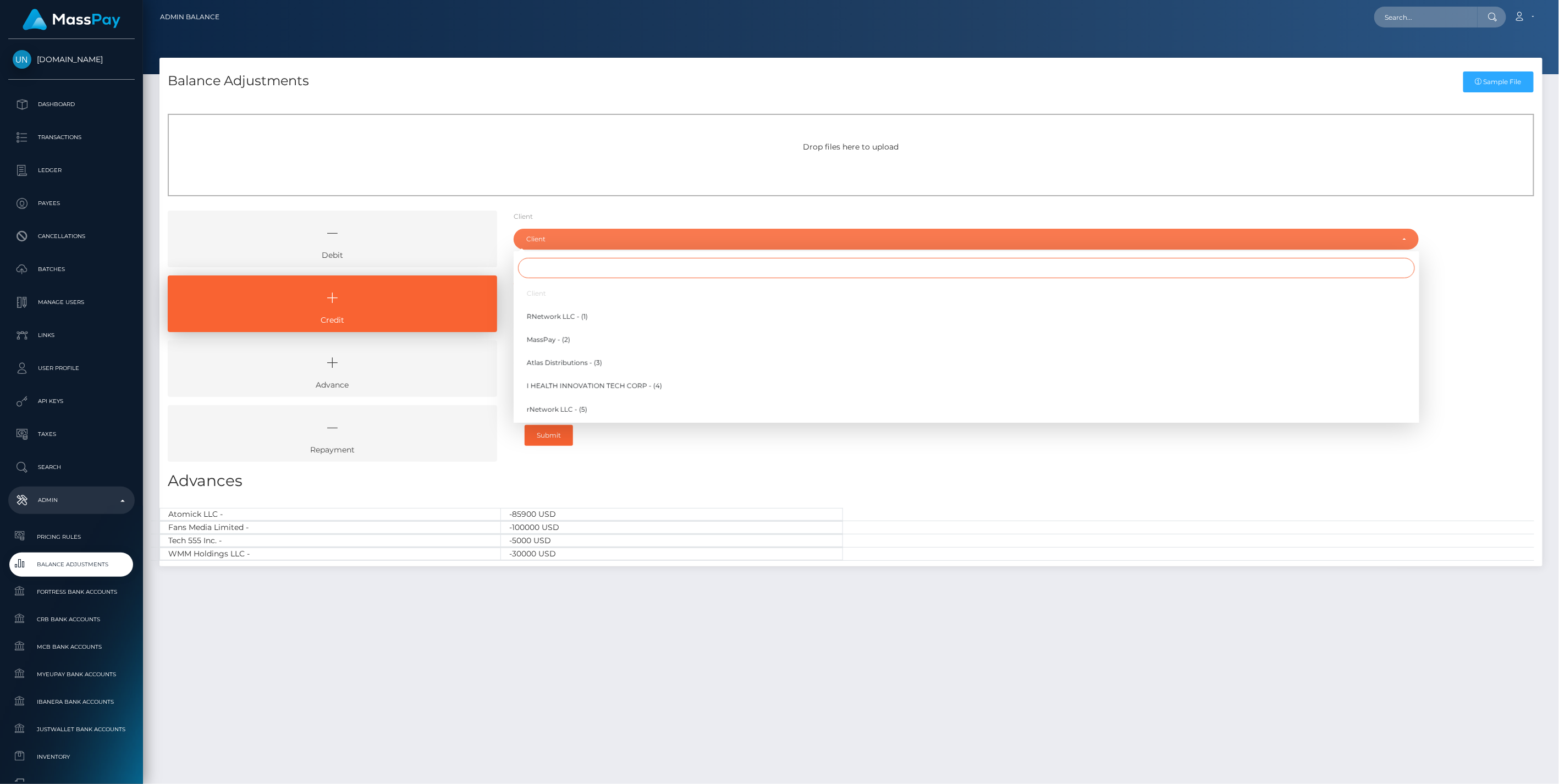
click at [552, 275] on input "Search" at bounding box center [966, 268] width 897 height 21
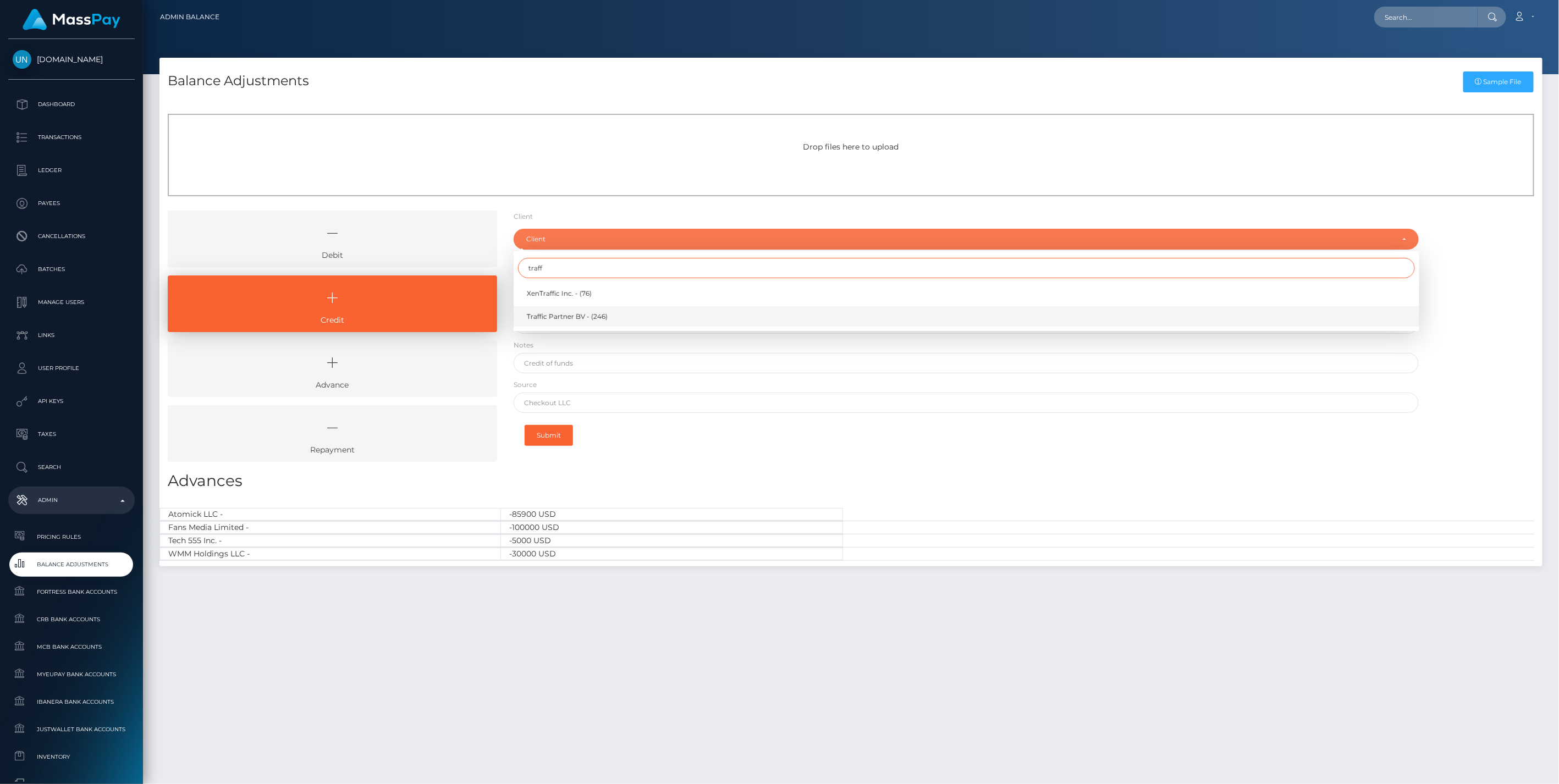
type input "traff"
click at [565, 316] on span "Traffic Partner BV - (246)" at bounding box center [567, 316] width 81 height 10
select select "246"
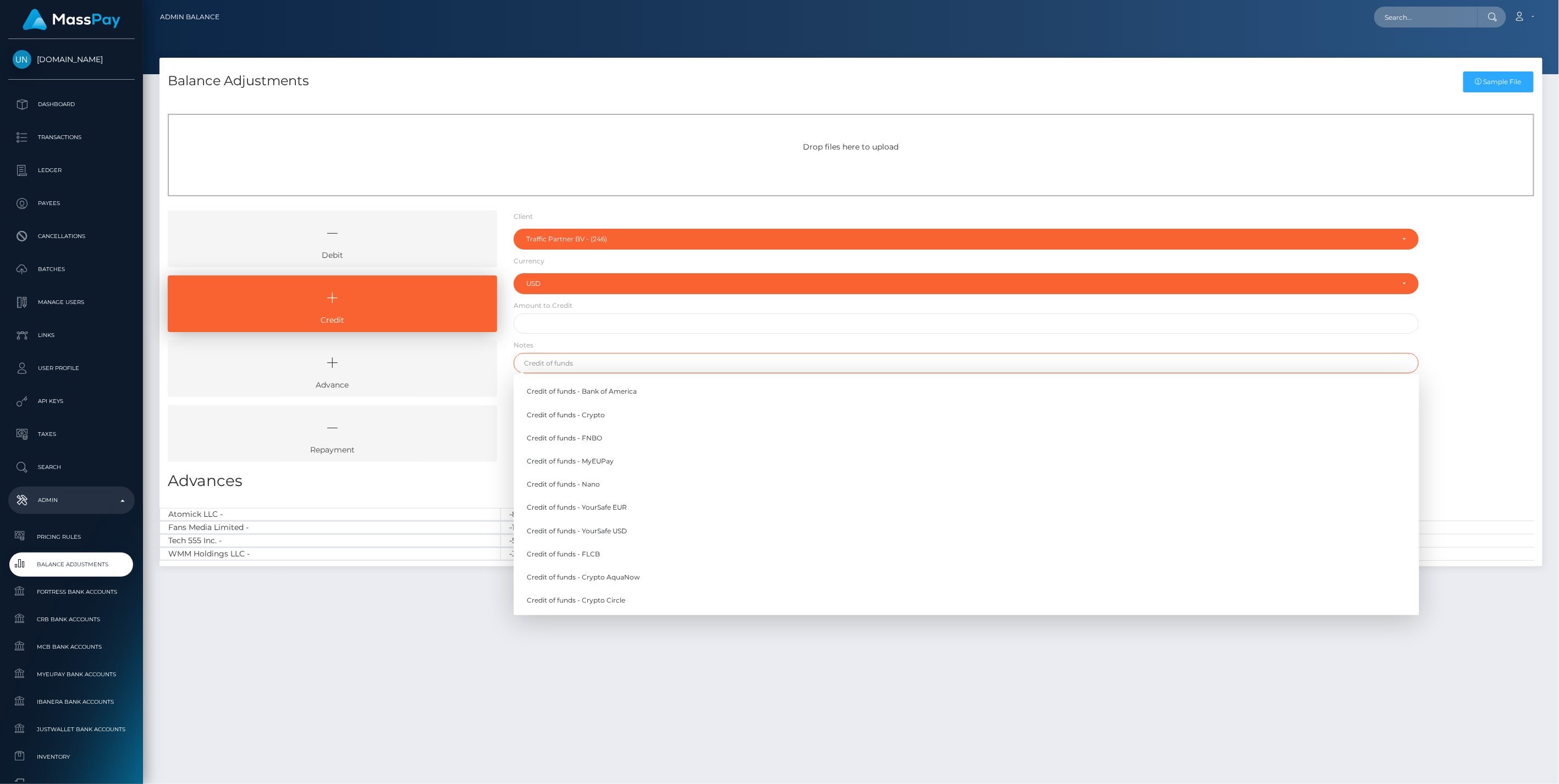
click at [557, 365] on input "text" at bounding box center [966, 363] width 906 height 21
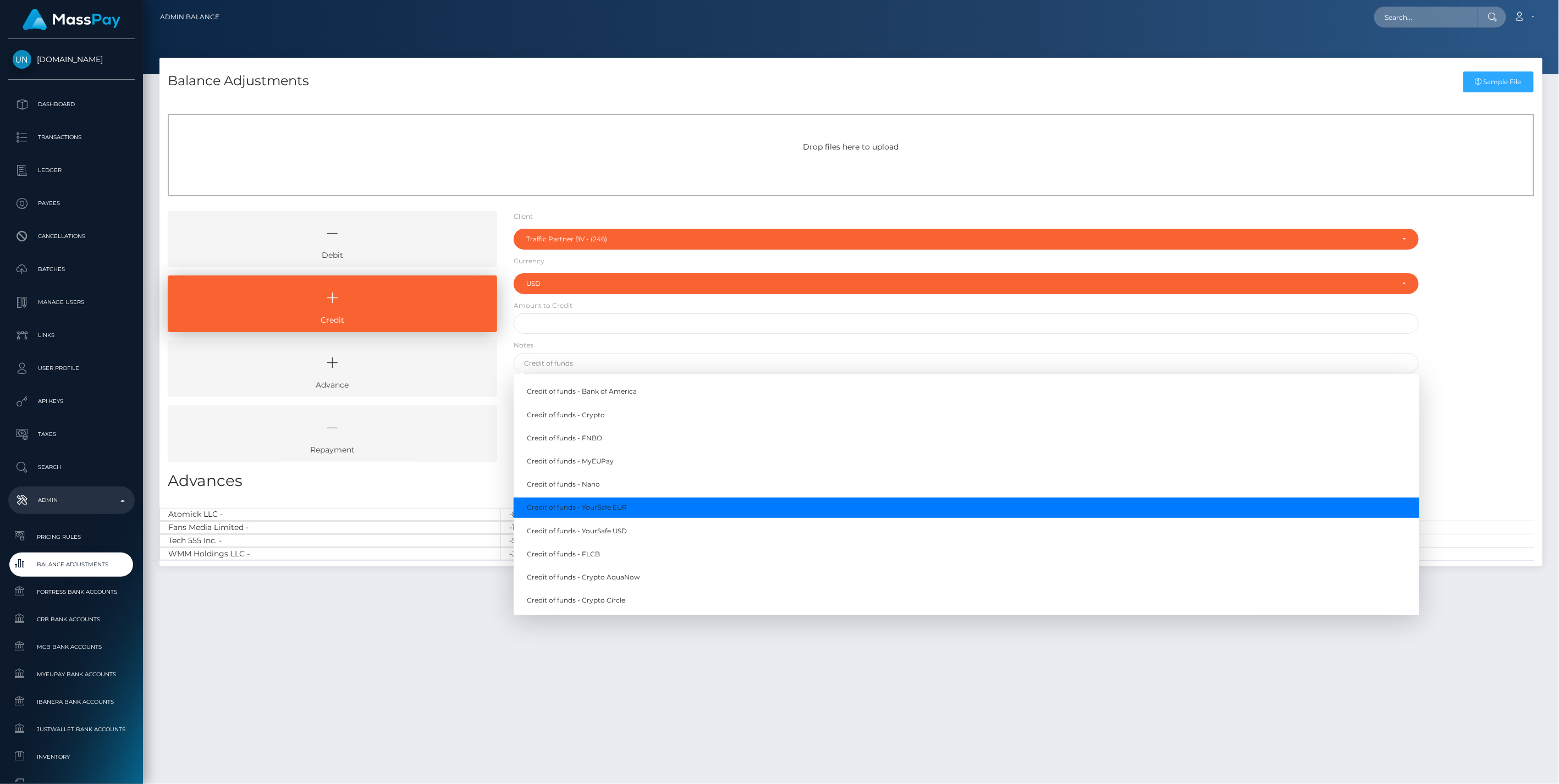
click at [608, 507] on link "Credit of funds - YourSafe EUR" at bounding box center [966, 508] width 906 height 21
type input "Credit of funds - YourSafe EUR"
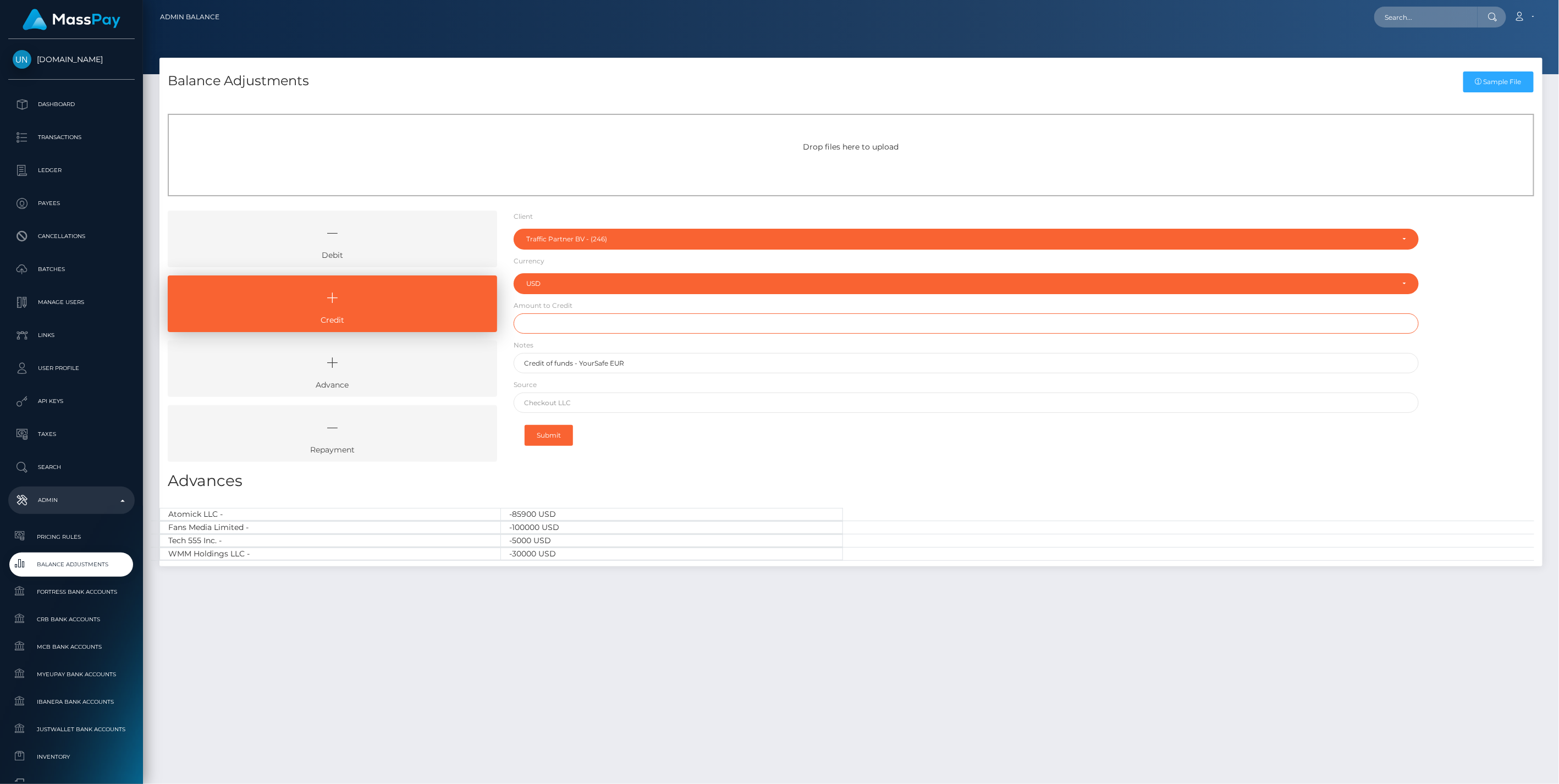
click at [541, 324] on input "text" at bounding box center [966, 324] width 906 height 21
type input "$169,065.18"
click at [531, 405] on input "text" at bounding box center [966, 403] width 906 height 21
paste input "TRUST PAY, A.S."
type input "TRUST PAY, A.S."
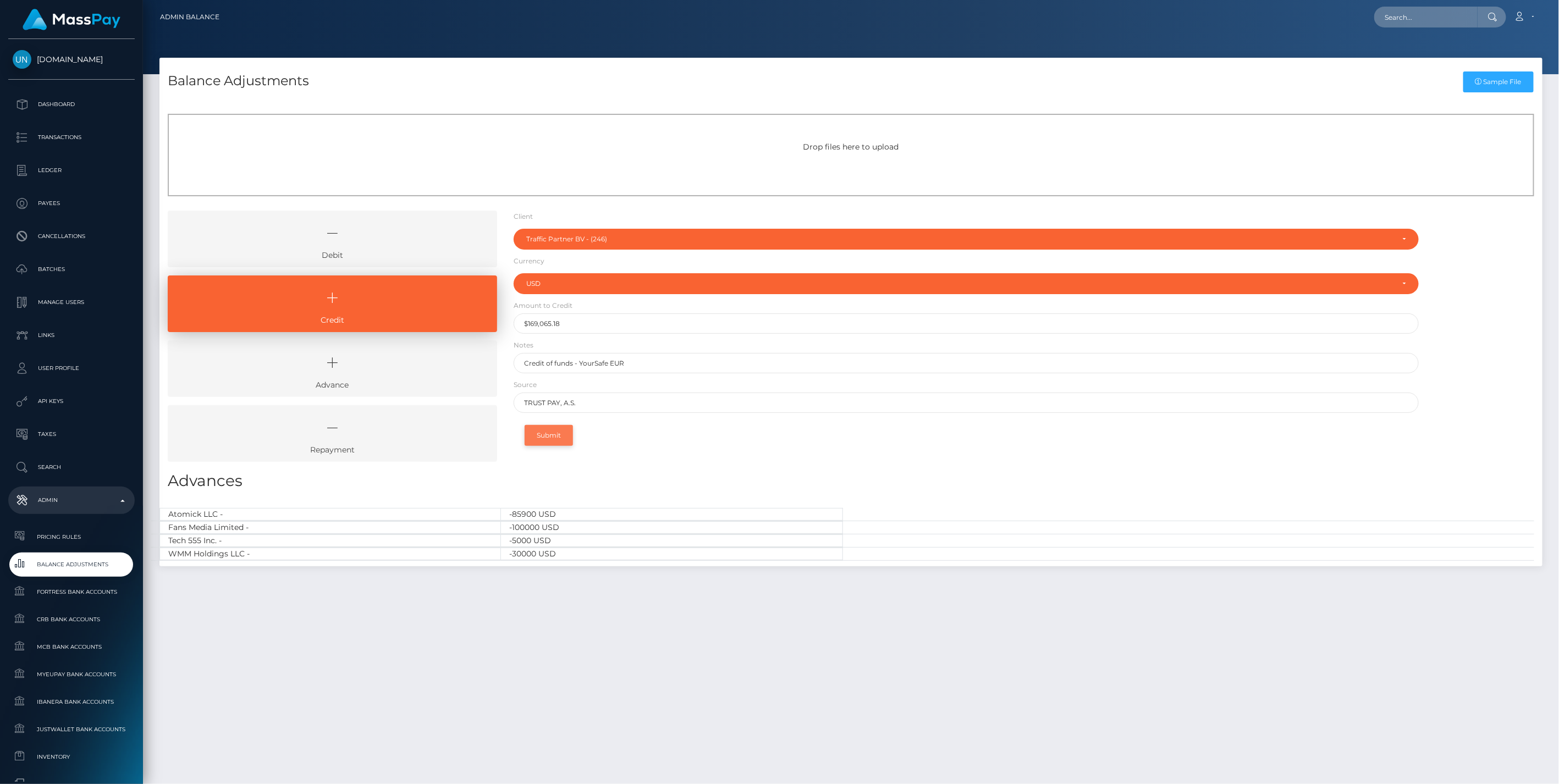
click at [558, 437] on button "Submit" at bounding box center [549, 435] width 49 height 21
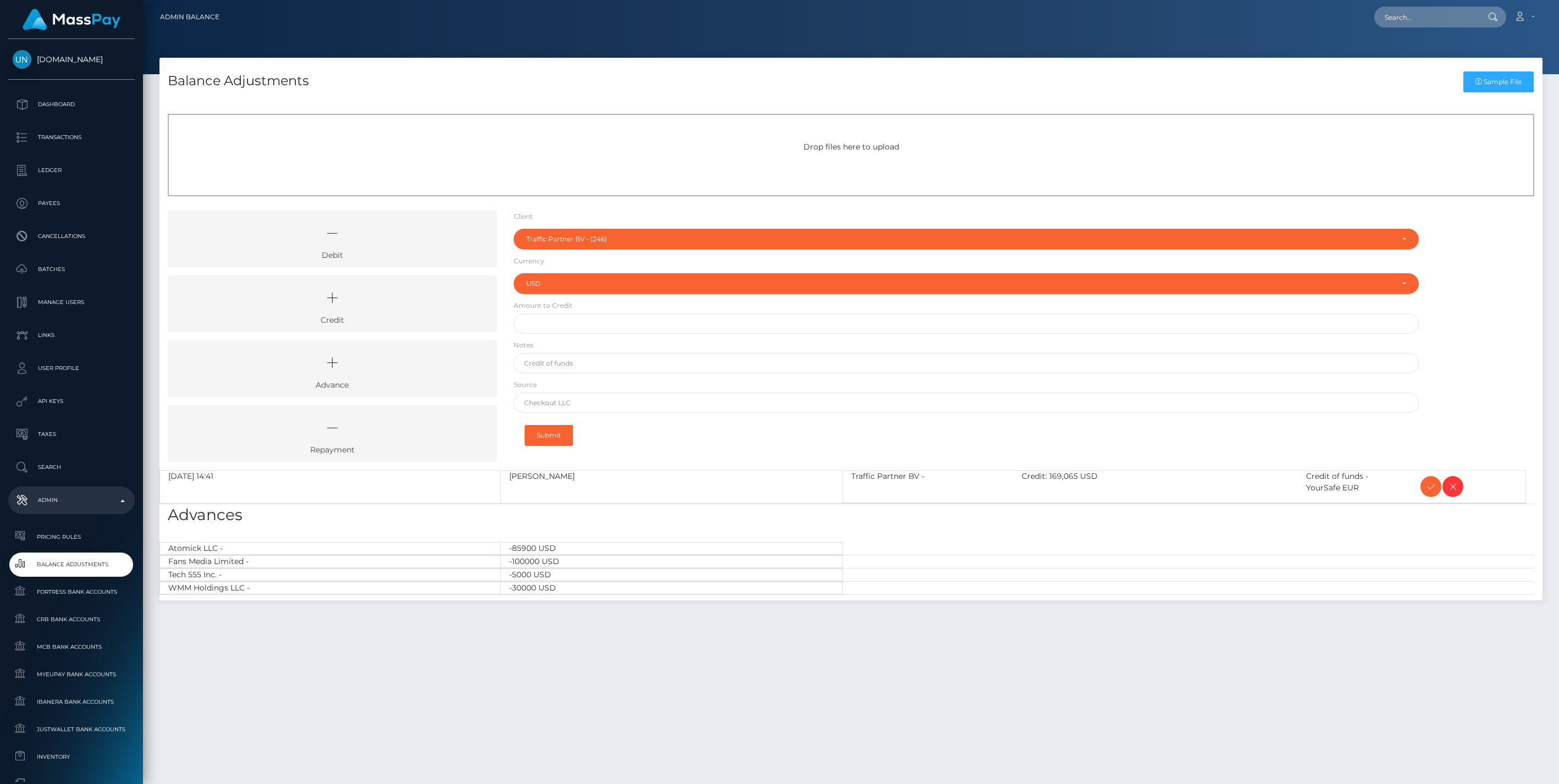
select select "246"
select select "USD"
click at [432, 299] on icon at bounding box center [332, 298] width 304 height 33
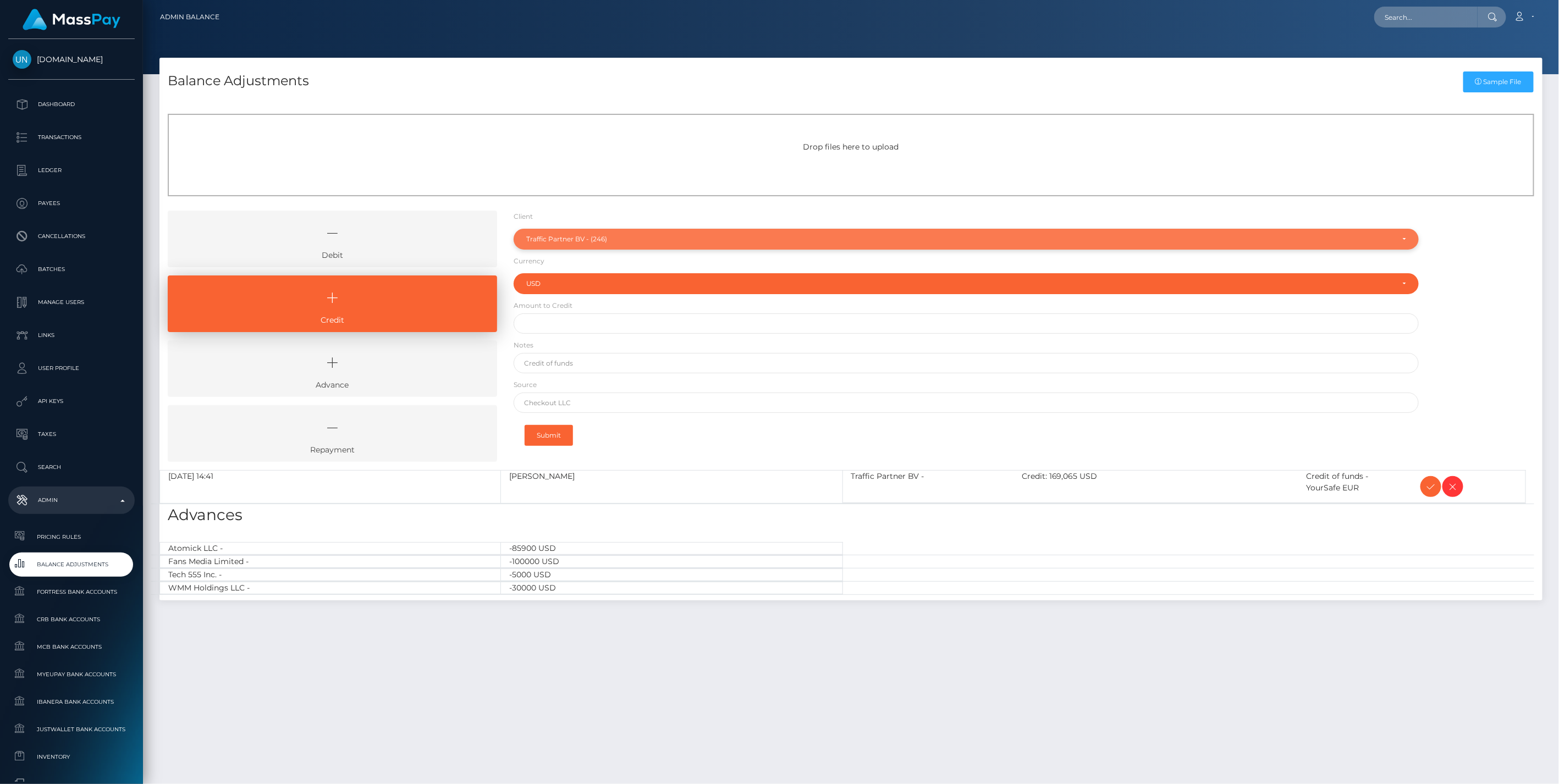
click at [547, 242] on div "Traffic Partner BV - (246)" at bounding box center [960, 239] width 868 height 9
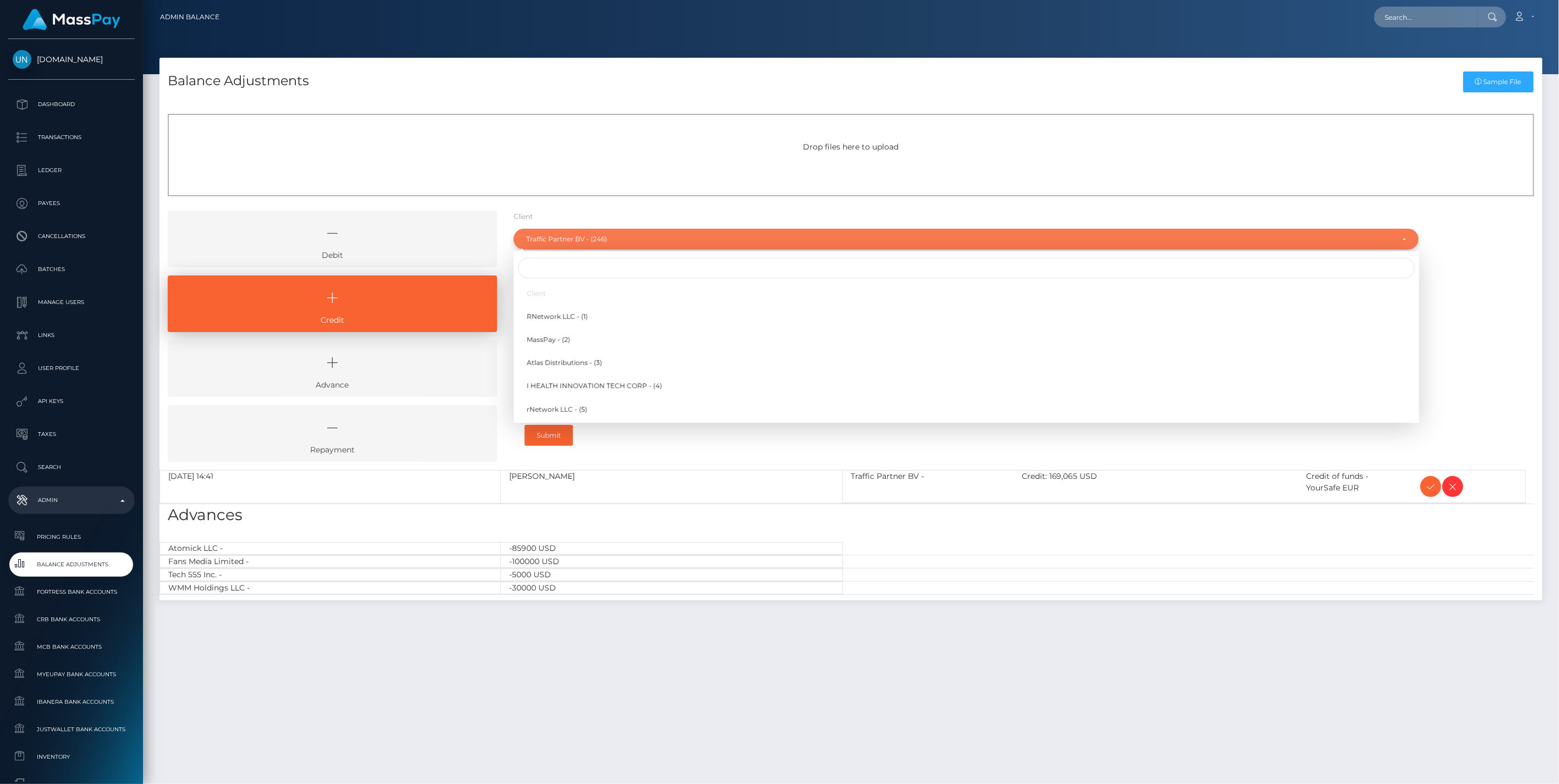
scroll to position [4556, 0]
click at [528, 268] on input "Search" at bounding box center [966, 268] width 897 height 21
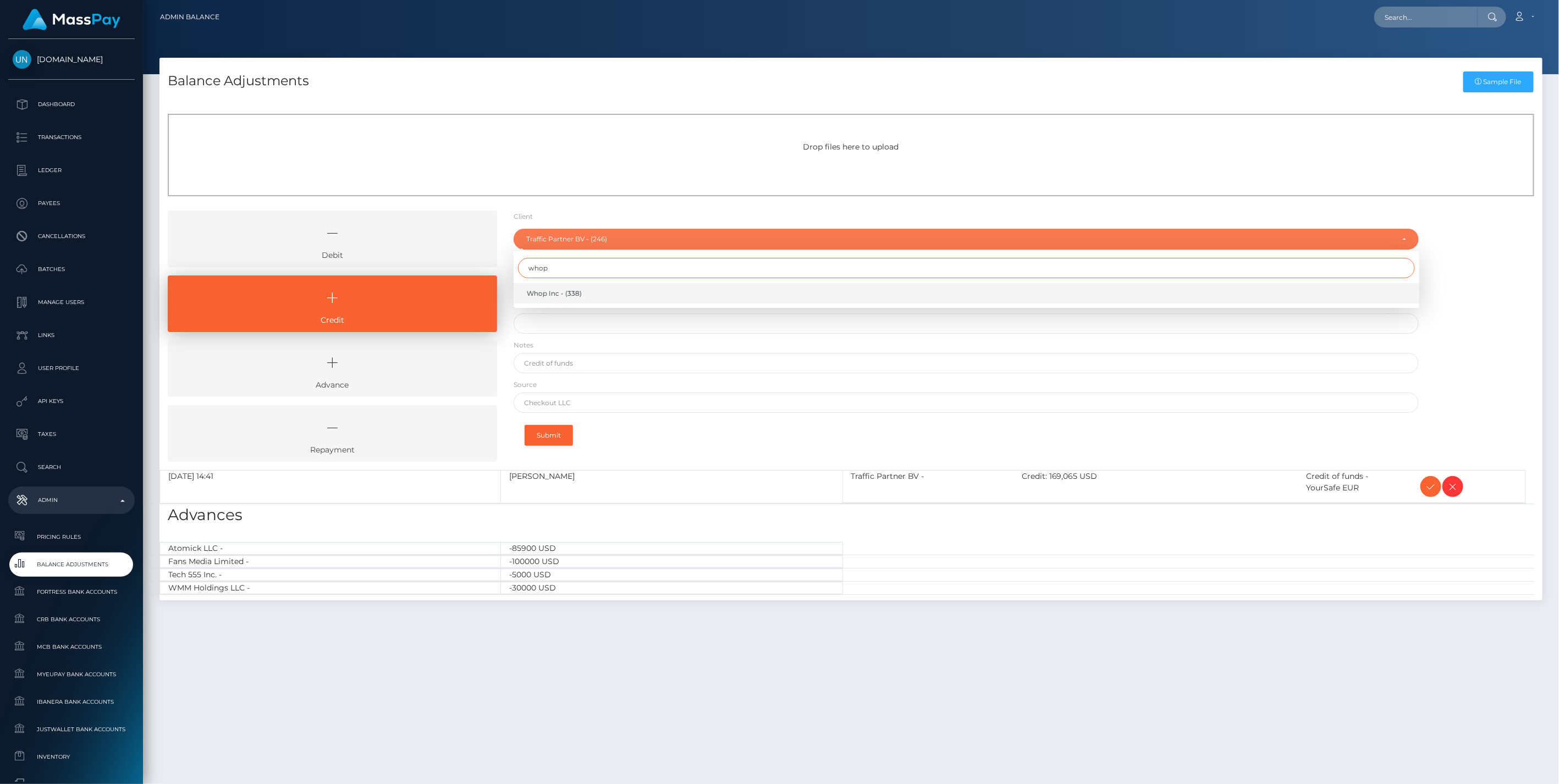
type input "whop"
click at [541, 290] on span "Whop Inc - (338)" at bounding box center [554, 293] width 55 height 10
select select "338"
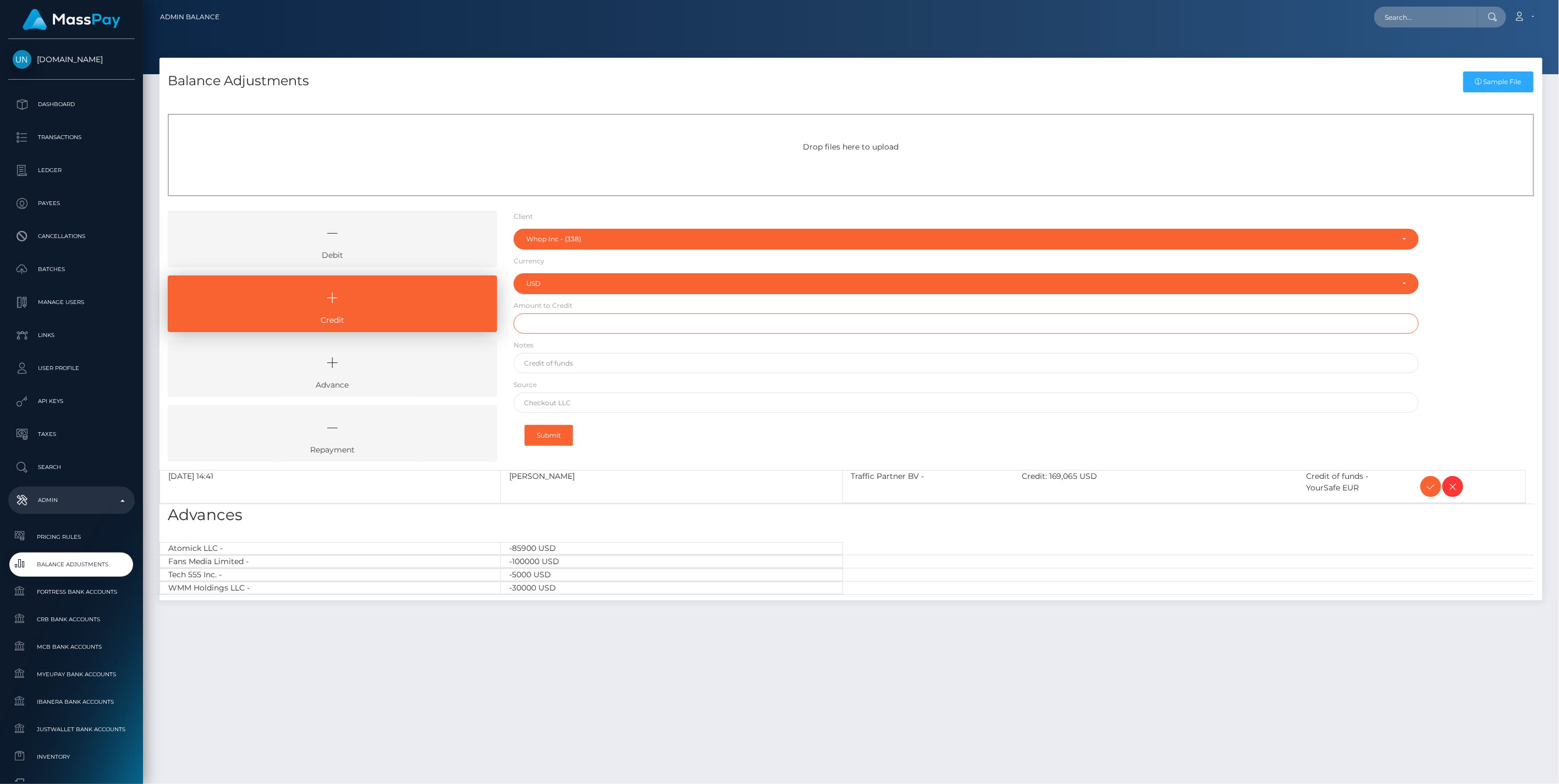
click at [555, 324] on input "text" at bounding box center [966, 324] width 906 height 21
paste input "45,141.07"
type input "$45,141.07"
click at [568, 368] on input "text" at bounding box center [966, 363] width 906 height 21
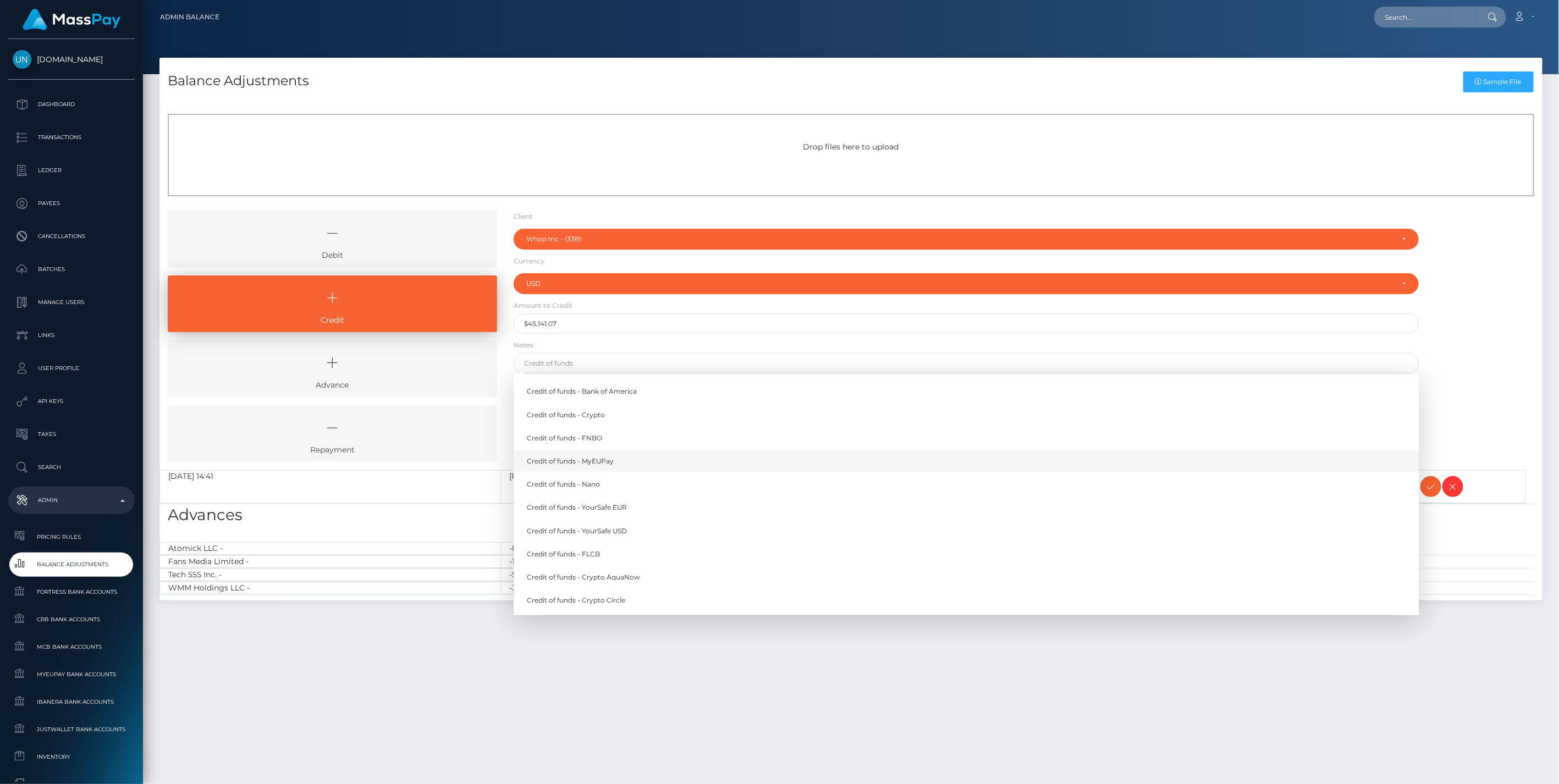
click at [605, 463] on link "Credit of funds - MyEUPay" at bounding box center [966, 461] width 906 height 21
type input "Credit of funds - MyEUPay"
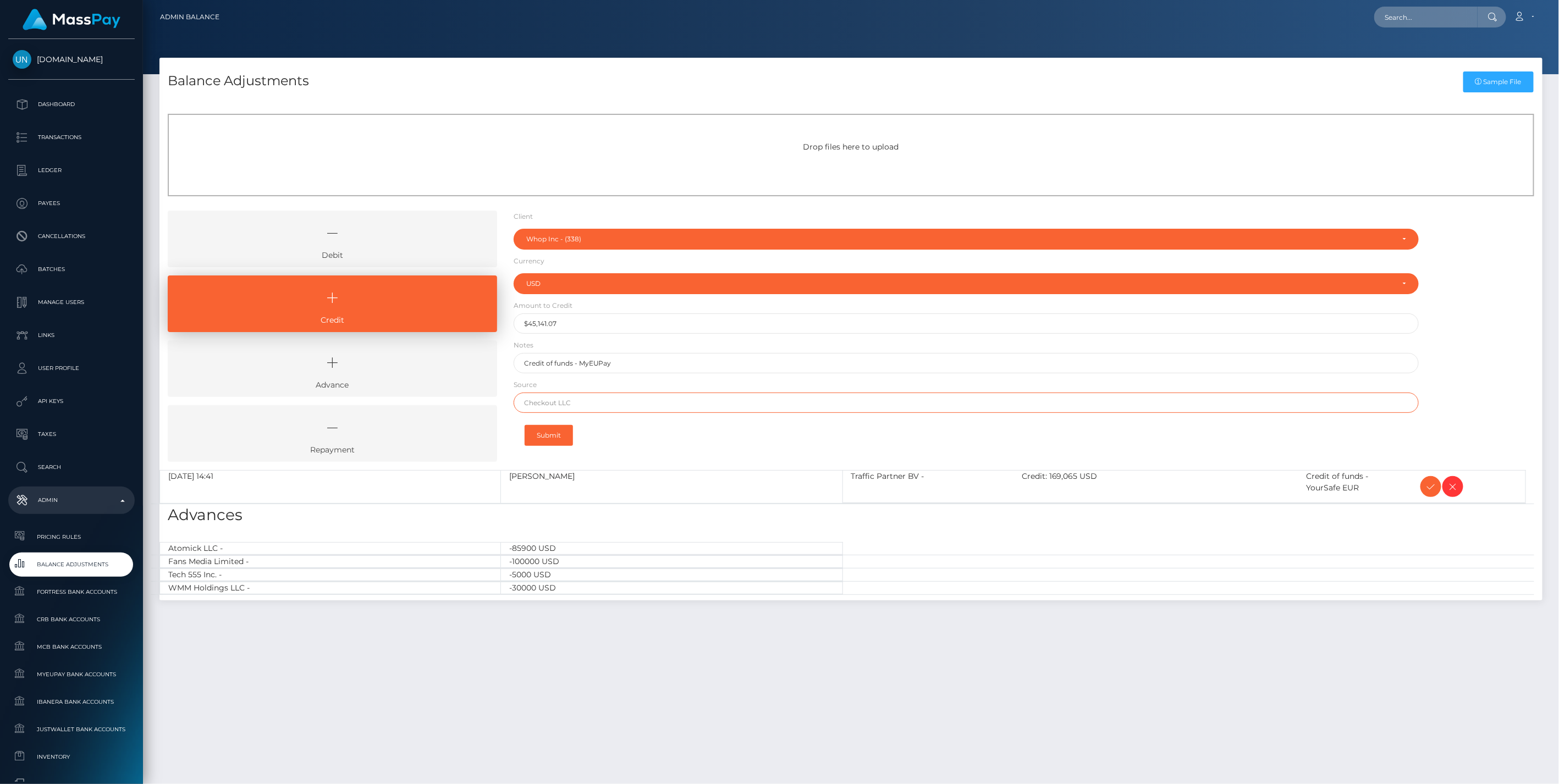
click at [553, 405] on input "text" at bounding box center [966, 403] width 906 height 21
paste input "CHECKOUT SAS"
type input "CHECKOUT SAS"
click at [553, 433] on button "Submit" at bounding box center [549, 435] width 49 height 21
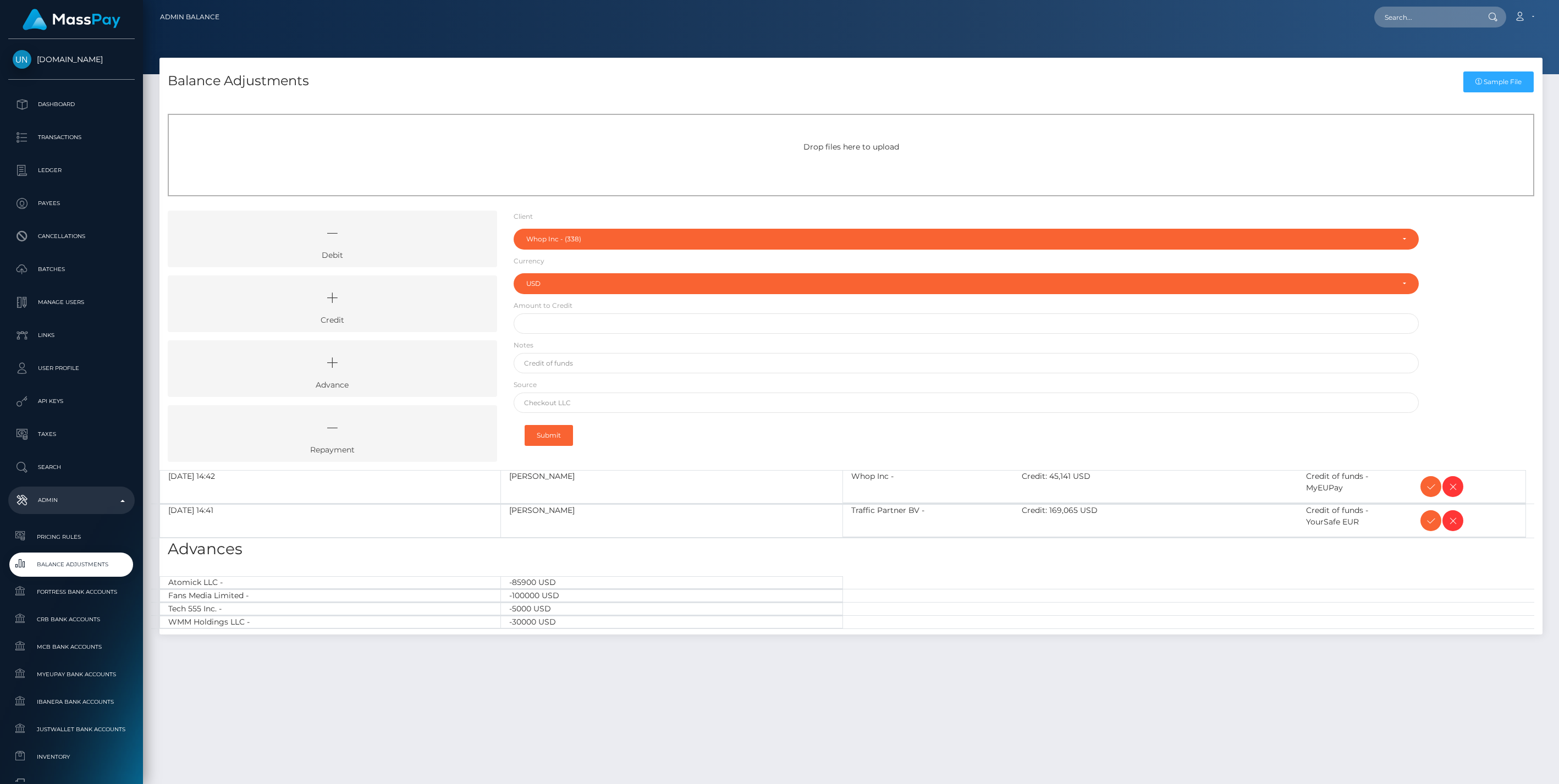
select select "338"
select select "USD"
click at [1432, 485] on icon at bounding box center [1431, 487] width 13 height 14
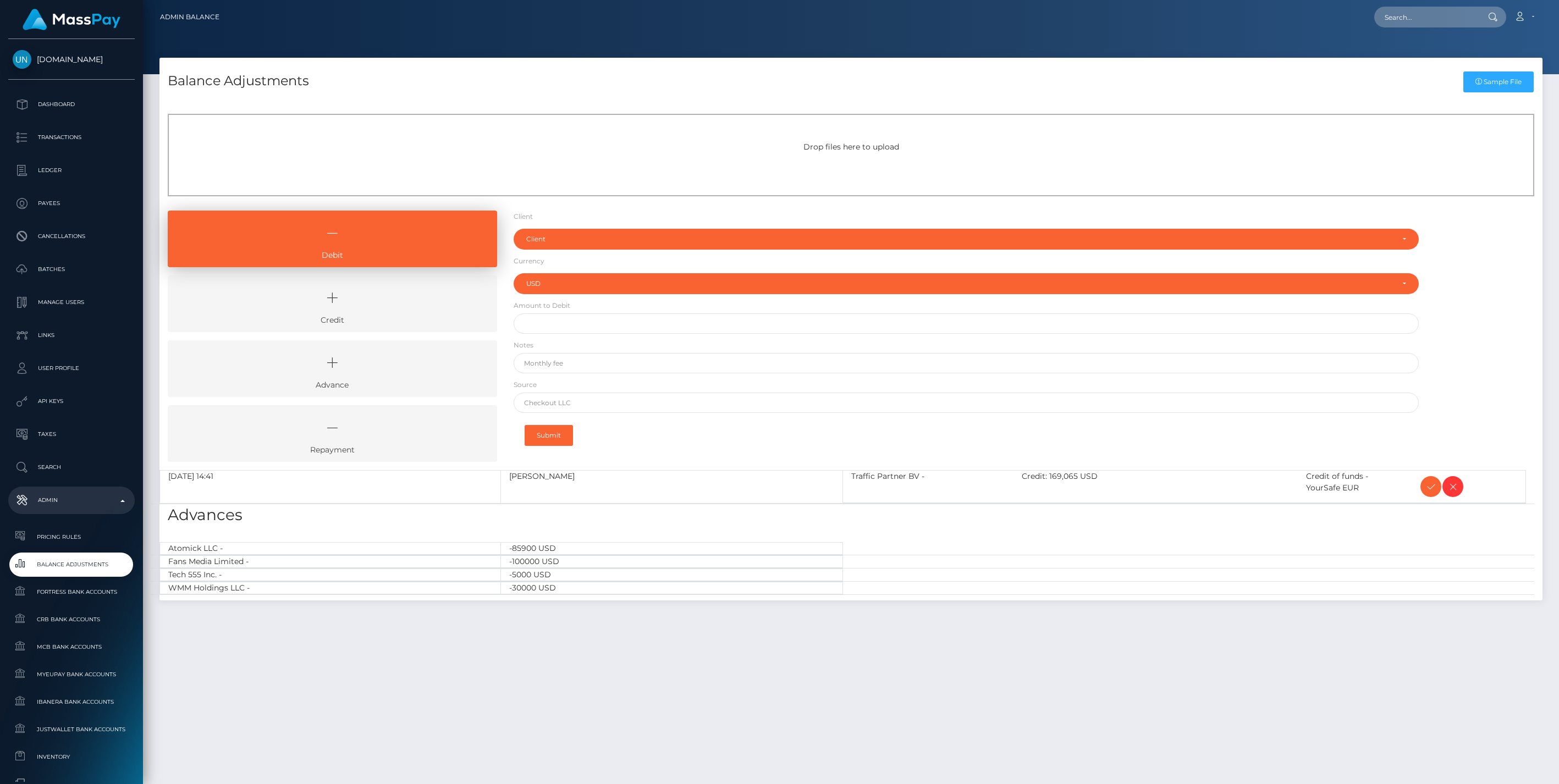
select select "USD"
click at [1430, 489] on icon at bounding box center [1431, 487] width 13 height 14
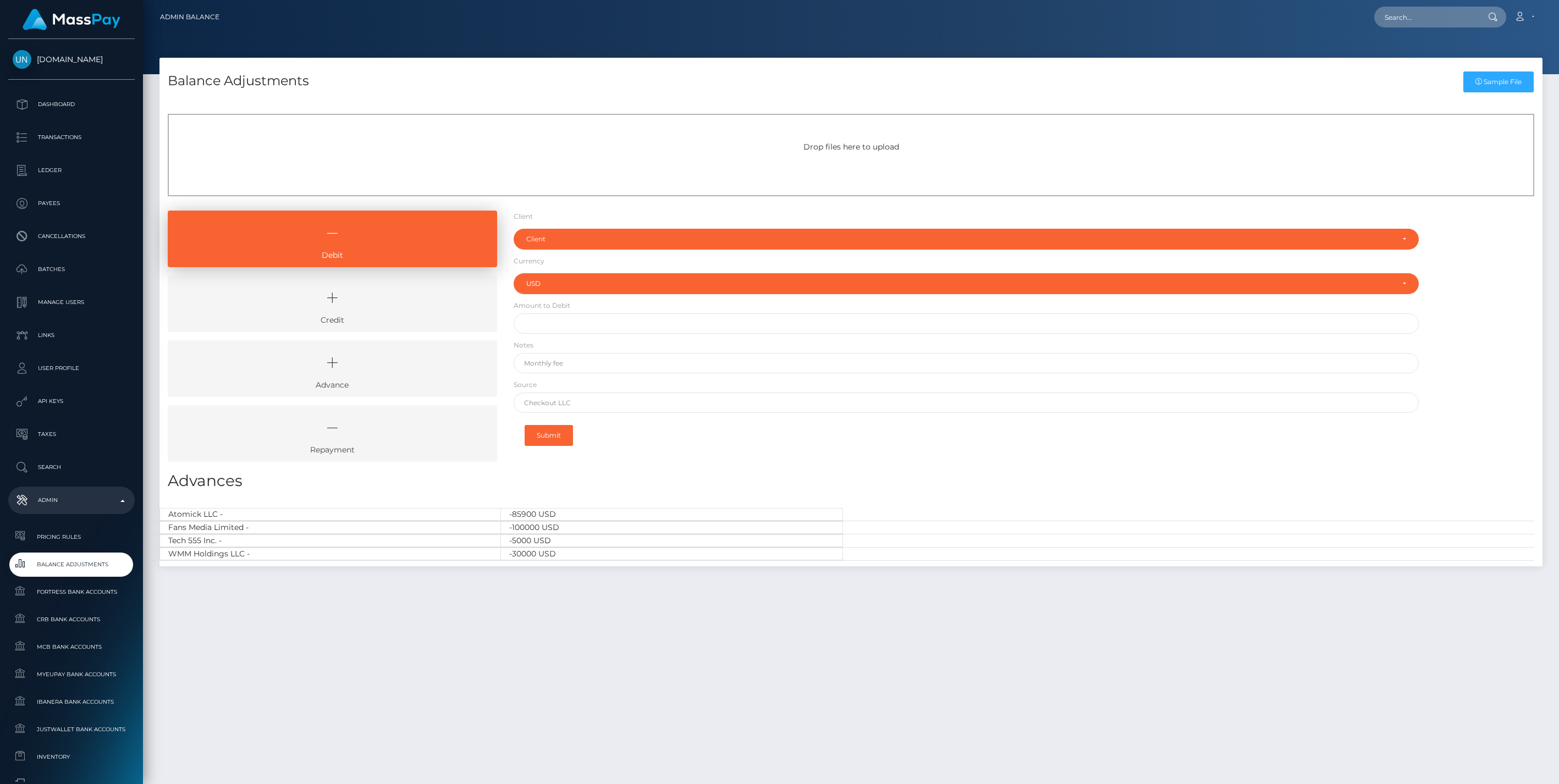
select select "USD"
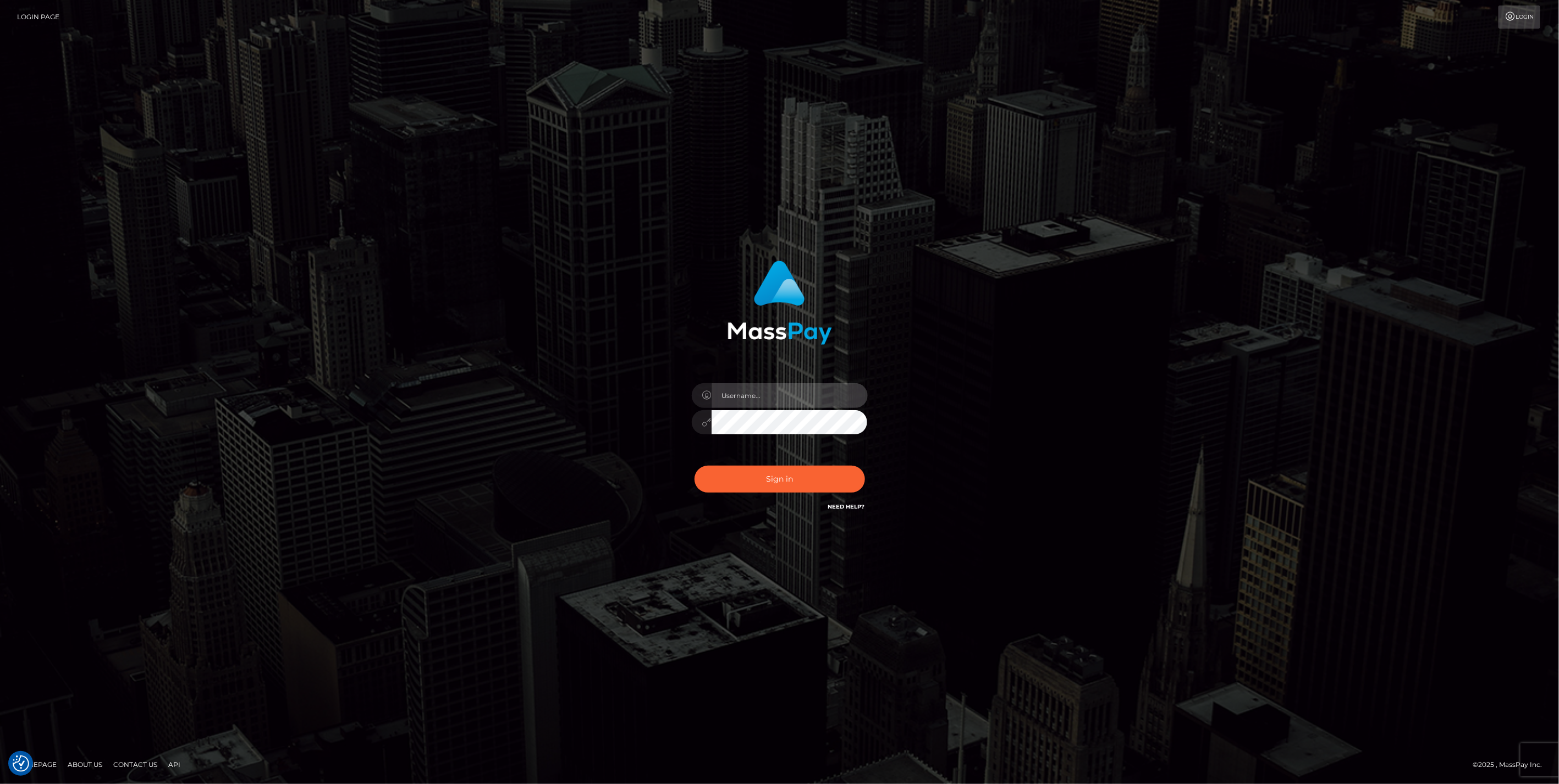
type input "jlo"
